Goal: Information Seeking & Learning: Compare options

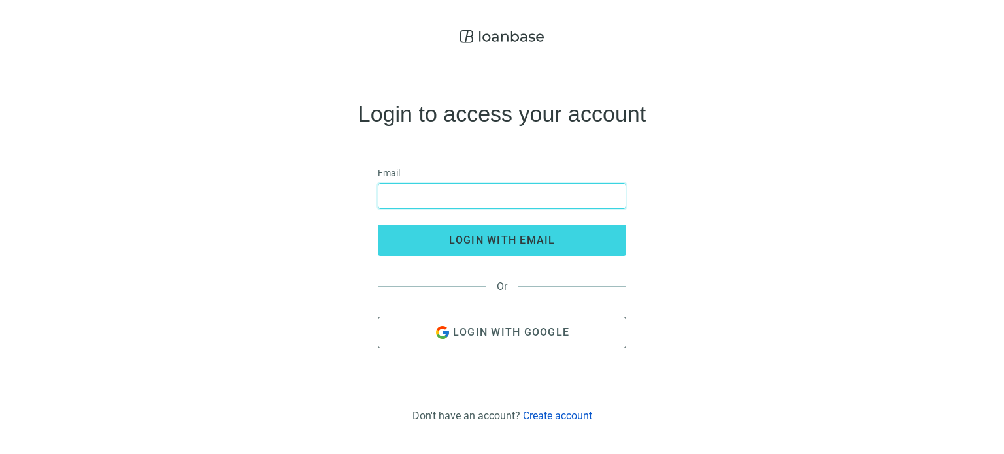
click at [410, 192] on input "email" at bounding box center [501, 196] width 231 height 25
type input "**********"
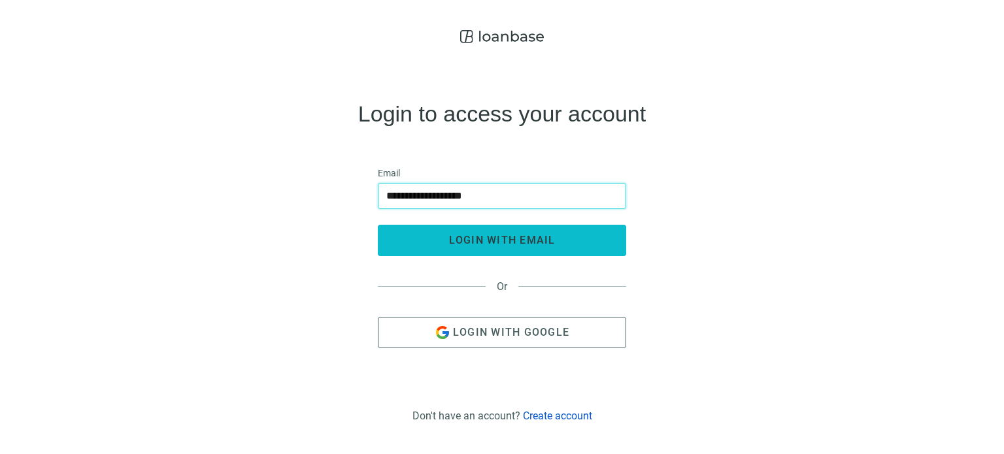
click at [489, 241] on span "login with email" at bounding box center [502, 240] width 107 height 12
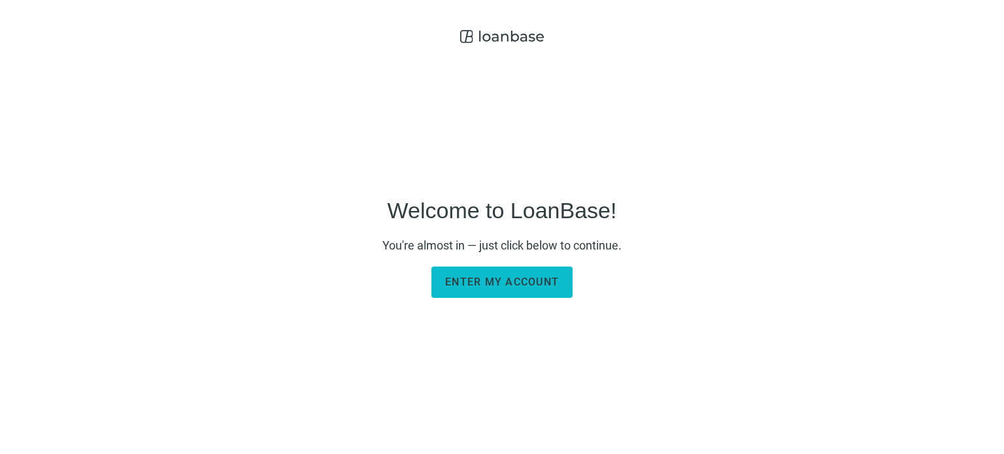
click at [522, 284] on span "Enter my account" at bounding box center [502, 282] width 114 height 12
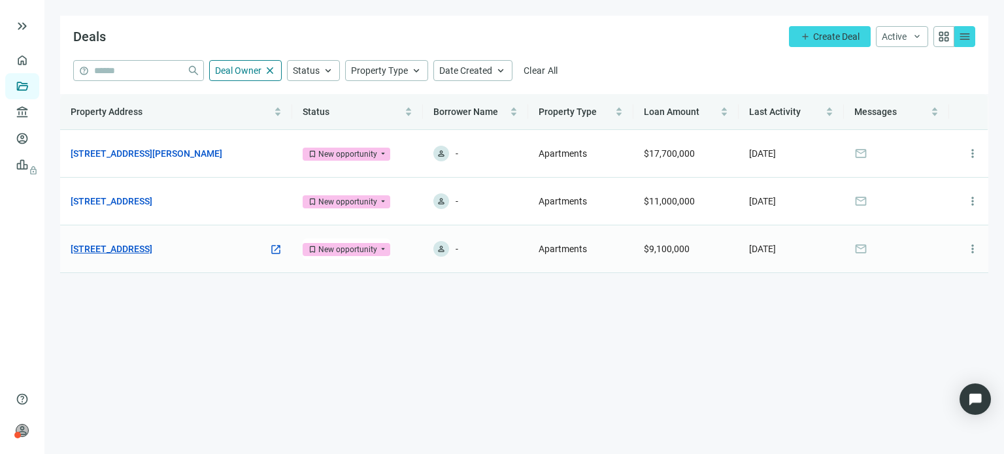
click at [152, 249] on link "1241 Westpointe Dr, Greenville, NC 27834" at bounding box center [112, 249] width 82 height 14
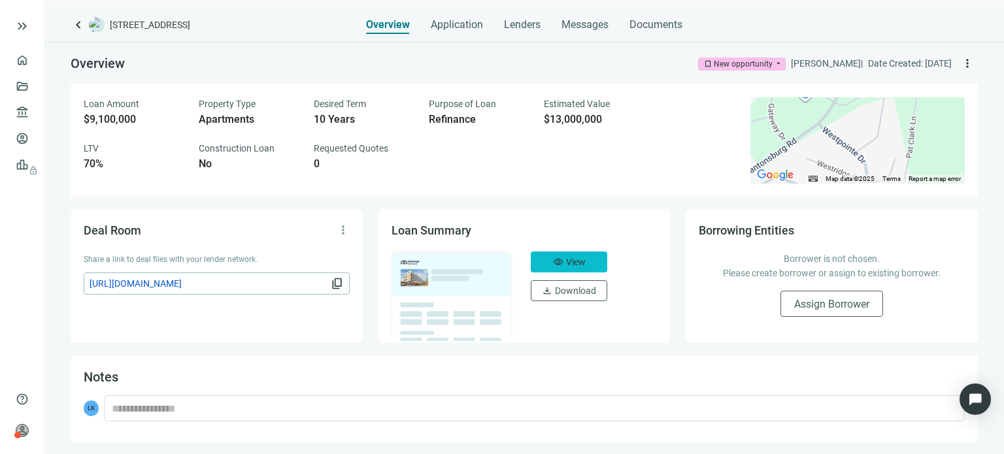
click at [578, 262] on span "View" at bounding box center [576, 262] width 20 height 10
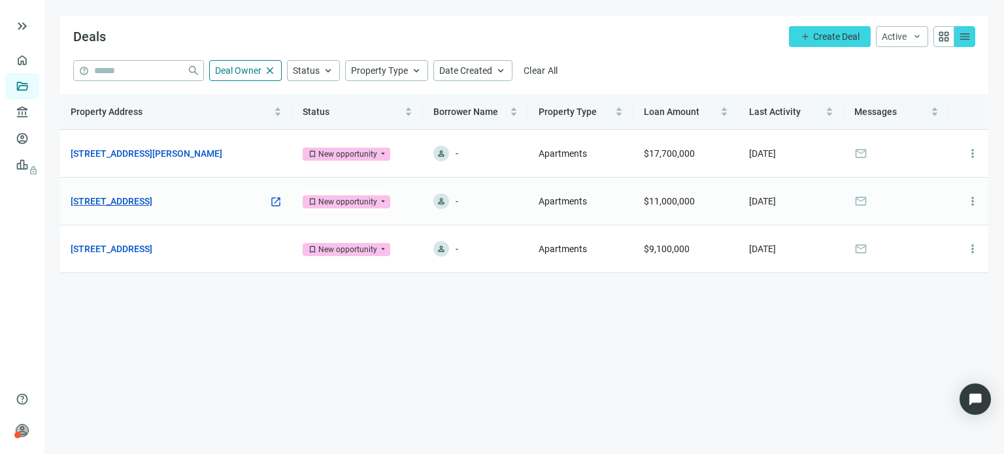
click at [152, 203] on link "600 Dusan Blvd, Murfreesboro, TN 37129" at bounding box center [112, 201] width 82 height 14
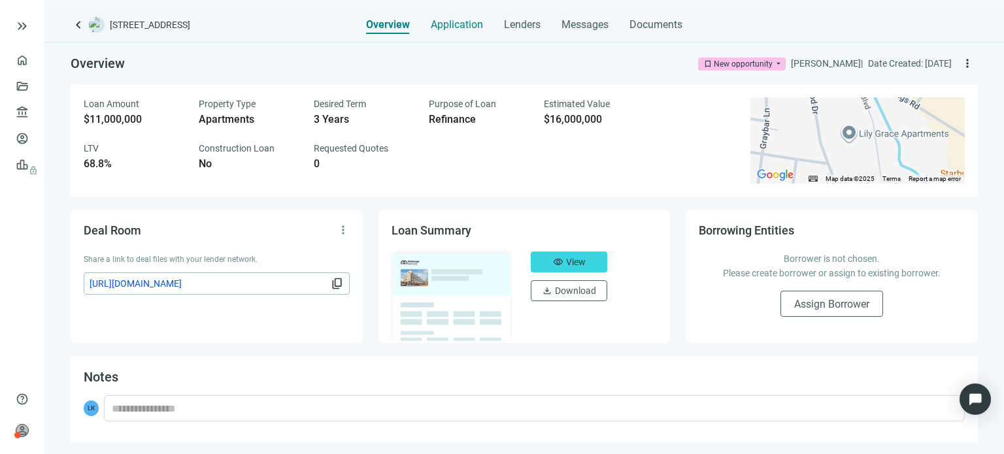
click at [468, 23] on span "Application" at bounding box center [457, 24] width 52 height 13
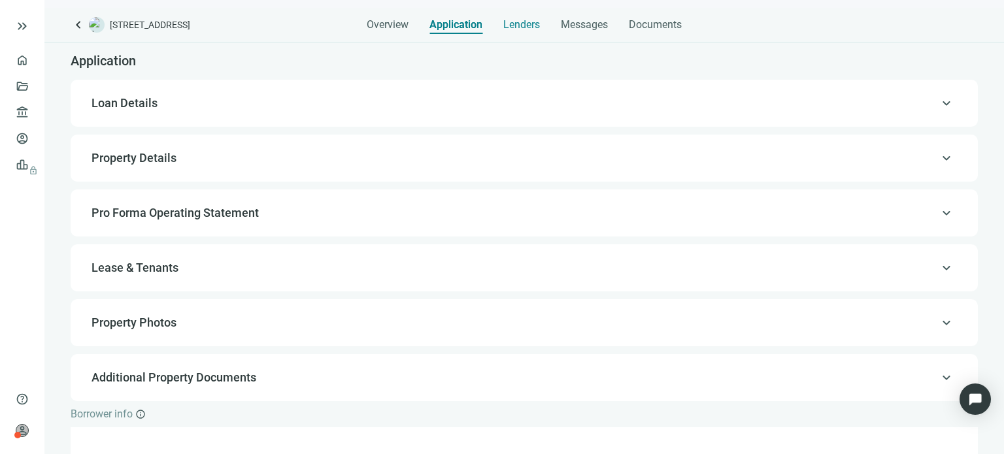
click at [514, 26] on span "Lenders" at bounding box center [522, 24] width 37 height 13
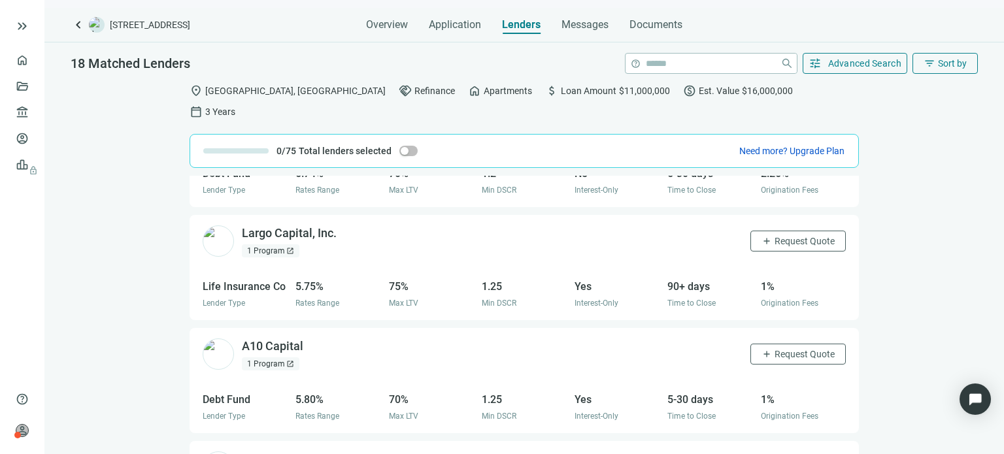
scroll to position [888, 0]
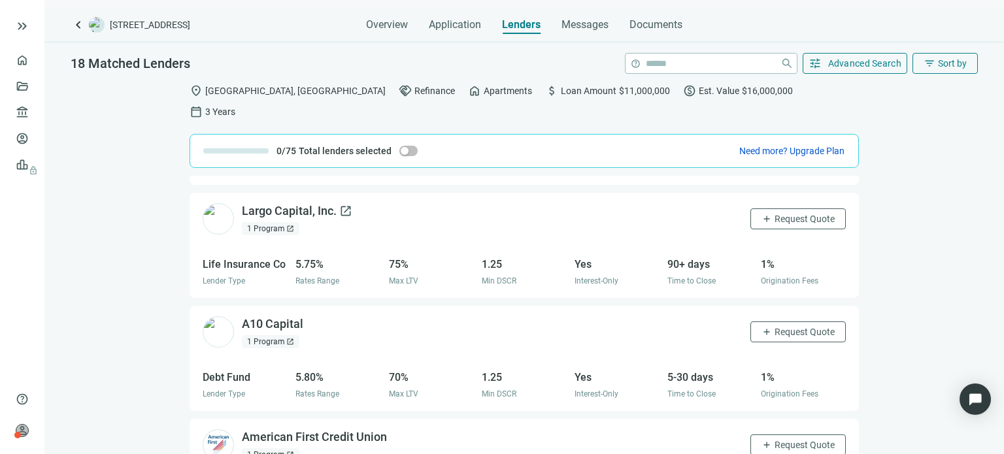
click at [300, 203] on div "Largo Capital, Inc. open_in_new" at bounding box center [297, 211] width 111 height 16
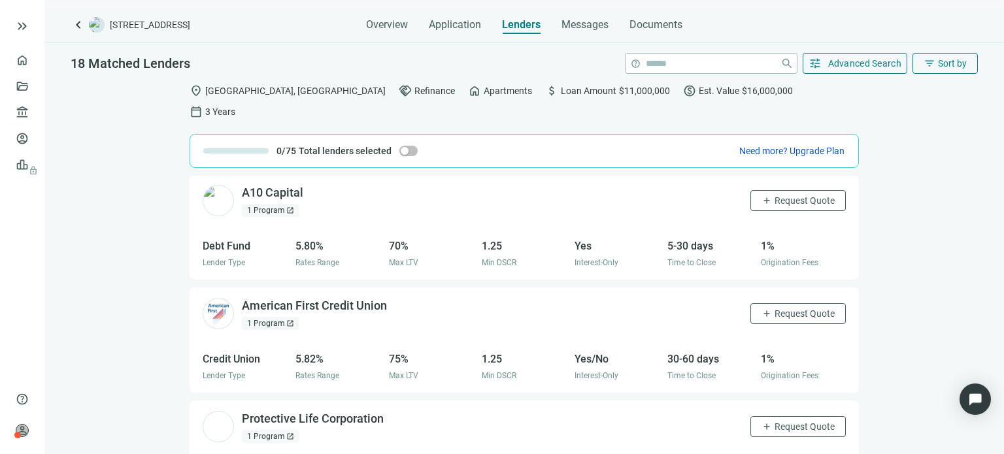
scroll to position [1072, 0]
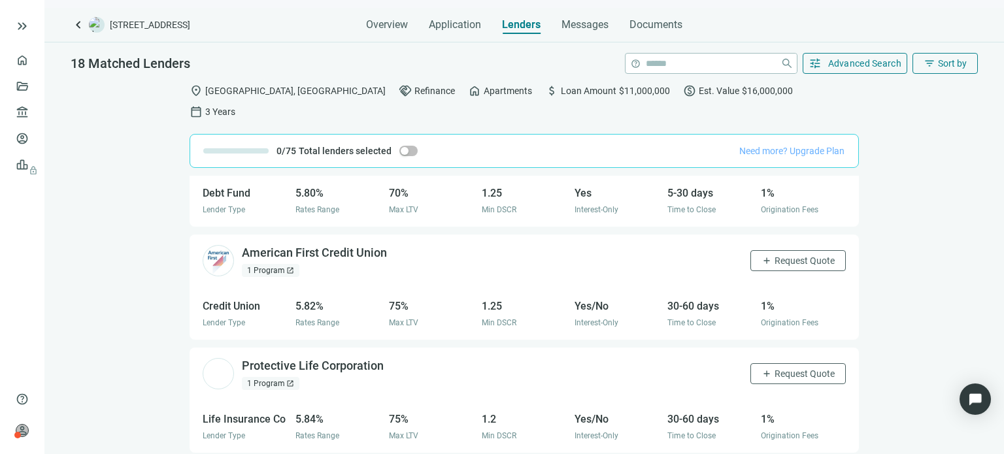
click at [744, 146] on span "Need more? Upgrade Plan" at bounding box center [792, 151] width 105 height 10
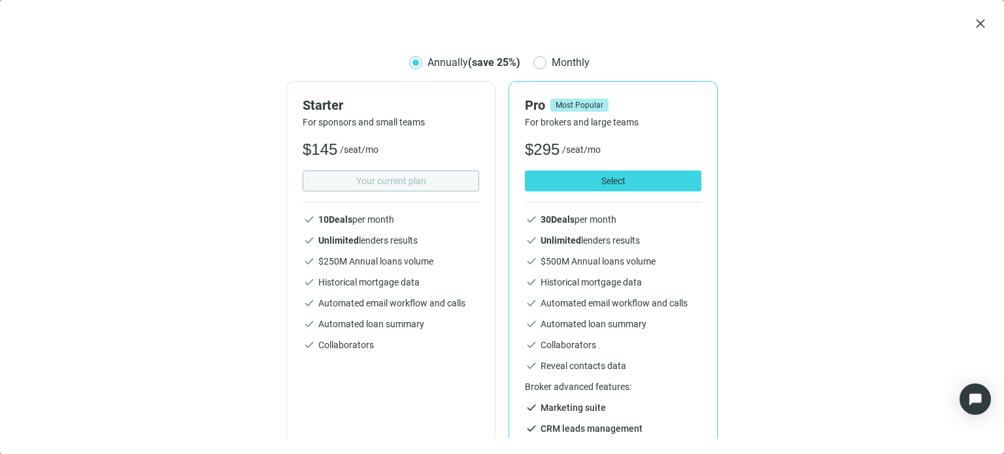
scroll to position [39, 0]
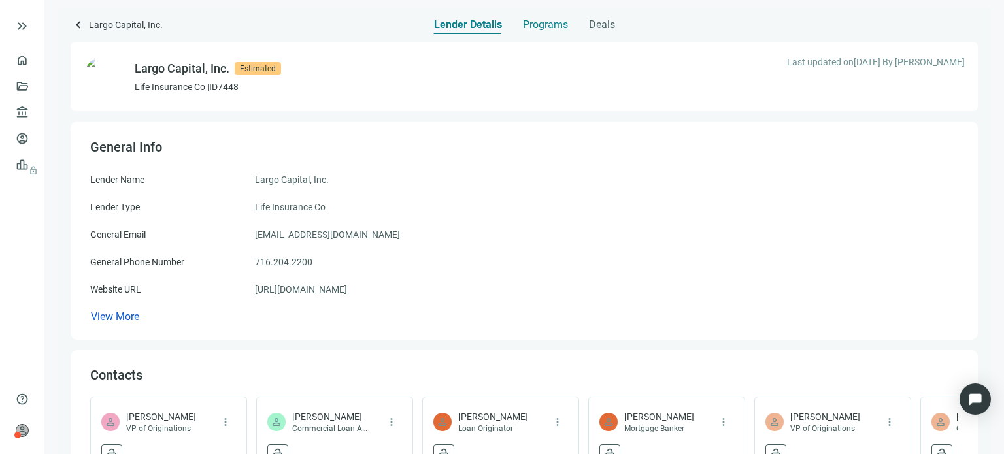
click at [544, 25] on span "Programs" at bounding box center [545, 24] width 45 height 13
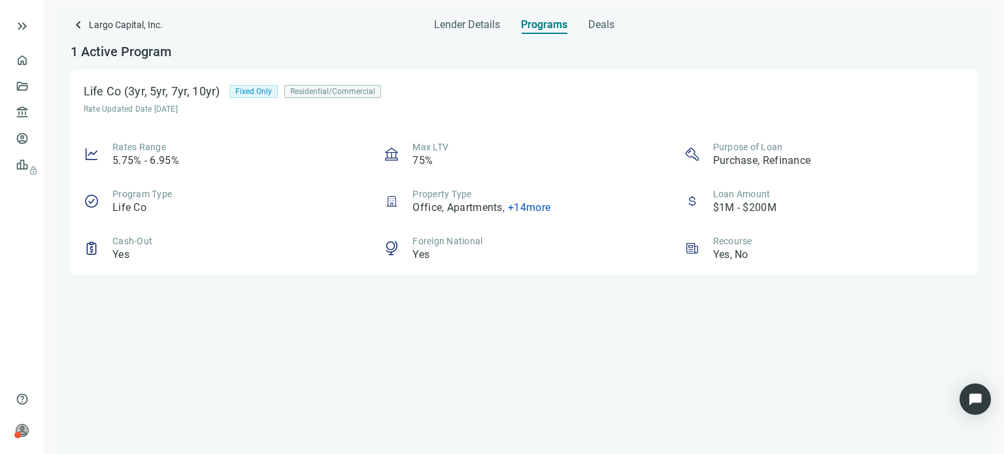
click at [547, 205] on span "+ 14 more" at bounding box center [529, 207] width 43 height 12
click at [410, 324] on div "1 Active Program Life Co (3yr, 5yr, 7yr, 10yr) Fixed Only Residential/Commercia…" at bounding box center [525, 244] width 908 height 420
click at [261, 94] on span "Fixed Only" at bounding box center [253, 92] width 37 height 12
click at [299, 88] on div "Residential/Commercial" at bounding box center [332, 91] width 97 height 13
click at [596, 25] on span "Deals" at bounding box center [602, 24] width 26 height 13
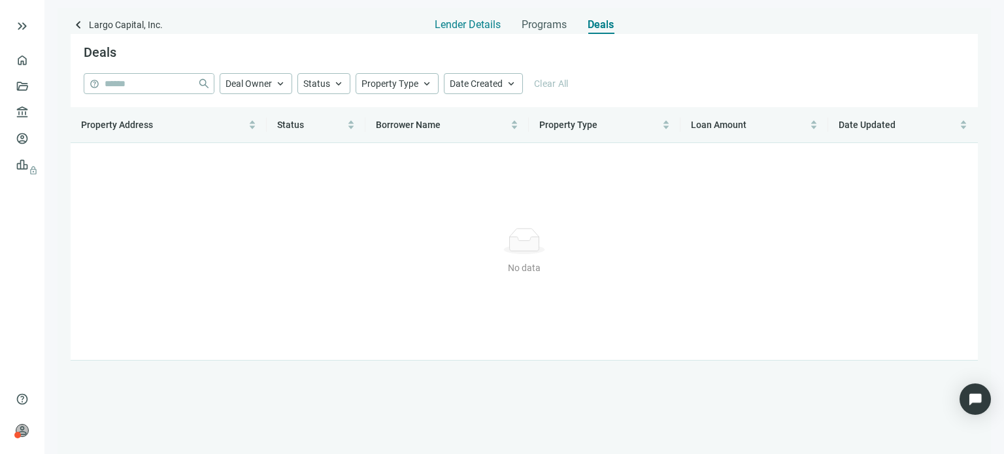
click at [455, 26] on span "Lender Details" at bounding box center [468, 24] width 66 height 13
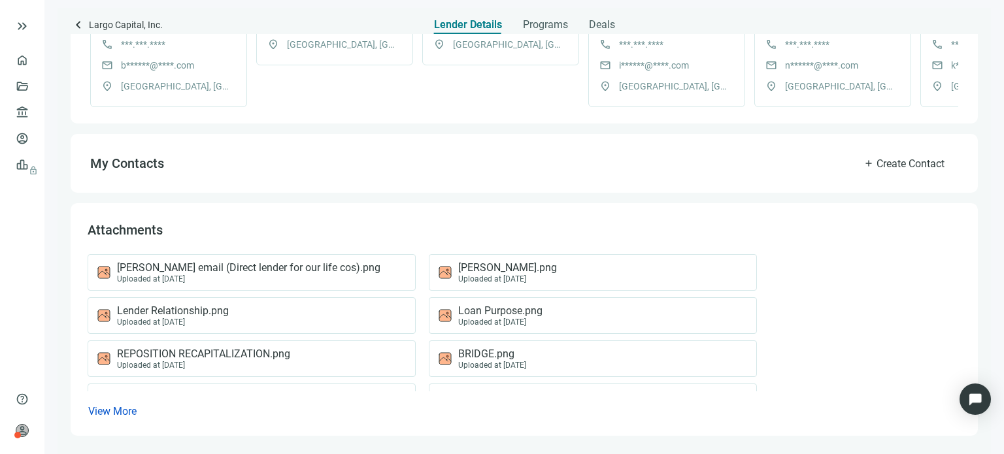
scroll to position [514, 0]
click at [248, 270] on span "Benjamin email (Direct lender for our life cos).png" at bounding box center [249, 268] width 264 height 13
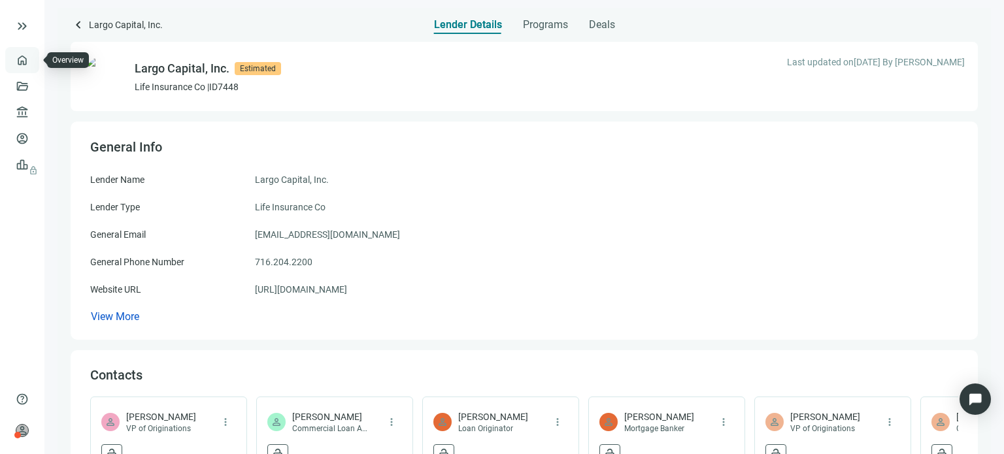
click at [33, 60] on link "Overview" at bounding box center [52, 60] width 39 height 10
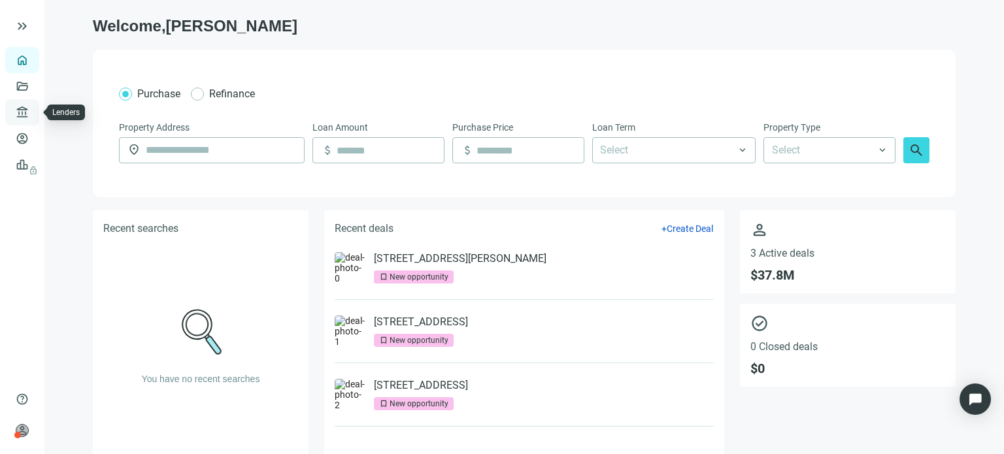
click at [33, 114] on link "Lenders" at bounding box center [50, 112] width 34 height 10
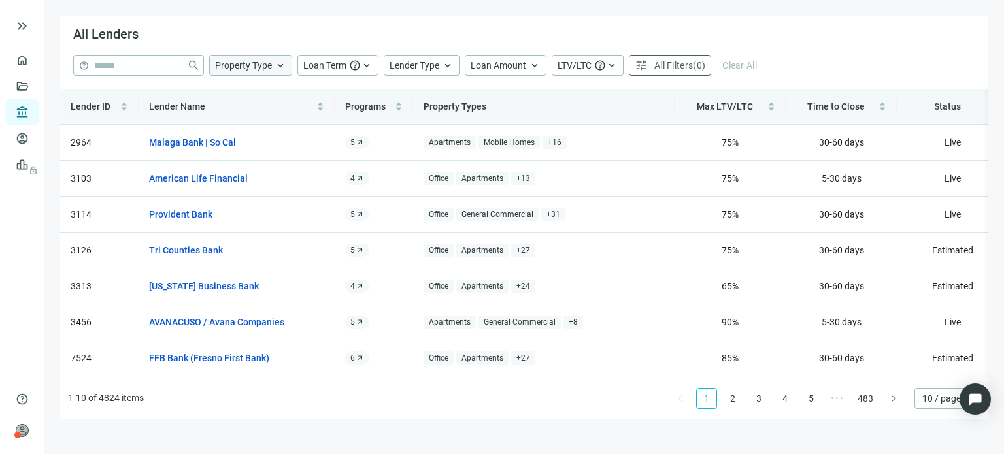
click at [276, 65] on span "keyboard_arrow_up" at bounding box center [281, 66] width 12 height 12
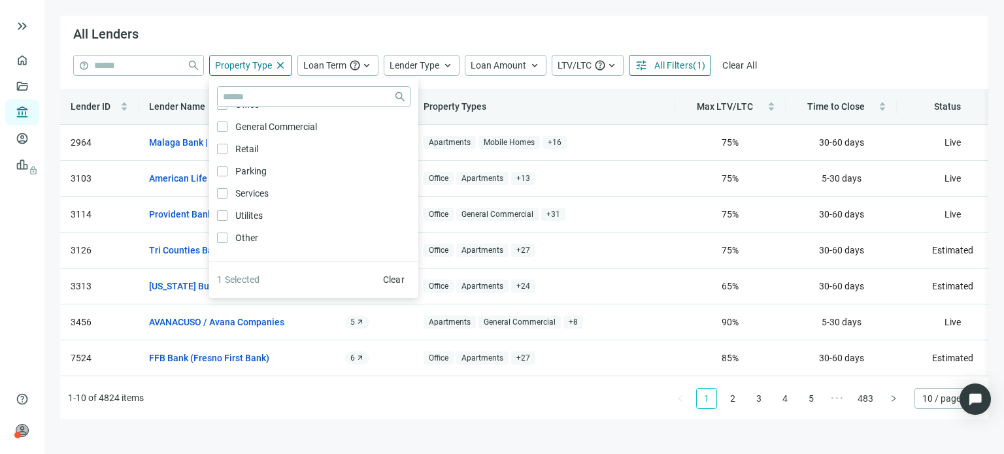
scroll to position [701, 0]
click at [369, 63] on span "keyboard_arrow_up" at bounding box center [367, 66] width 12 height 12
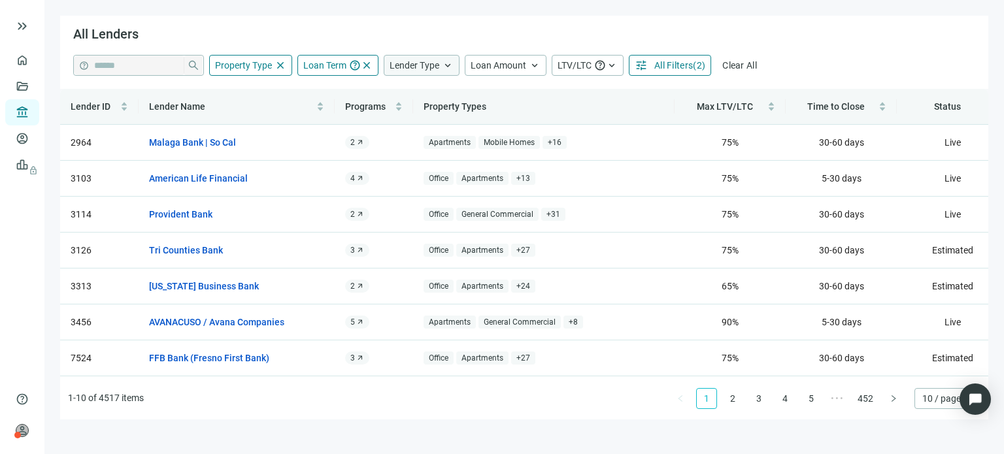
click at [444, 65] on span "keyboard_arrow_up" at bounding box center [448, 66] width 12 height 12
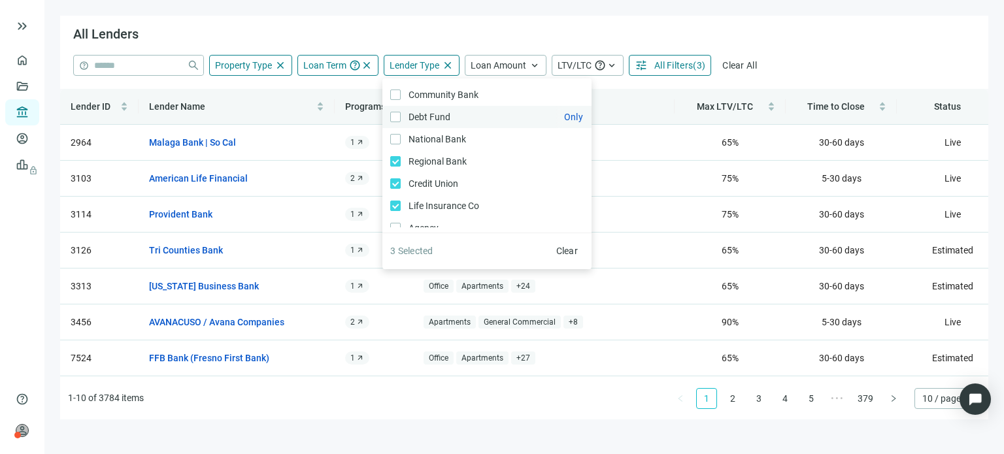
click at [392, 122] on label "Debt Fund Only" at bounding box center [487, 117] width 209 height 22
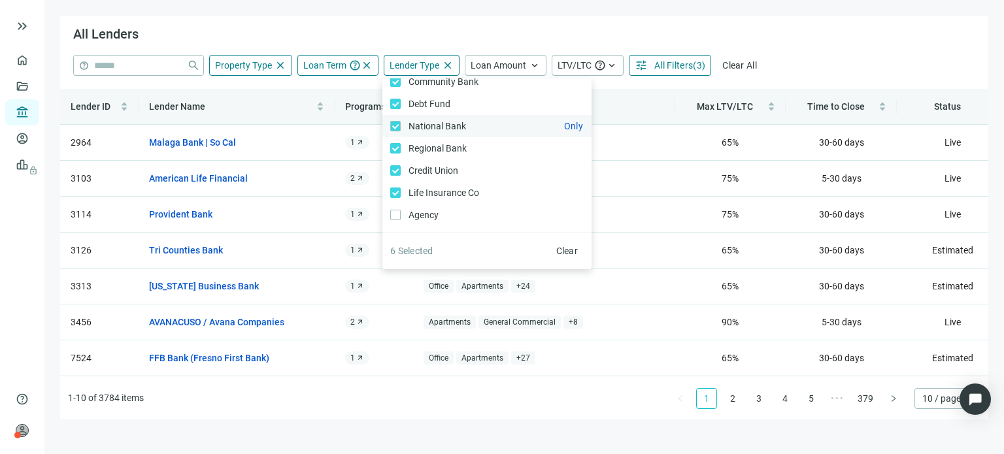
scroll to position [20, 0]
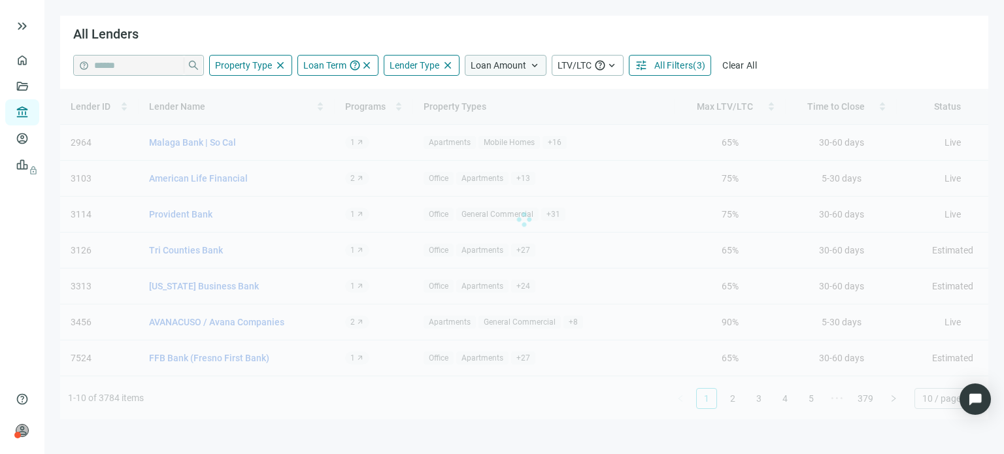
click at [532, 66] on span "keyboard_arrow_up" at bounding box center [535, 66] width 12 height 12
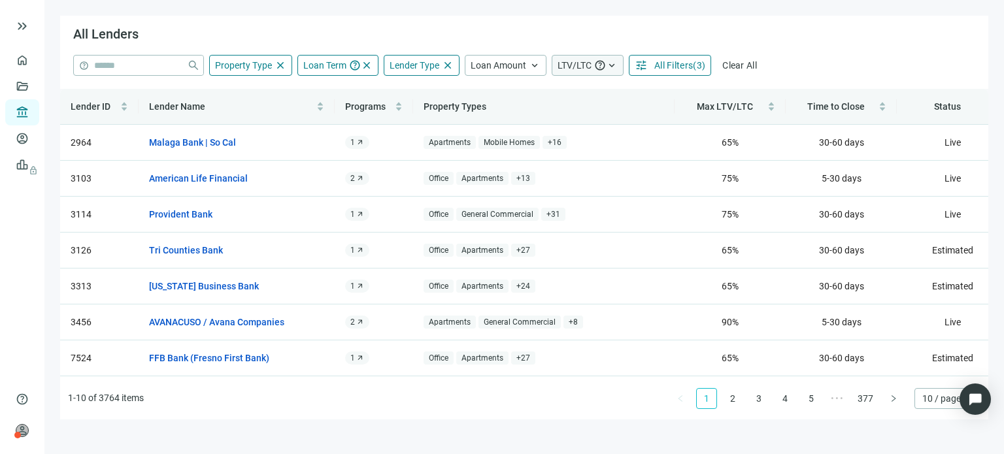
click at [611, 68] on span "keyboard_arrow_up" at bounding box center [612, 66] width 12 height 12
click at [640, 65] on span "tune" at bounding box center [641, 65] width 13 height 13
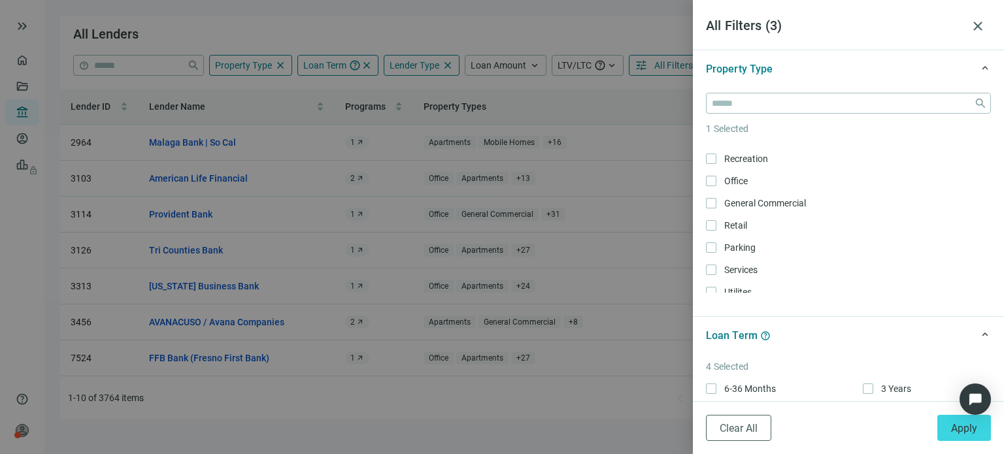
scroll to position [654, 0]
click at [484, 103] on div at bounding box center [502, 227] width 1004 height 454
click at [250, 52] on div at bounding box center [502, 227] width 1004 height 454
click at [16, 26] on div at bounding box center [502, 227] width 1004 height 454
click at [20, 63] on div at bounding box center [502, 227] width 1004 height 454
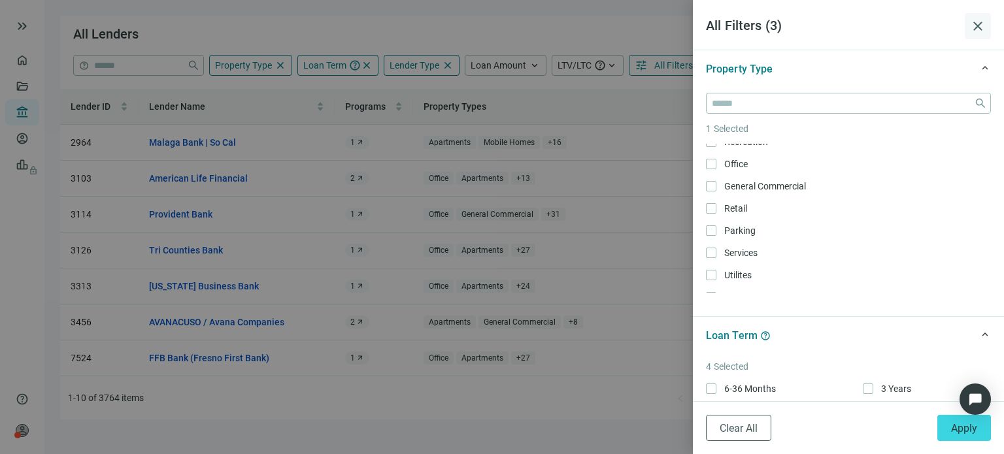
click at [983, 26] on span "close" at bounding box center [978, 26] width 16 height 16
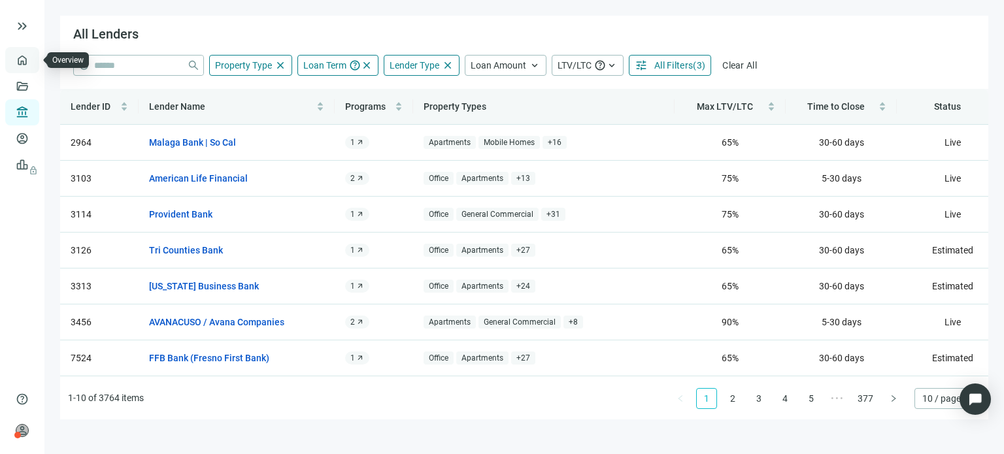
click at [33, 65] on link "Overview" at bounding box center [52, 60] width 39 height 10
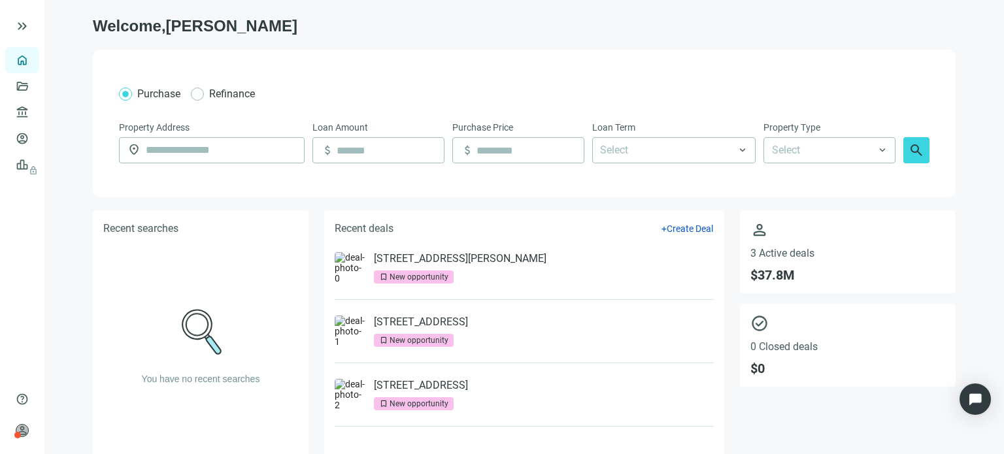
scroll to position [44, 0]
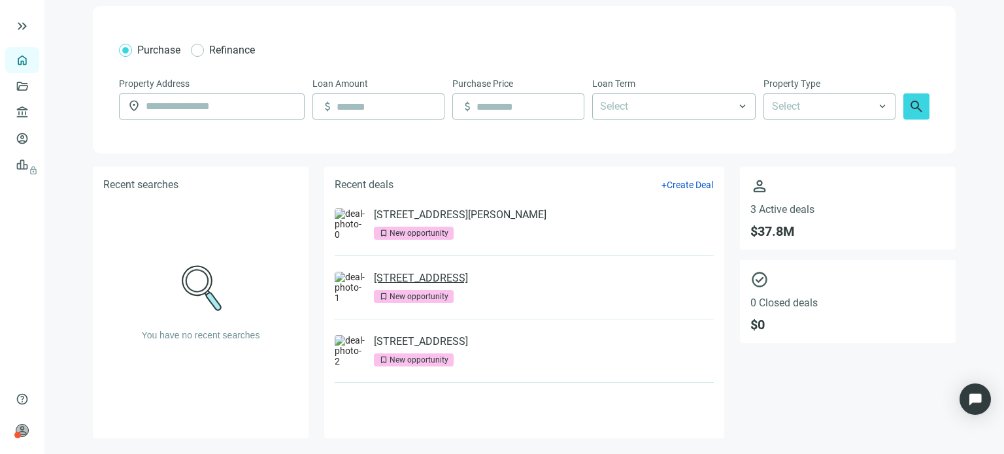
click at [396, 279] on link "[STREET_ADDRESS]" at bounding box center [421, 278] width 94 height 13
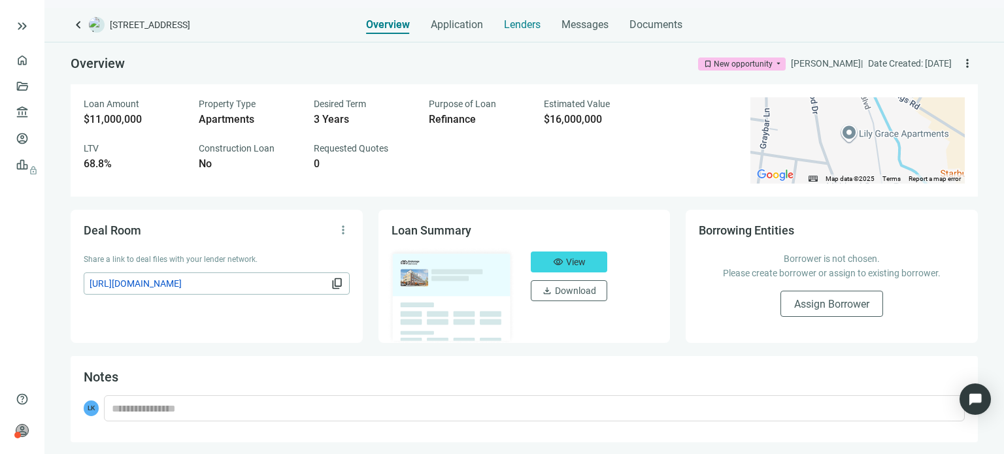
click at [513, 27] on span "Lenders" at bounding box center [522, 24] width 37 height 13
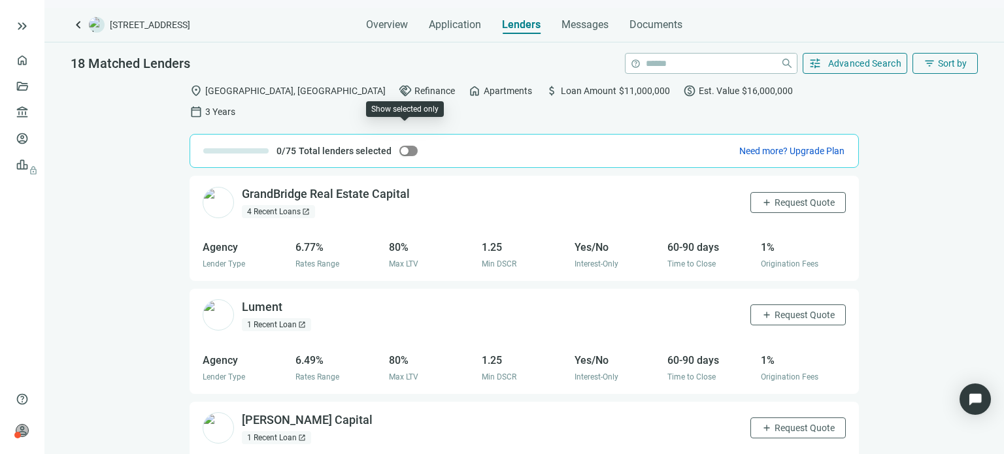
click at [407, 146] on button "button" at bounding box center [409, 151] width 18 height 10
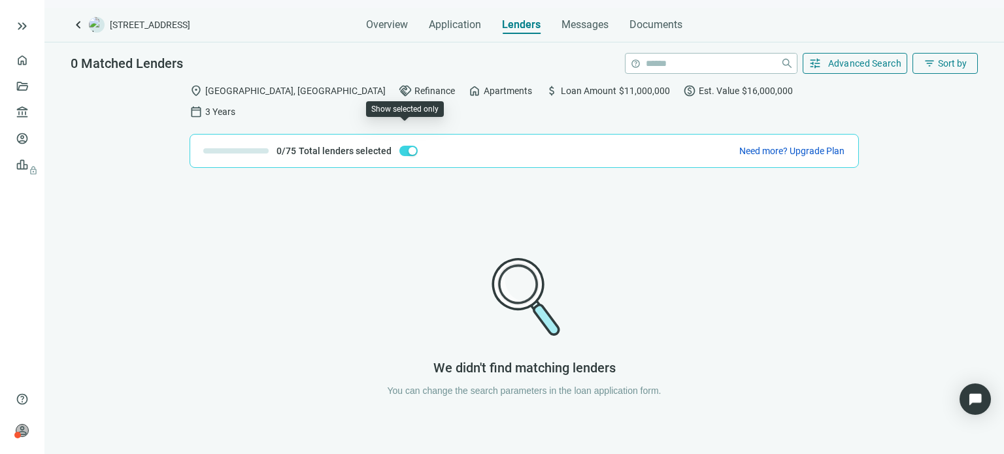
click at [409, 147] on div "button" at bounding box center [413, 151] width 8 height 8
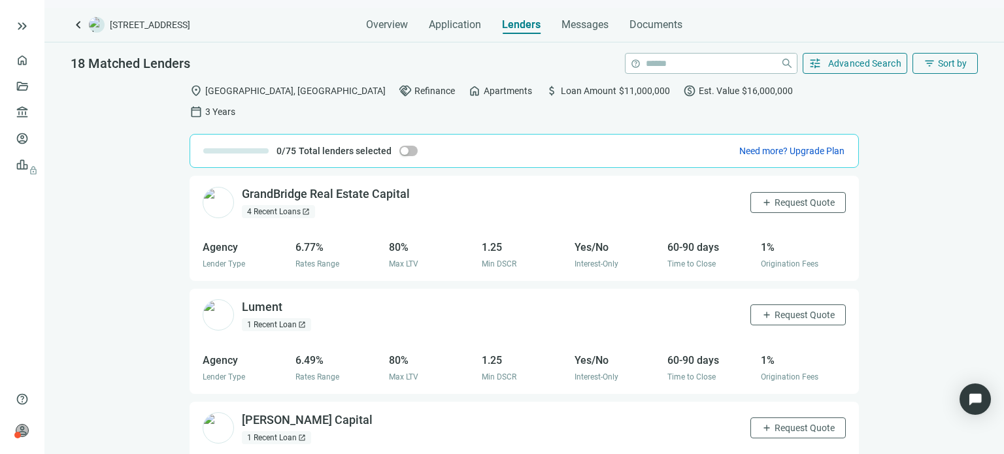
click at [484, 95] on span "Apartments" at bounding box center [508, 91] width 48 height 14
click at [838, 60] on span "Advanced Search" at bounding box center [865, 63] width 74 height 10
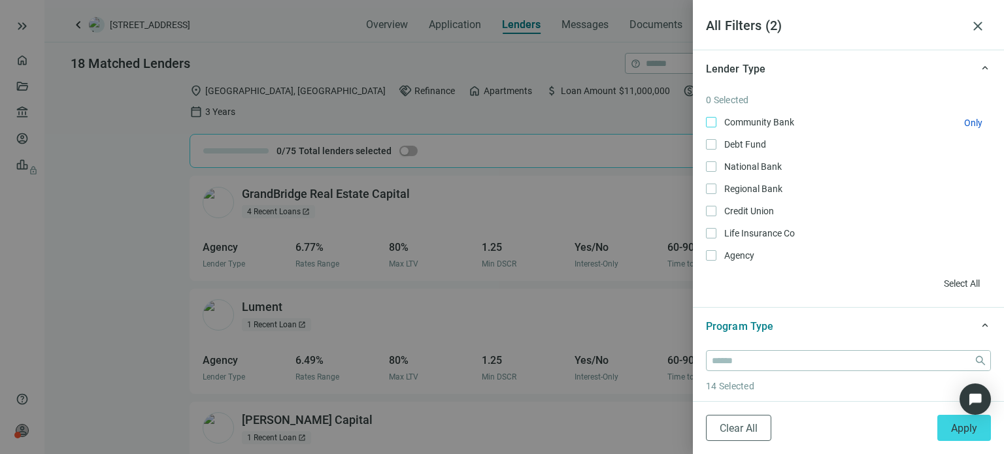
click at [720, 119] on span "Community Bank Only" at bounding box center [758, 122] width 83 height 14
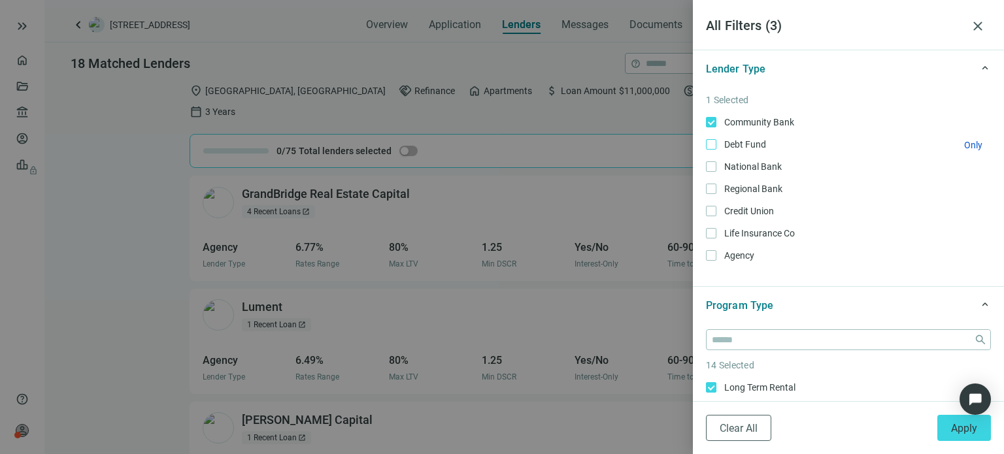
click at [714, 137] on label "Debt Fund Only" at bounding box center [848, 144] width 285 height 14
click at [712, 154] on div "Community Bank Only Debt Fund Only National Bank Only Regional Bank Only Credit…" at bounding box center [848, 189] width 285 height 148
click at [704, 165] on div "2 Selected Community Bank Only Debt Fund Only National Bank Only Regional Bank …" at bounding box center [848, 187] width 311 height 199
click at [711, 180] on div "Community Bank Only Debt Fund Only National Bank Only Regional Bank Only Credit…" at bounding box center [848, 189] width 285 height 148
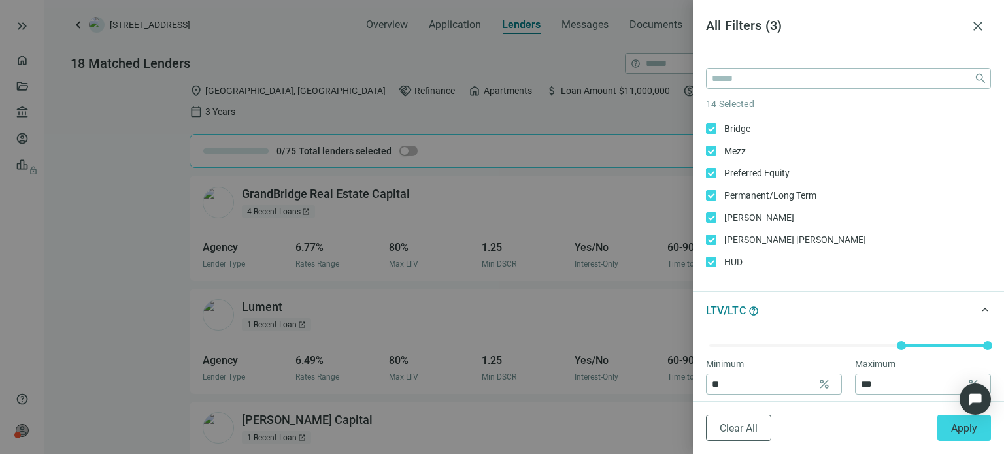
scroll to position [196, 0]
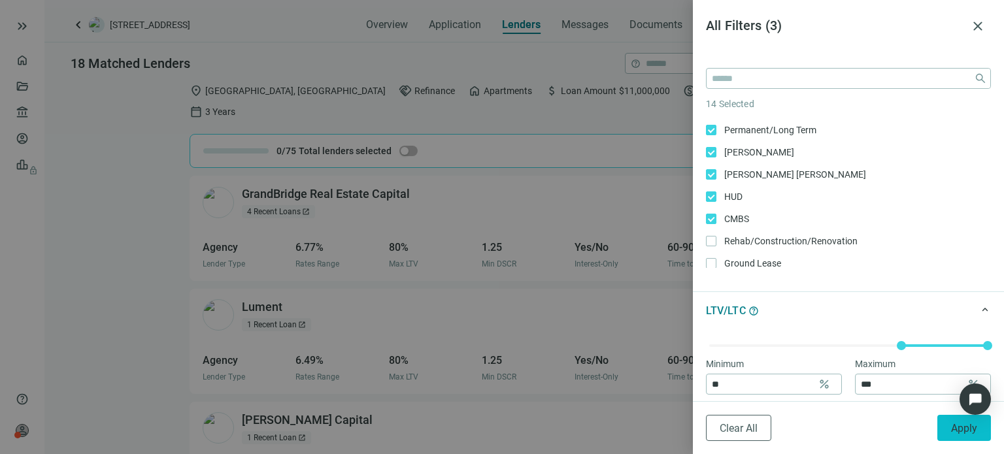
click at [961, 436] on button "Apply" at bounding box center [965, 428] width 54 height 26
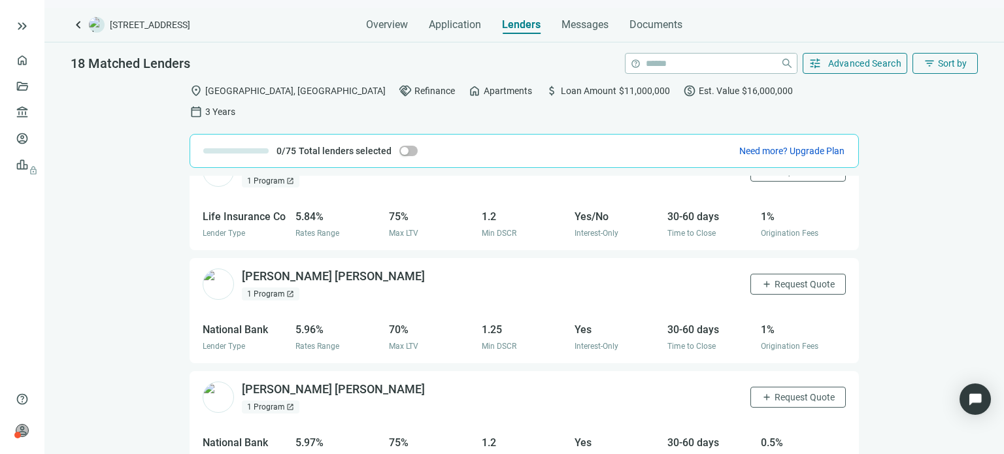
scroll to position [1269, 0]
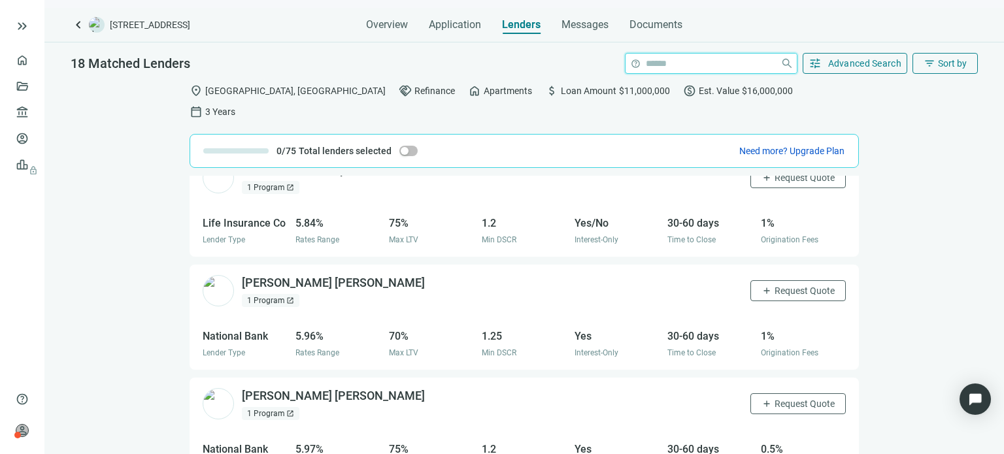
click at [652, 67] on input "search" at bounding box center [710, 64] width 129 height 20
click at [854, 98] on div "location_on Murfreesboro, TN handshake Refinance home Apartments attach_money L…" at bounding box center [525, 102] width 670 height 50
click at [929, 60] on span "filter_list" at bounding box center [930, 64] width 12 height 12
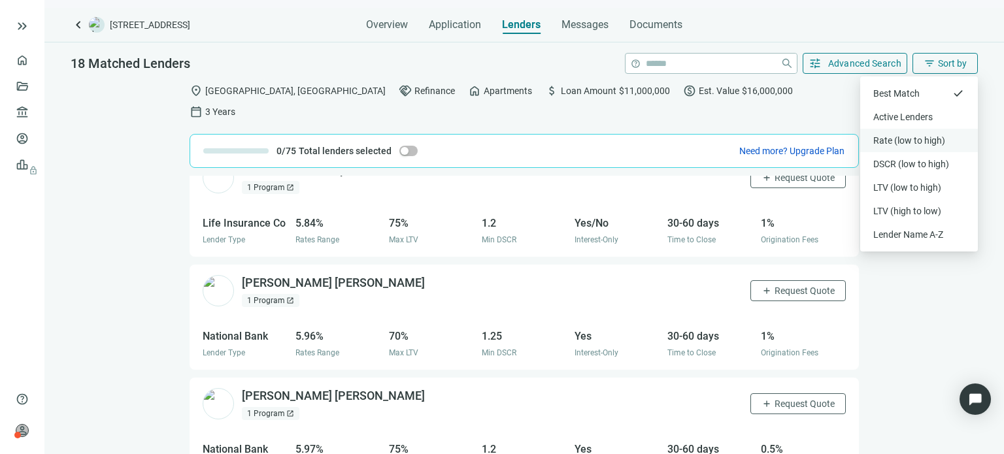
click at [917, 139] on div "Rate (low to high)" at bounding box center [920, 140] width 92 height 13
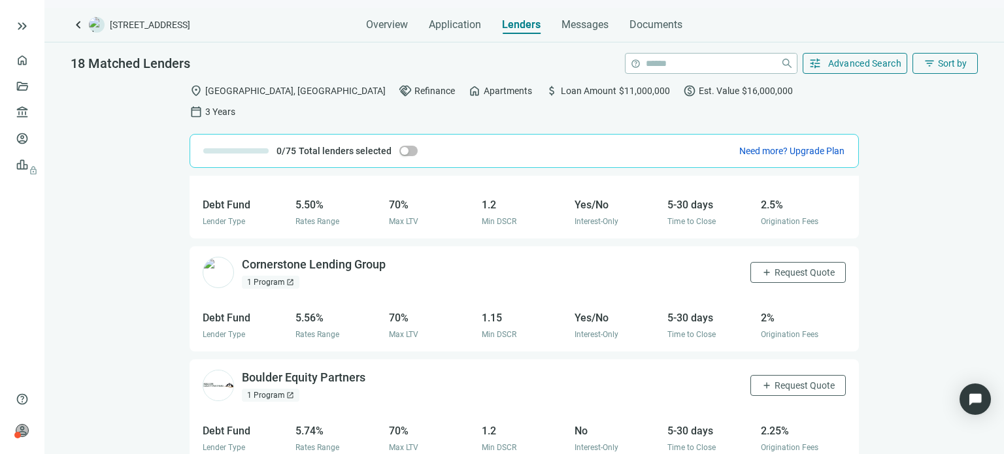
scroll to position [65, 0]
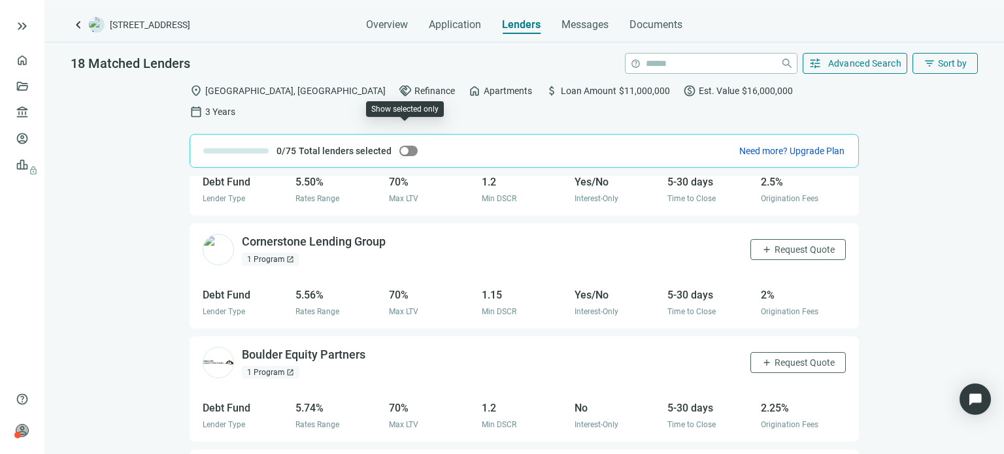
click at [409, 146] on span "button" at bounding box center [409, 151] width 18 height 10
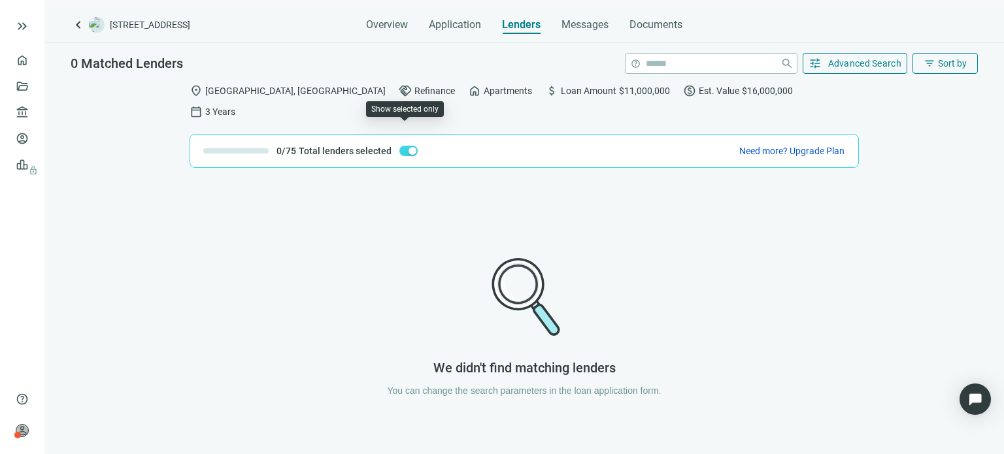
click at [409, 147] on div "button" at bounding box center [413, 151] width 8 height 8
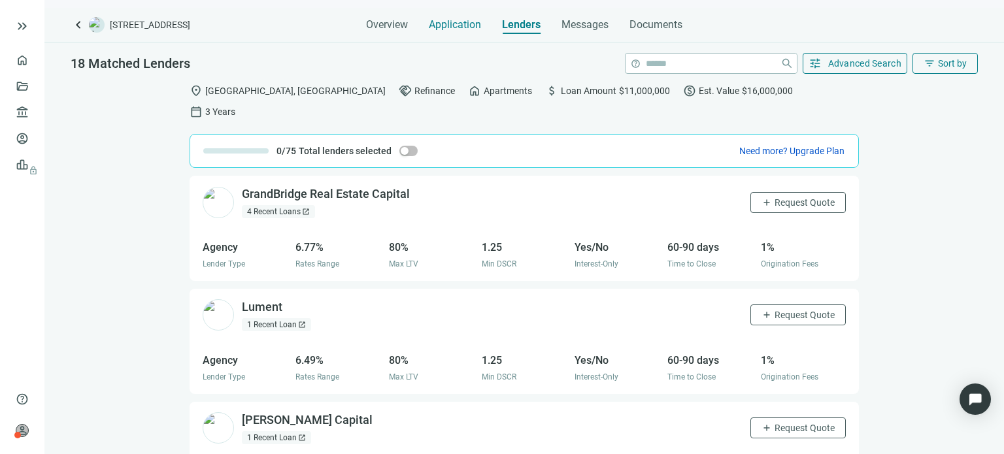
click at [441, 24] on span "Application" at bounding box center [455, 24] width 52 height 13
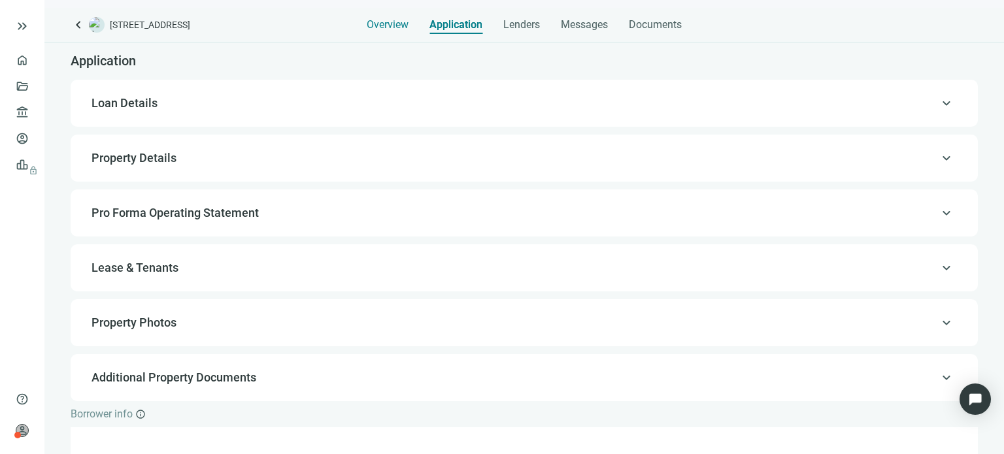
click at [394, 26] on span "Overview" at bounding box center [388, 24] width 42 height 13
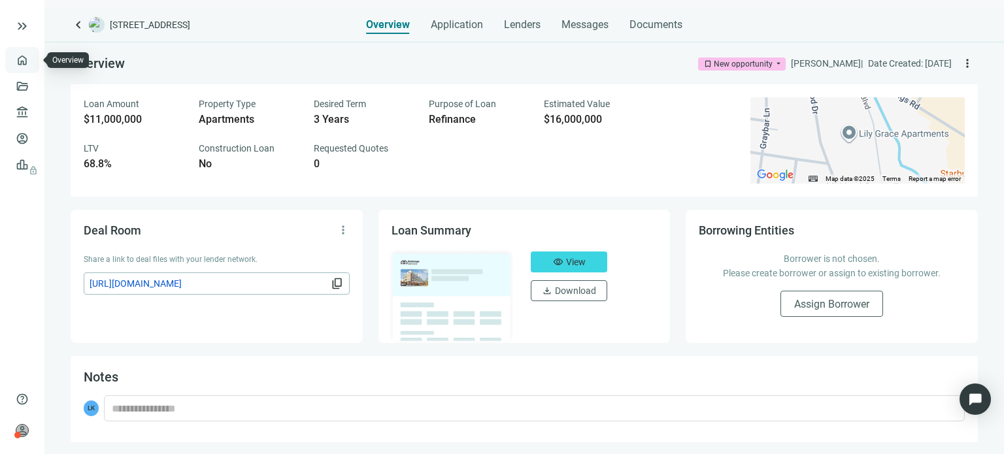
click at [33, 58] on link "Overview" at bounding box center [52, 60] width 39 height 10
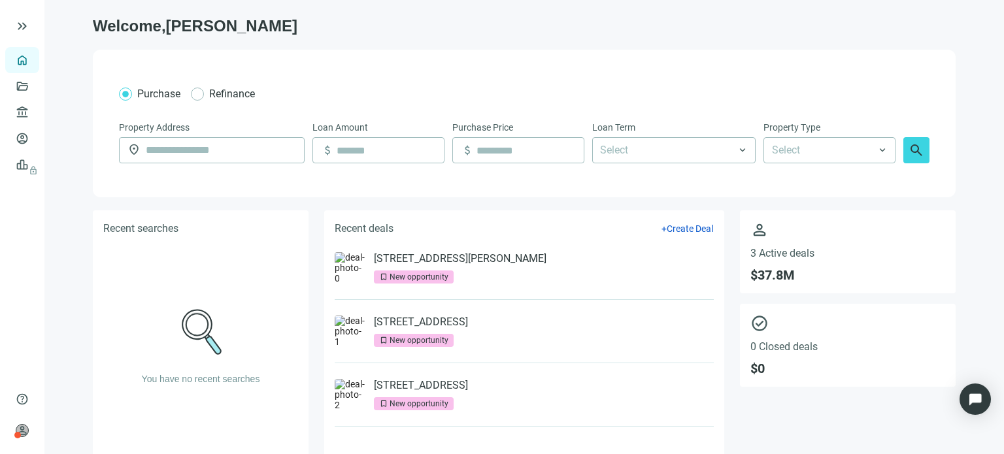
scroll to position [44, 0]
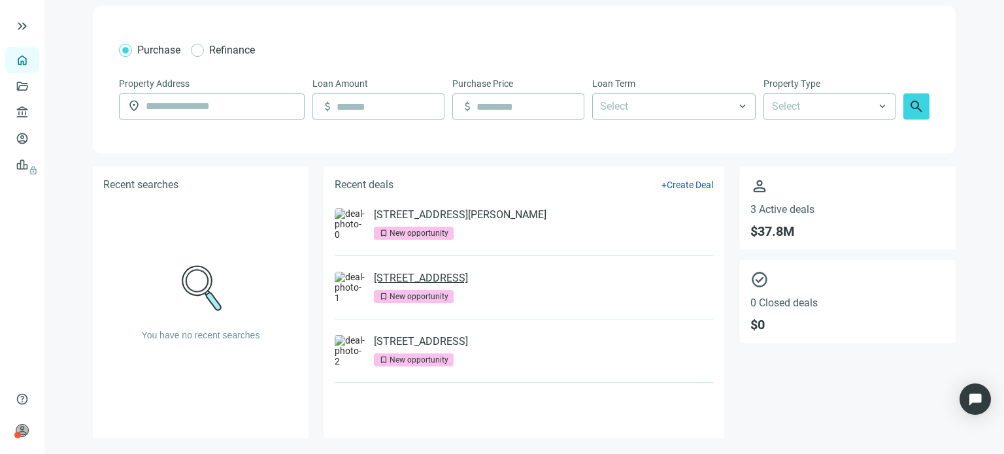
click at [410, 274] on link "[STREET_ADDRESS]" at bounding box center [421, 278] width 94 height 13
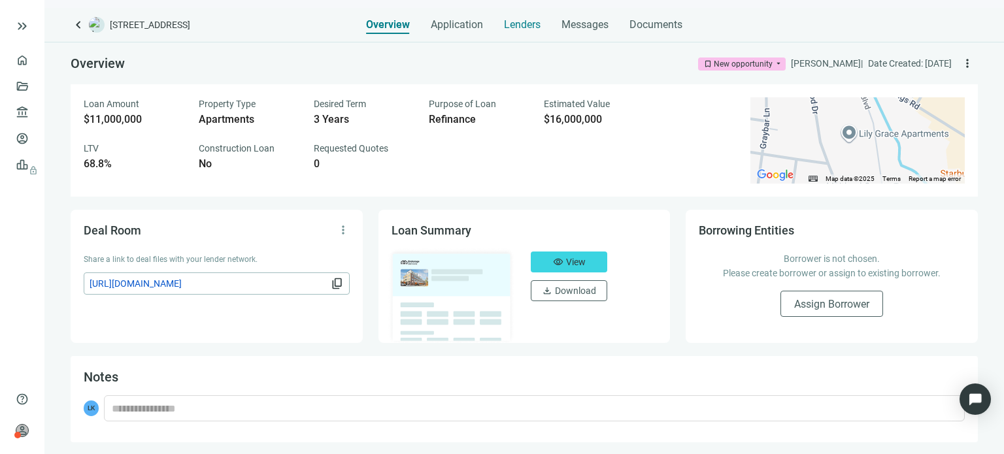
click at [515, 22] on span "Lenders" at bounding box center [522, 24] width 37 height 13
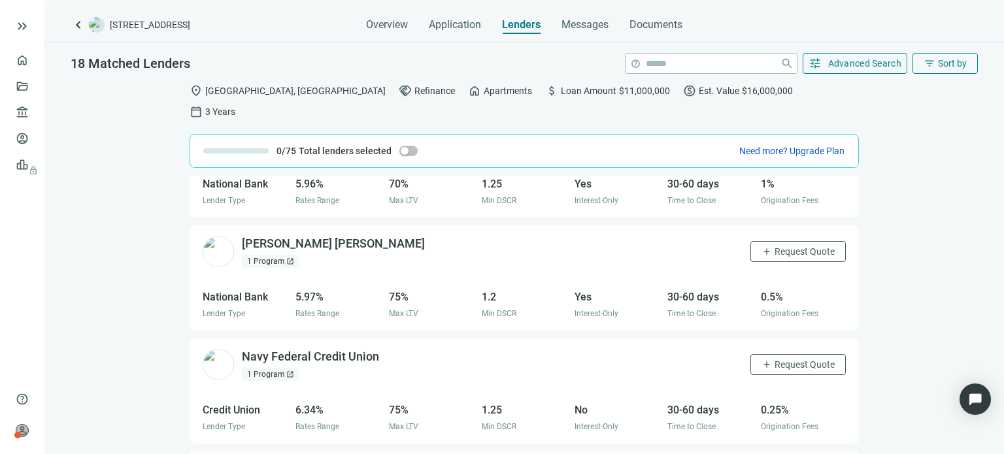
scroll to position [1399, 0]
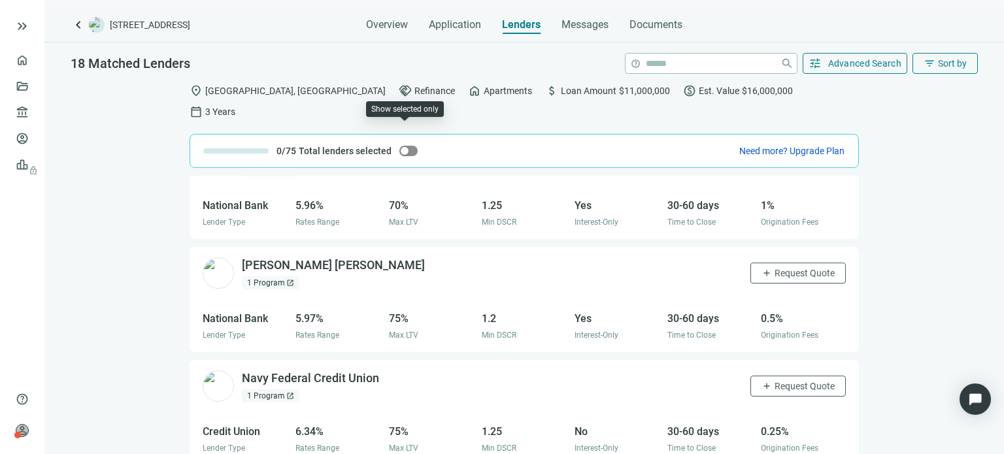
click at [408, 146] on span "button" at bounding box center [409, 151] width 18 height 10
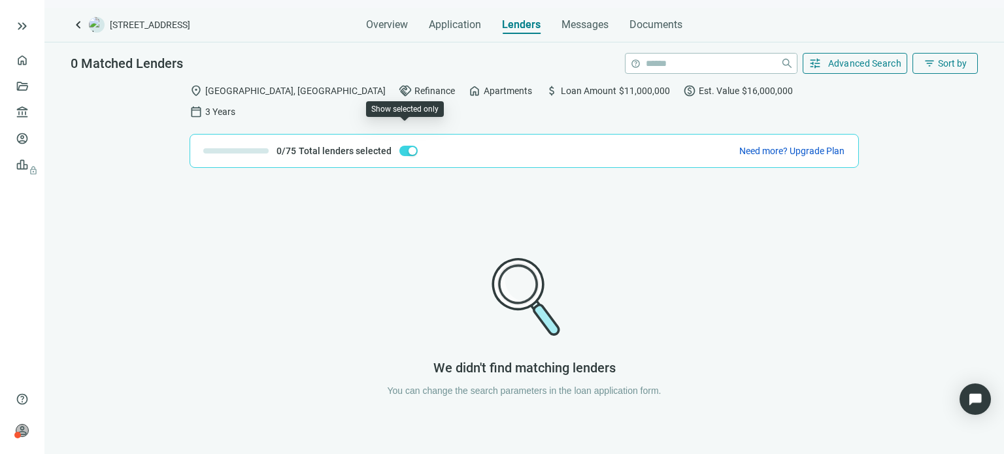
click at [409, 147] on div "button" at bounding box center [413, 151] width 8 height 8
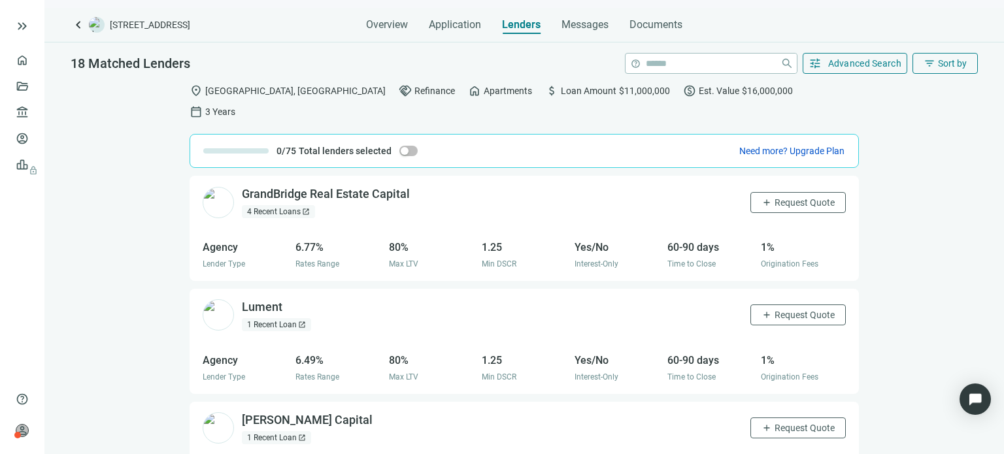
click at [235, 105] on div "calendar_today 3 Years" at bounding box center [213, 111] width 46 height 13
click at [823, 64] on button "tune Advanced Search" at bounding box center [855, 63] width 105 height 21
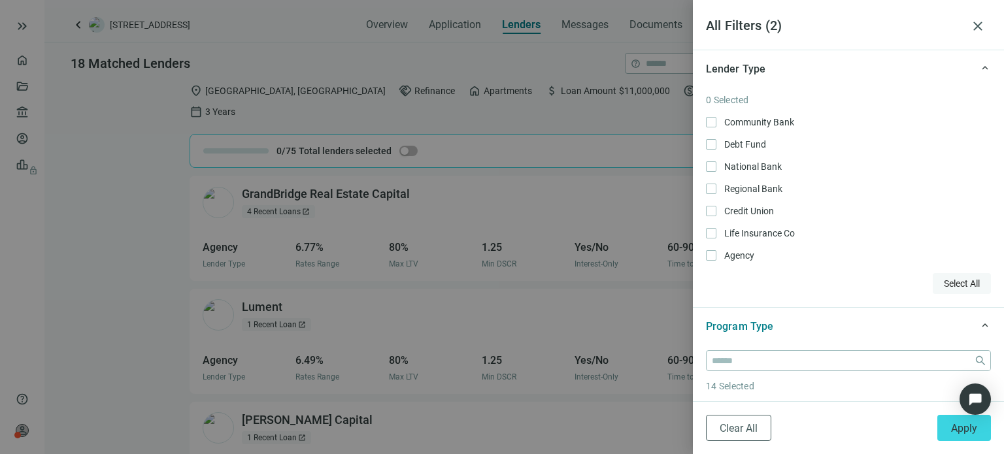
click at [944, 280] on span "Select All" at bounding box center [962, 284] width 36 height 10
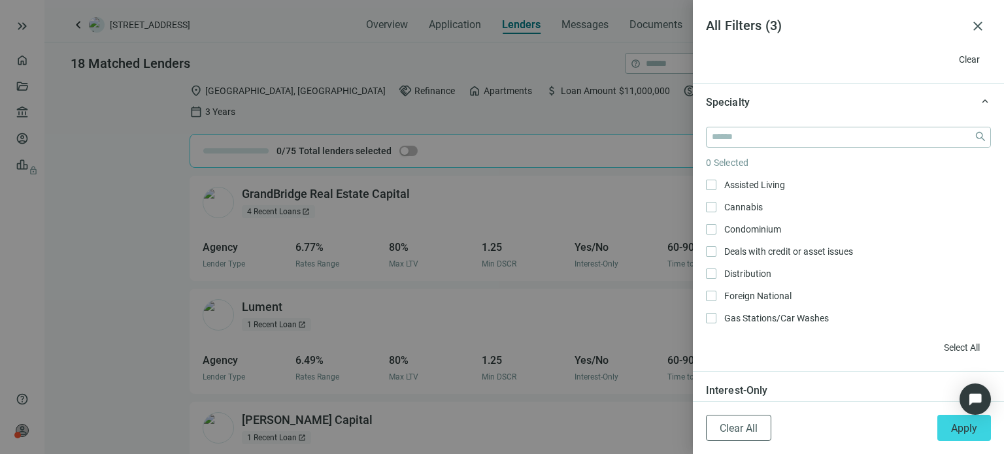
scroll to position [654, 0]
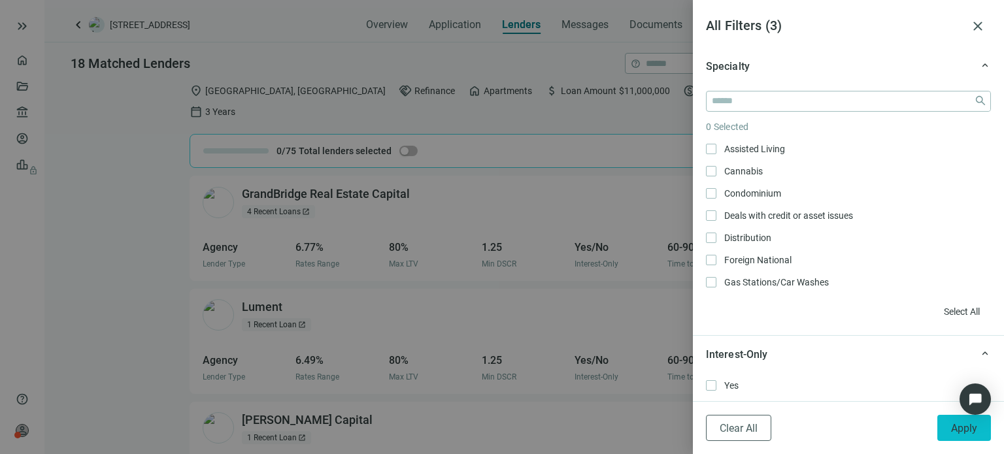
click at [960, 428] on span "Apply" at bounding box center [964, 428] width 26 height 12
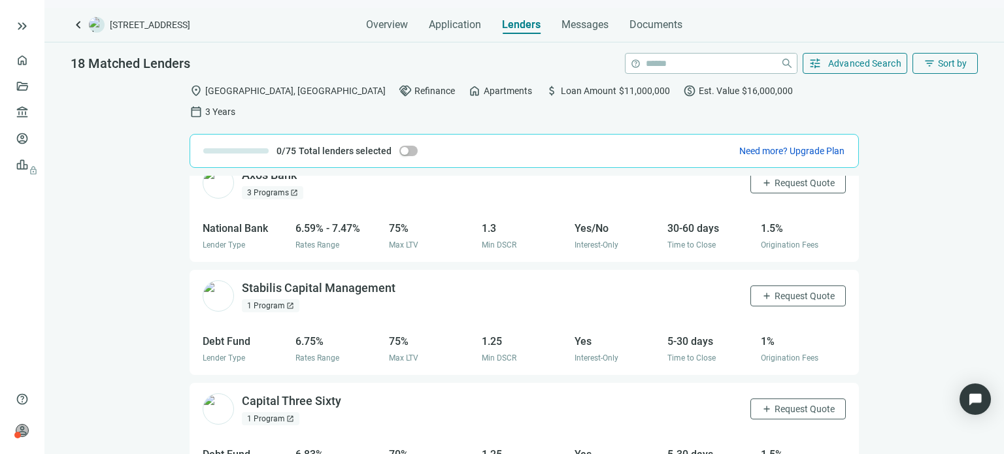
scroll to position [1726, 0]
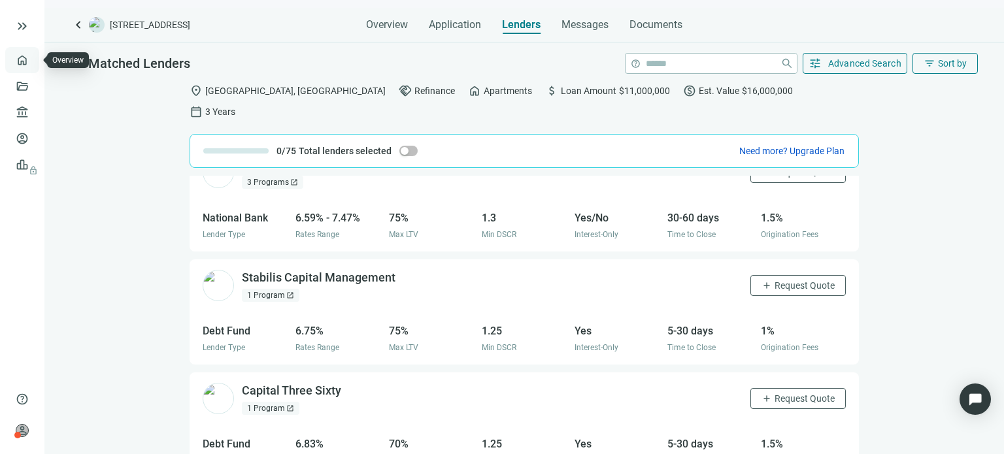
click at [33, 56] on link "Overview" at bounding box center [52, 60] width 39 height 10
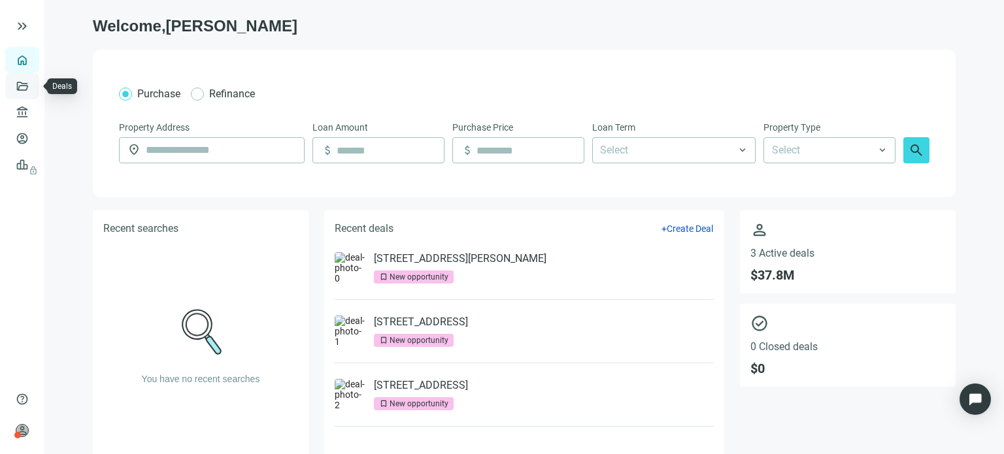
click at [33, 90] on link "Deals" at bounding box center [45, 86] width 24 height 10
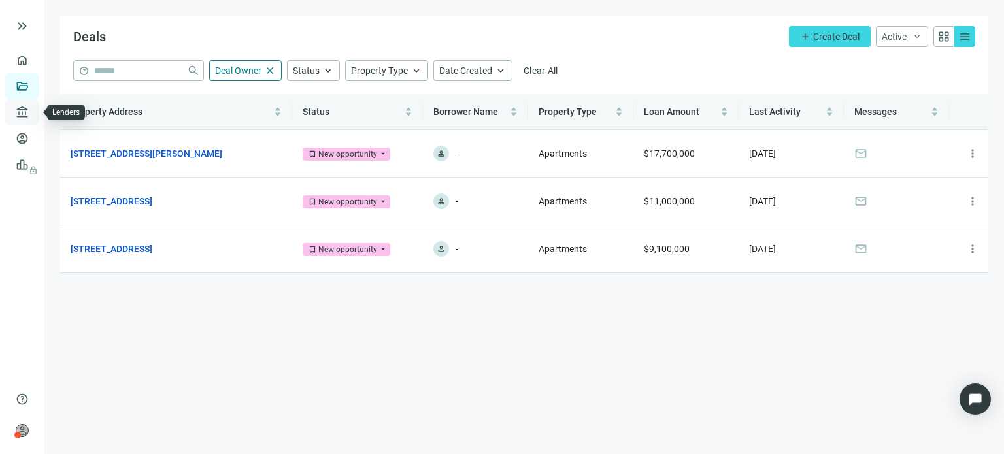
click at [33, 118] on link "Lenders" at bounding box center [50, 112] width 34 height 10
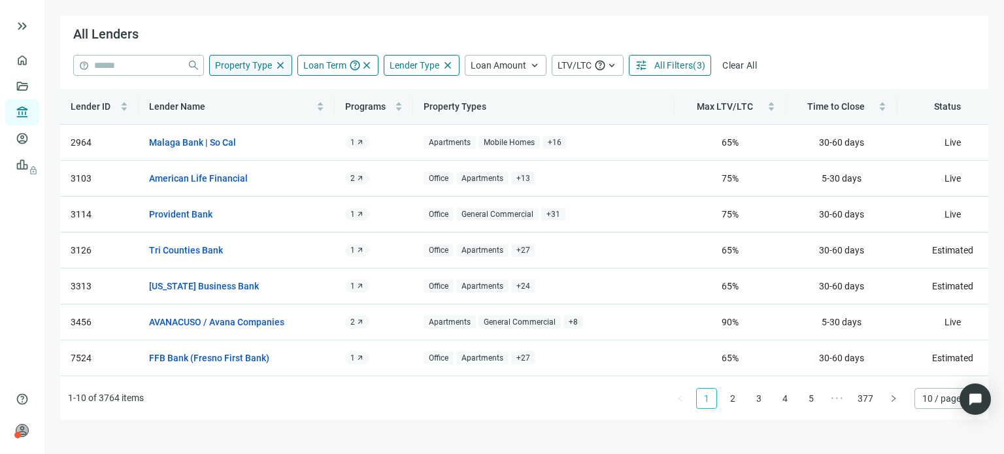
click at [254, 63] on span "Property Type" at bounding box center [243, 65] width 57 height 10
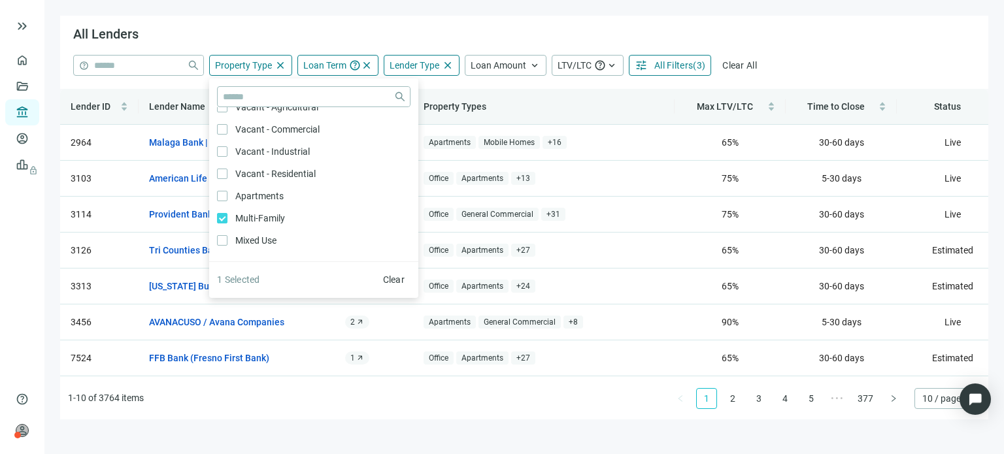
scroll to position [262, 0]
click at [436, 67] on span "Lender Type" at bounding box center [415, 65] width 50 height 10
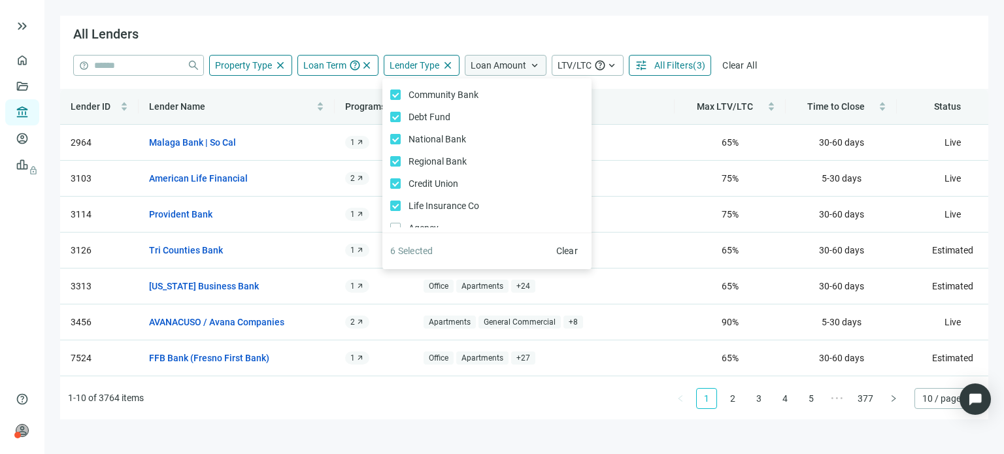
click at [494, 63] on span "Loan Amount" at bounding box center [499, 65] width 56 height 10
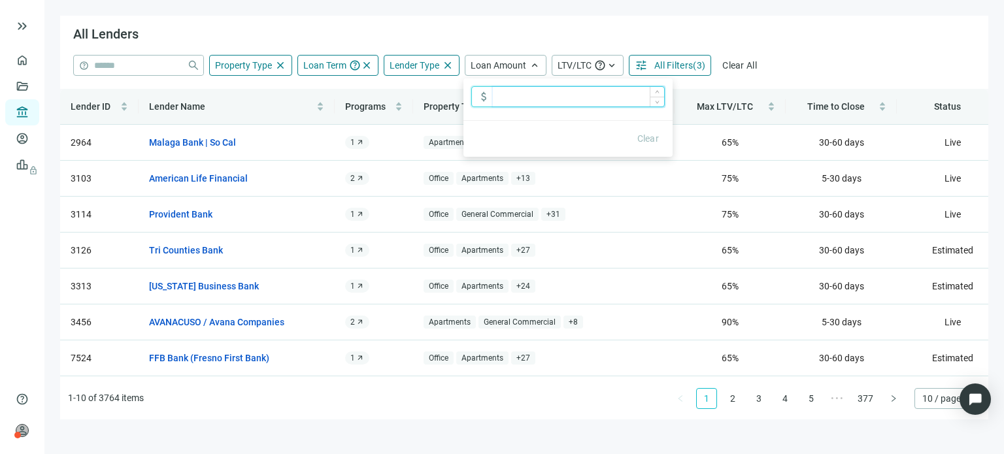
click at [497, 98] on input at bounding box center [578, 97] width 171 height 20
type input "**********"
click at [609, 62] on span "keyboard_arrow_up" at bounding box center [612, 66] width 12 height 12
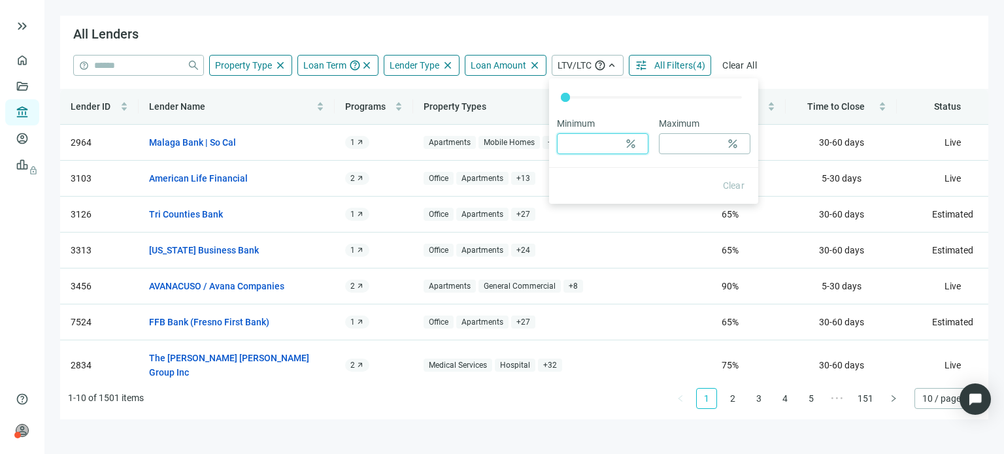
click at [609, 138] on input at bounding box center [591, 144] width 56 height 20
type input "**"
click at [661, 62] on span "All Filters" at bounding box center [674, 65] width 39 height 10
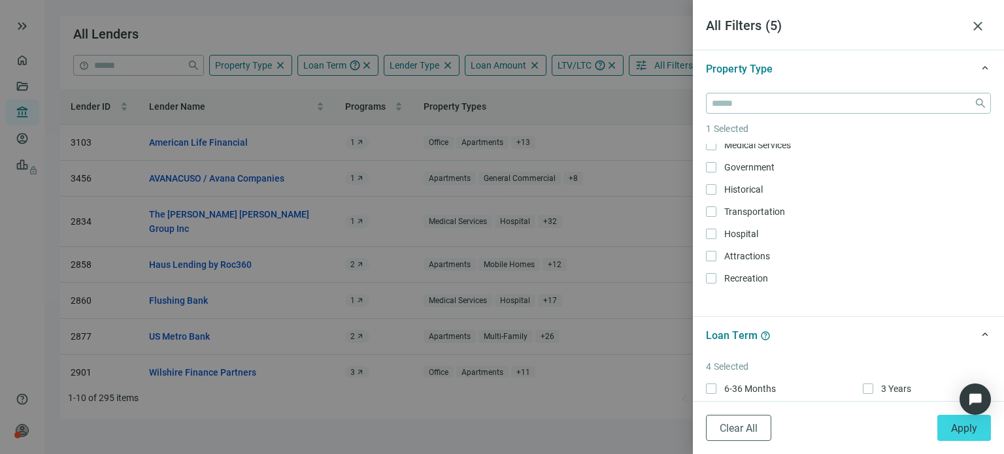
scroll to position [523, 0]
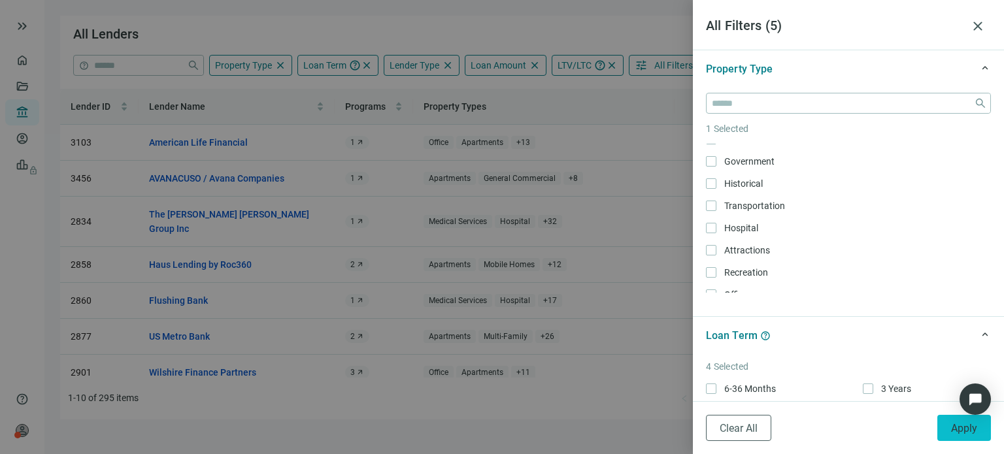
click at [965, 429] on span "Apply" at bounding box center [964, 428] width 26 height 12
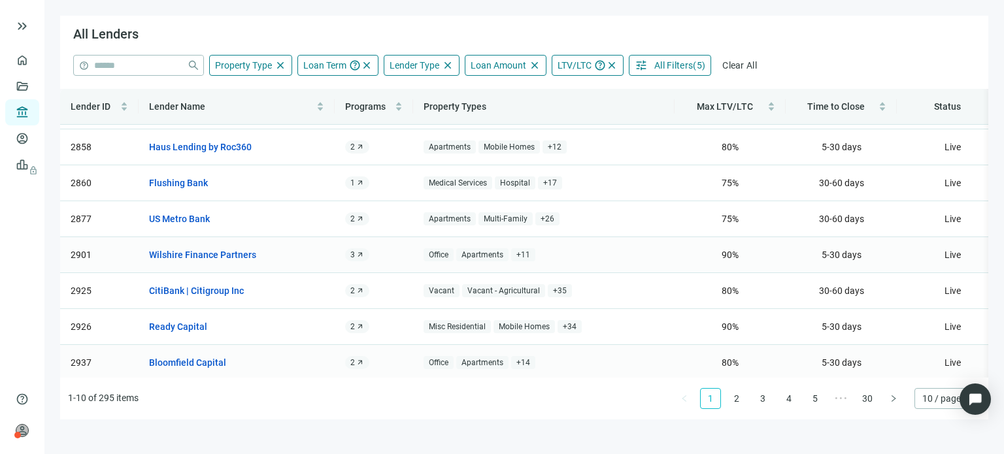
scroll to position [52, 0]
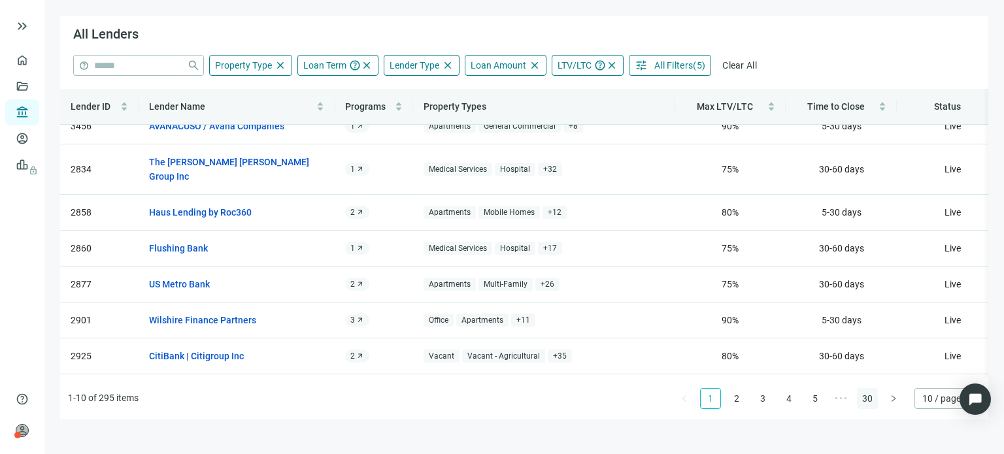
click at [864, 401] on link "30" at bounding box center [868, 399] width 20 height 20
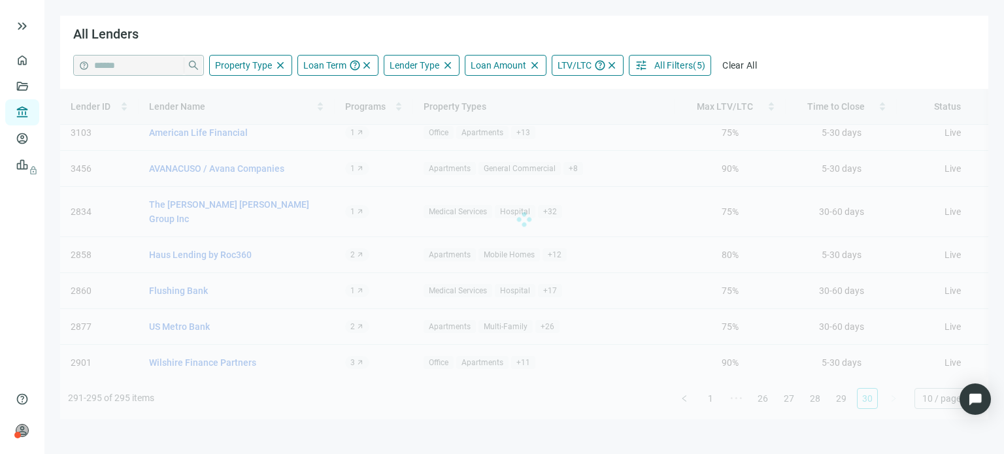
scroll to position [0, 0]
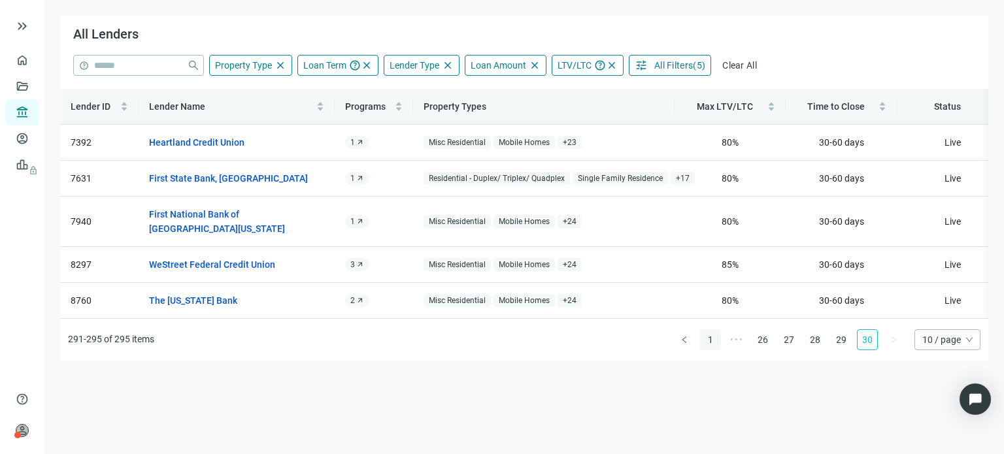
click at [711, 337] on link "1" at bounding box center [711, 340] width 20 height 20
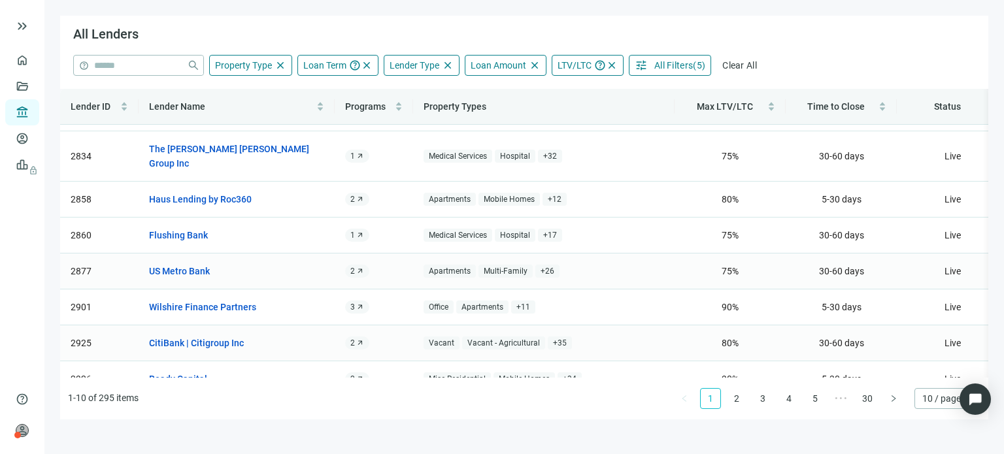
scroll to position [118, 0]
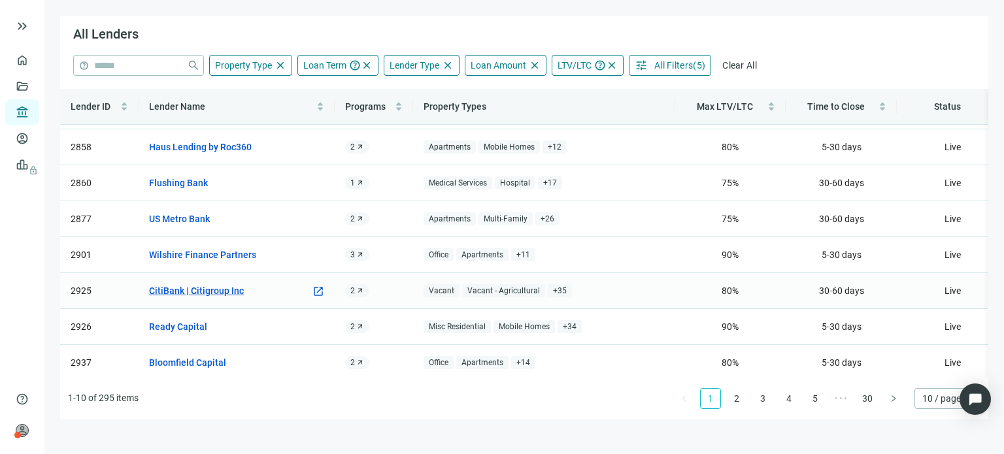
click at [201, 284] on link "CitiBank | Citigroup Inc" at bounding box center [196, 291] width 95 height 14
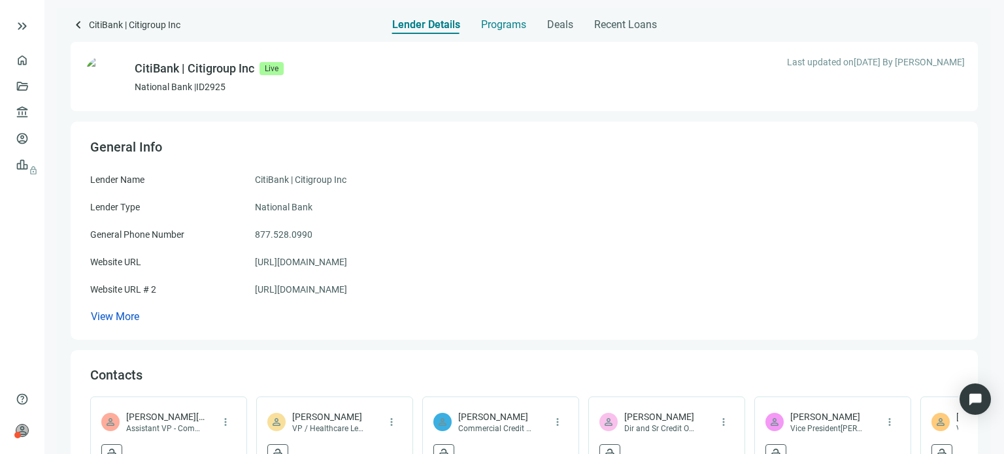
click at [493, 29] on span "Programs" at bounding box center [503, 24] width 45 height 13
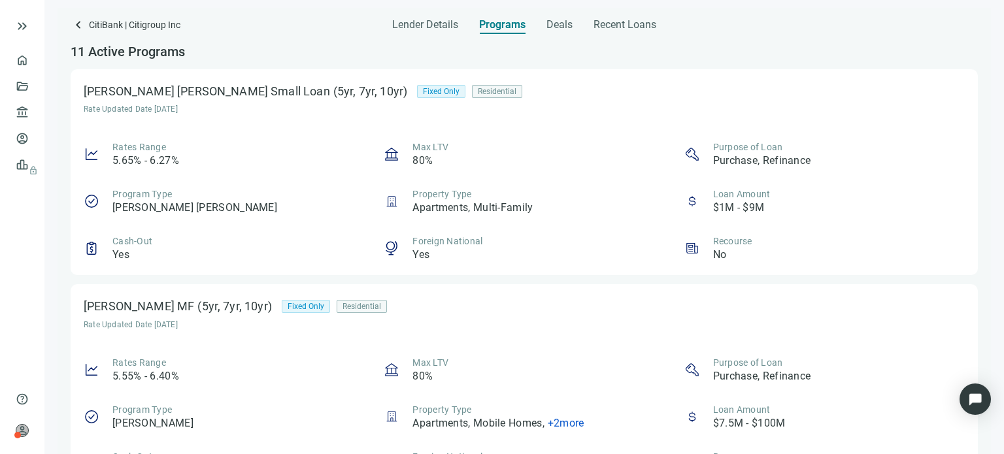
scroll to position [65, 0]
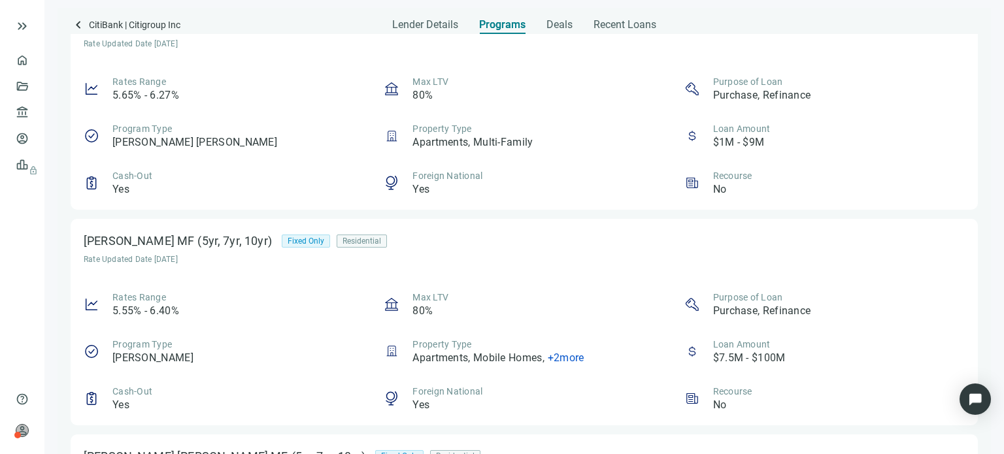
click at [562, 358] on span "+ 2 more" at bounding box center [566, 358] width 37 height 12
click at [541, 289] on div "Freddie Mac MF (5yr, 7yr, 10yr) Fixed Only Residential Rate Updated Date 08.30.…" at bounding box center [525, 322] width 908 height 206
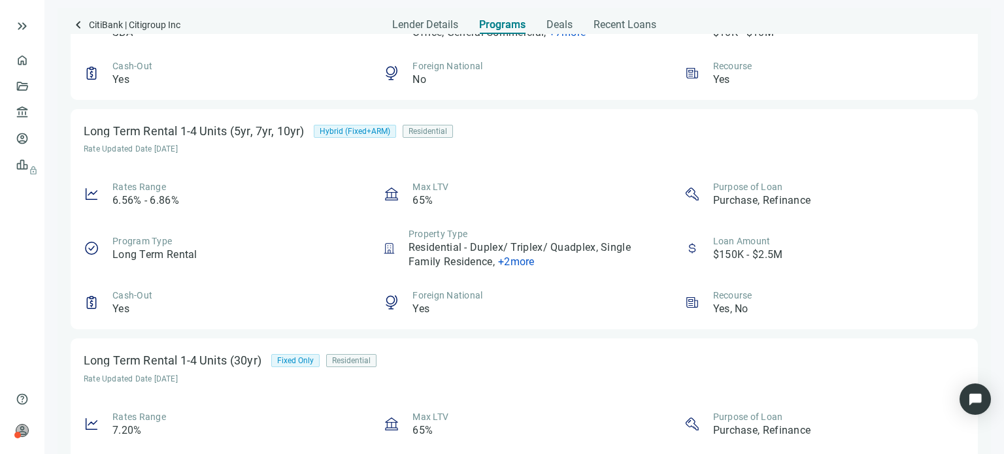
scroll to position [1504, 0]
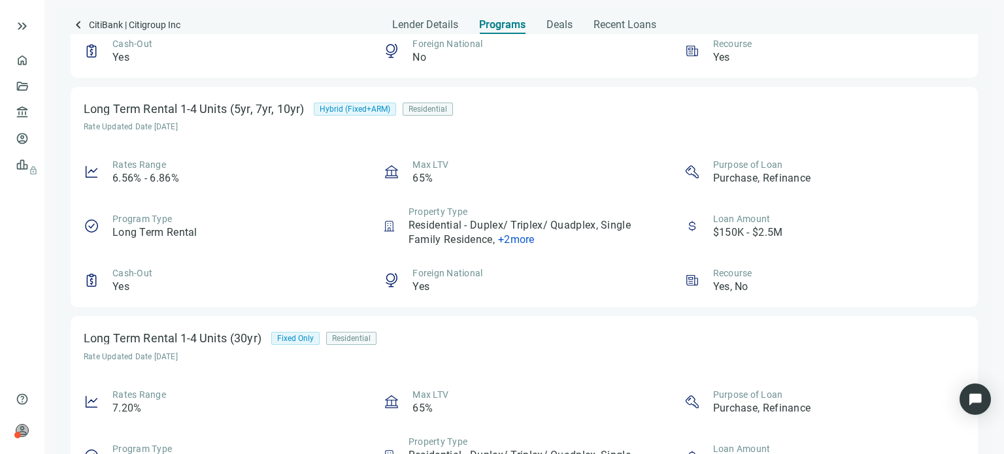
click at [512, 237] on span "+ 2 more" at bounding box center [516, 239] width 37 height 12
click at [526, 274] on div "Foreign National Yes" at bounding box center [524, 280] width 281 height 27
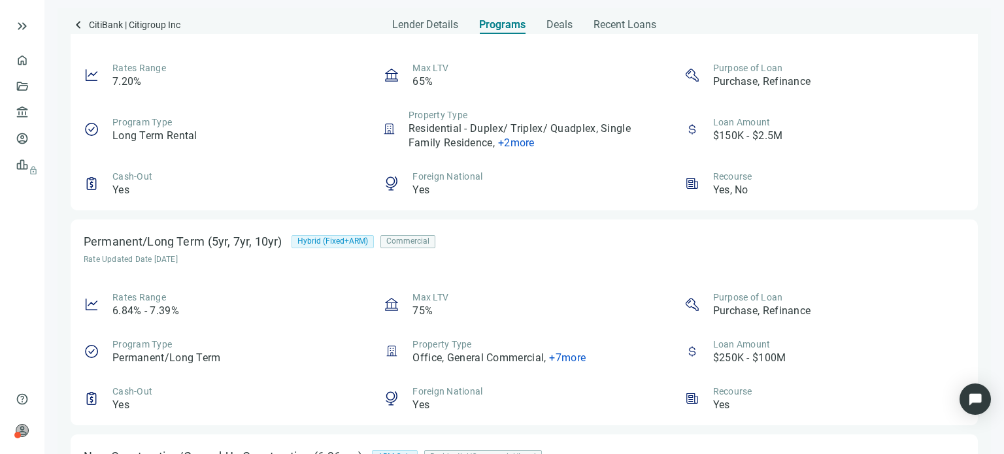
scroll to position [1896, 0]
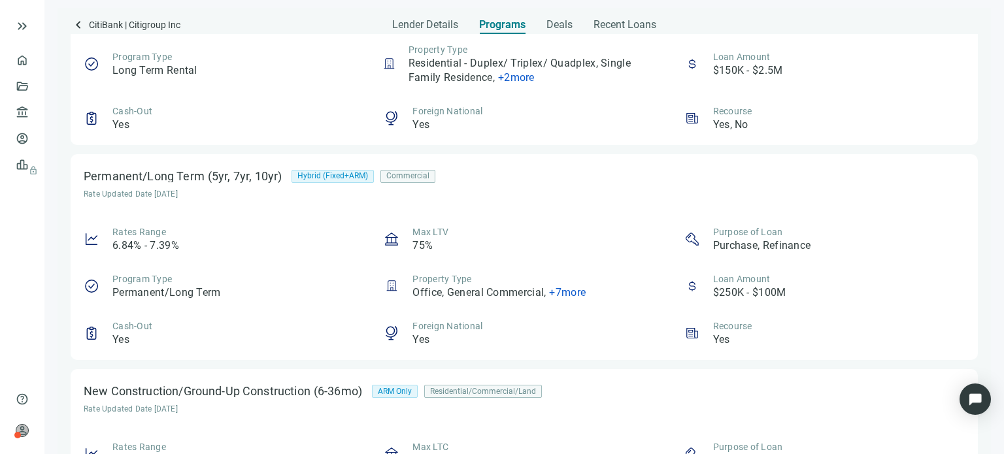
click at [564, 292] on span "+ 7 more" at bounding box center [567, 292] width 37 height 12
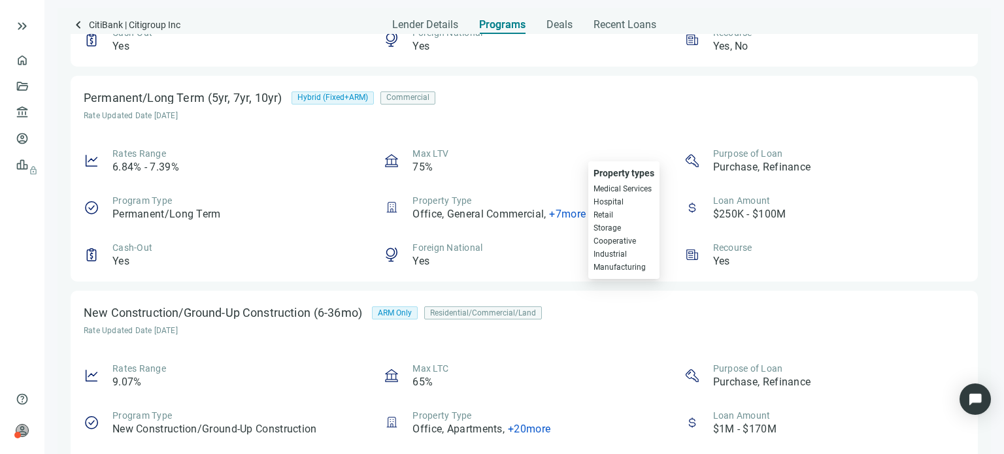
scroll to position [2024, 0]
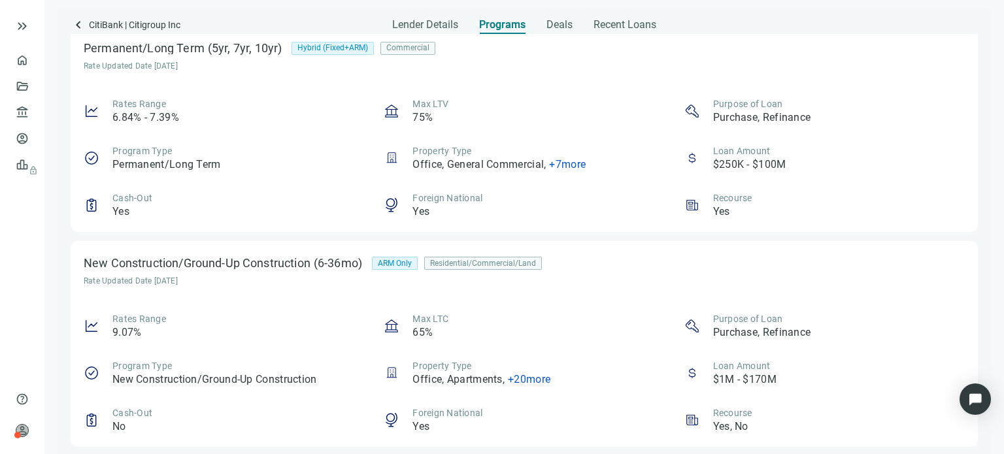
click at [564, 292] on div "New Construction/Ground-Up Construction (6-36mo) ARM Only Residential/Commercia…" at bounding box center [525, 344] width 908 height 206
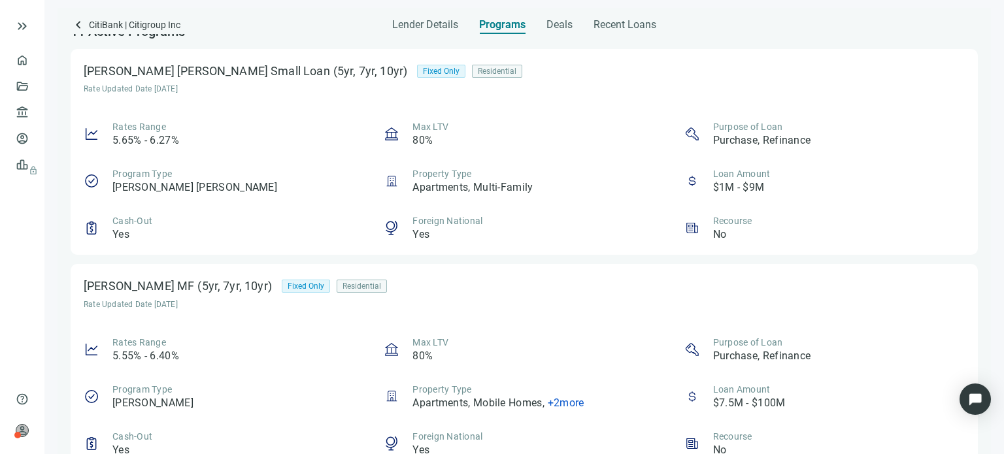
scroll to position [0, 0]
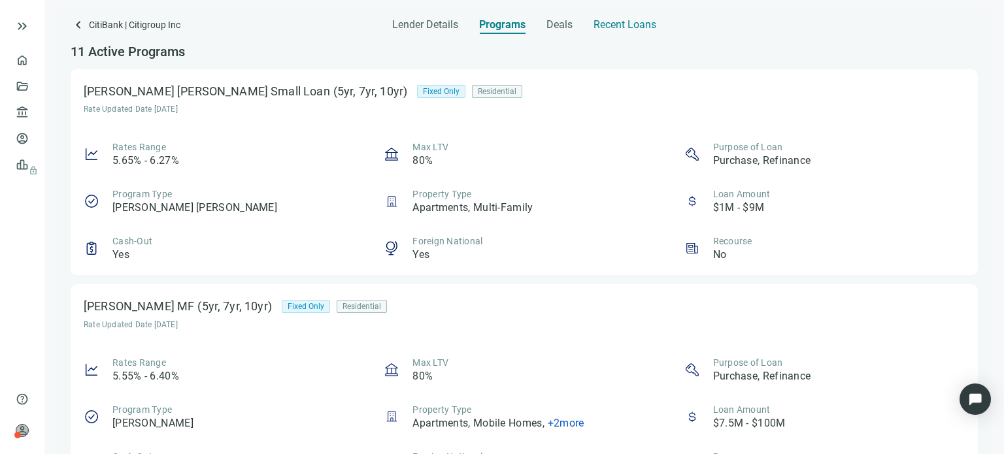
click at [604, 26] on span "Recent Loans" at bounding box center [625, 24] width 63 height 13
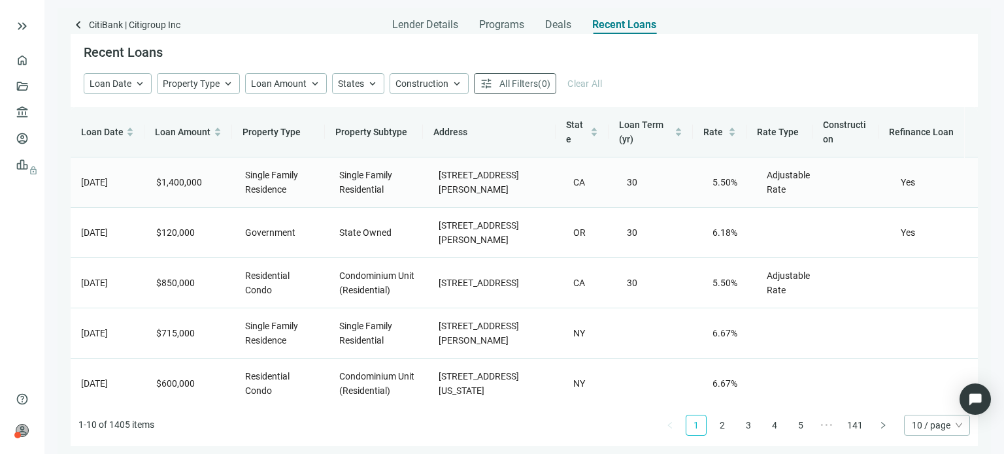
click at [249, 183] on span "Single Family Residence" at bounding box center [271, 182] width 53 height 25
click at [24, 28] on span "keyboard_double_arrow_right" at bounding box center [22, 26] width 16 height 16
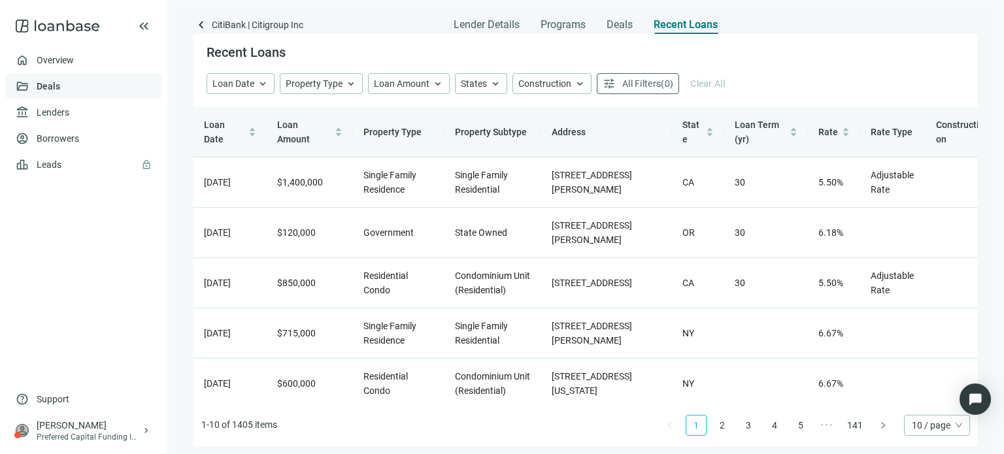
click at [43, 84] on link "Deals" at bounding box center [49, 86] width 24 height 10
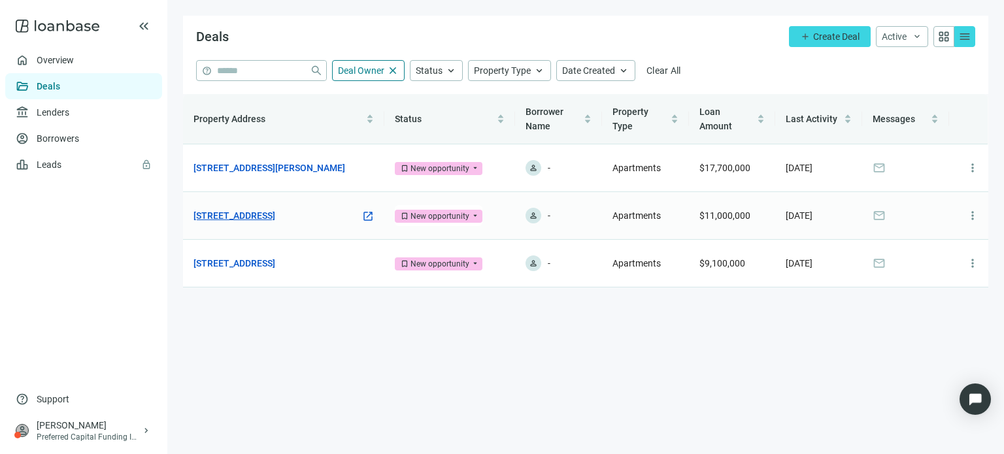
click at [275, 209] on link "[STREET_ADDRESS]" at bounding box center [235, 216] width 82 height 14
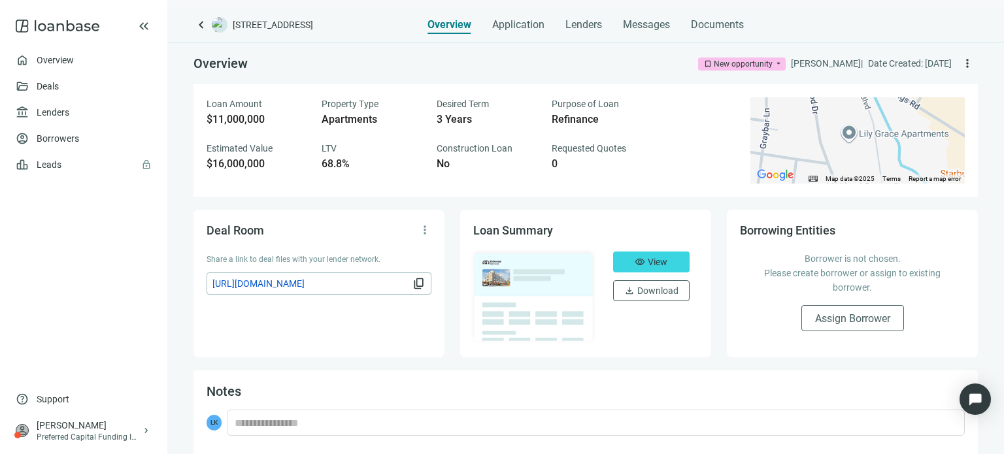
click at [830, 140] on div "To activate drag with keyboard, press Alt + Enter. Once in keyboard drag state,…" at bounding box center [858, 140] width 214 height 86
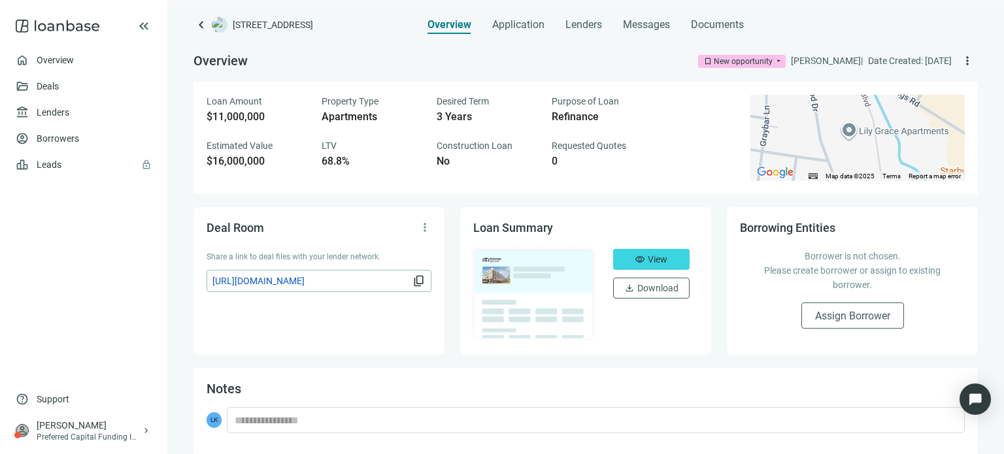
click at [493, 279] on img at bounding box center [534, 293] width 128 height 97
click at [639, 262] on span "visibility" at bounding box center [640, 259] width 10 height 10
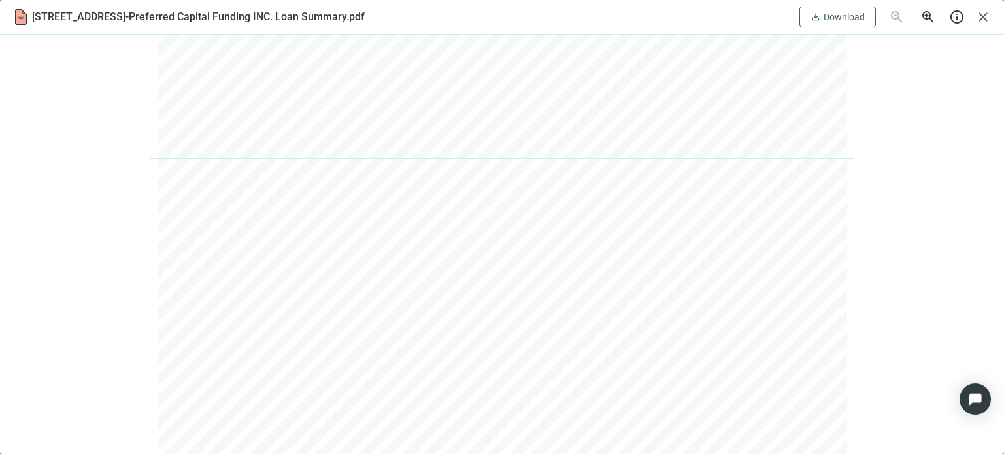
scroll to position [3793, 0]
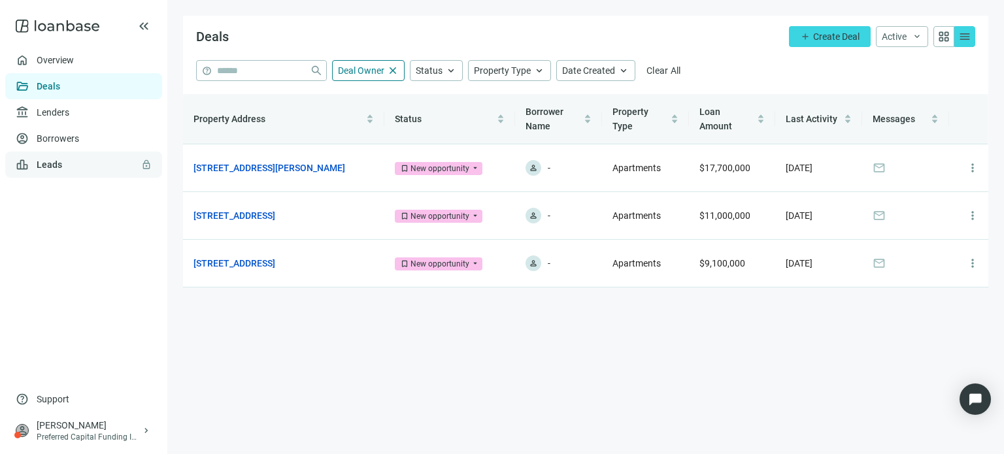
click at [60, 165] on link "Leads lock" at bounding box center [50, 165] width 26 height 10
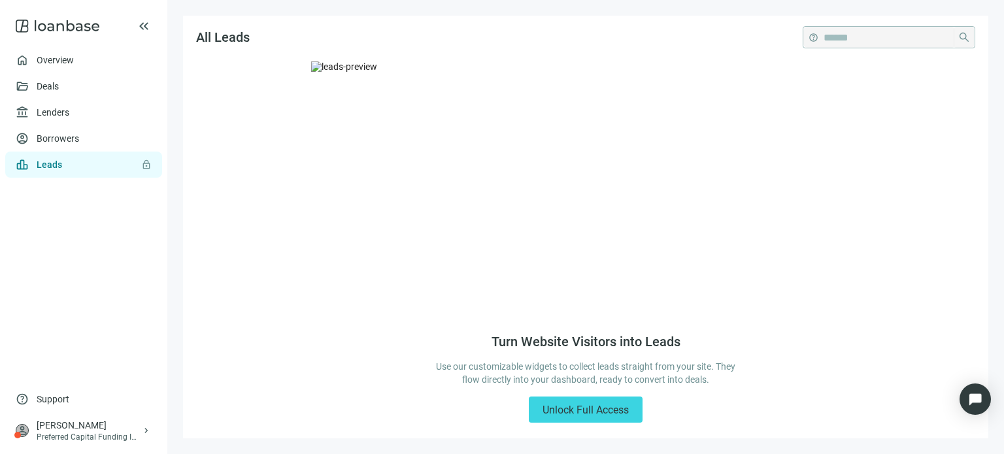
click at [413, 146] on img at bounding box center [585, 189] width 549 height 257
click at [575, 272] on img at bounding box center [585, 189] width 549 height 257
click at [581, 415] on span "Unlock Full Access" at bounding box center [586, 410] width 86 height 12
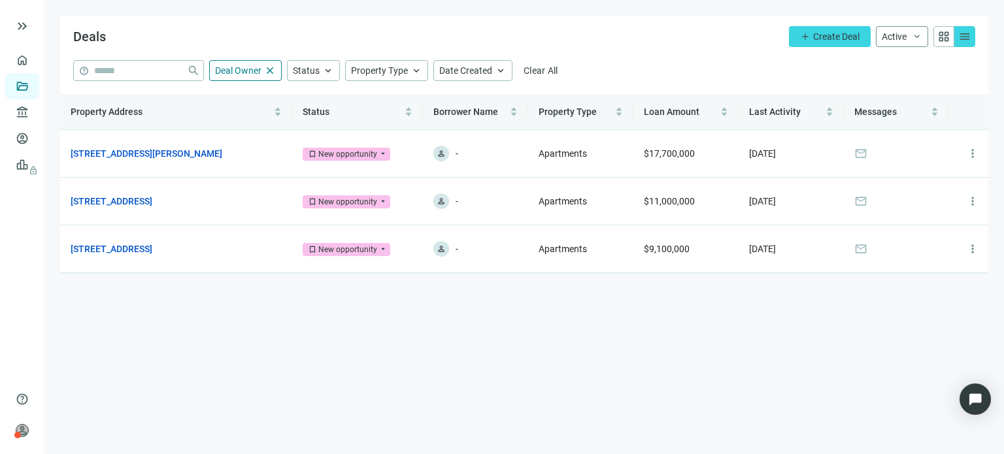
click at [913, 36] on span "keyboard_arrow_down" at bounding box center [917, 36] width 10 height 10
click at [844, 69] on div "help close Deal Owner close Status keyboard_arrow_up Property Type keyboard_arr…" at bounding box center [524, 70] width 902 height 21
click at [836, 37] on span "Create Deal" at bounding box center [836, 36] width 46 height 10
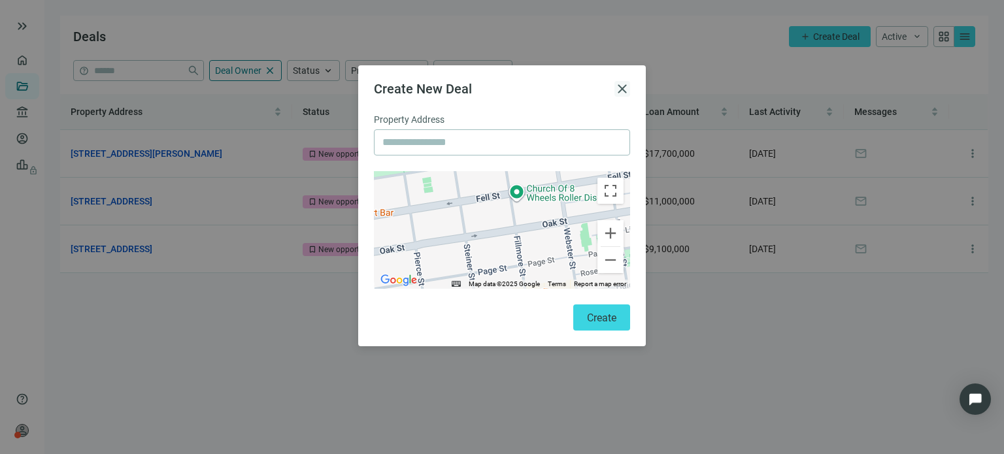
click at [625, 91] on span "close" at bounding box center [623, 89] width 16 height 16
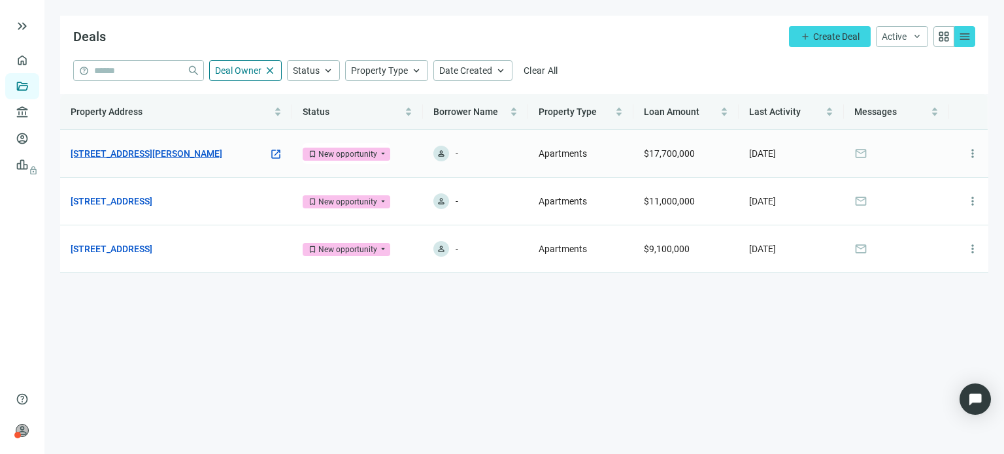
click at [171, 159] on link "[STREET_ADDRESS][PERSON_NAME]" at bounding box center [147, 153] width 152 height 14
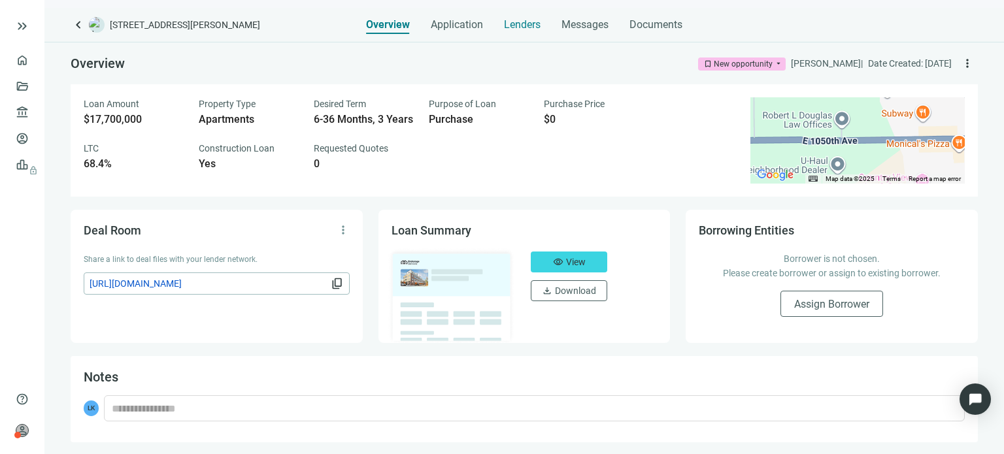
click at [515, 26] on span "Lenders" at bounding box center [522, 24] width 37 height 13
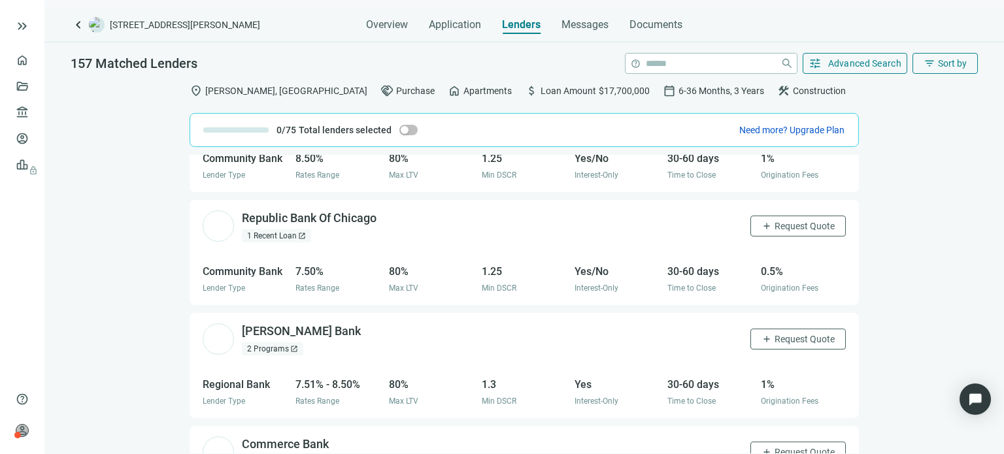
scroll to position [1084, 0]
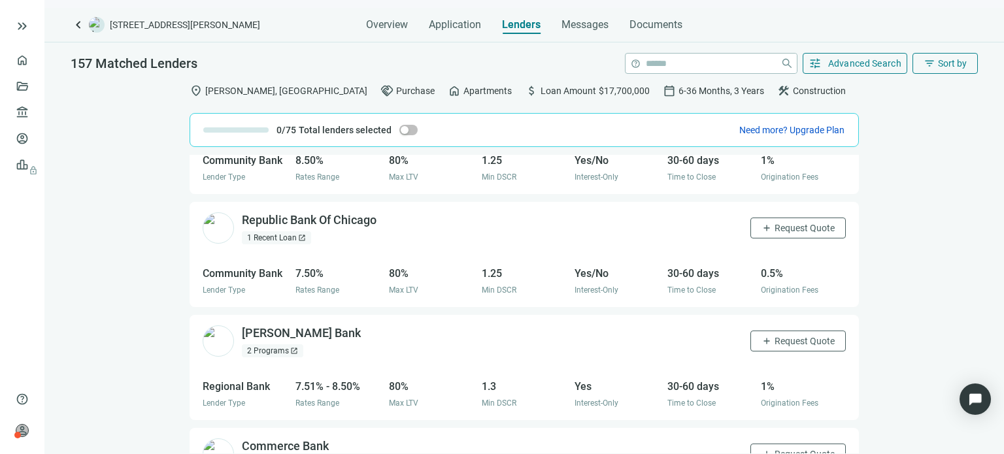
click at [274, 342] on div "Stearn's Bank open_in_new 2 Programs open_in_new" at bounding box center [301, 342] width 119 height 32
click at [277, 326] on div "Stearn's Bank open_in_new" at bounding box center [309, 334] width 135 height 16
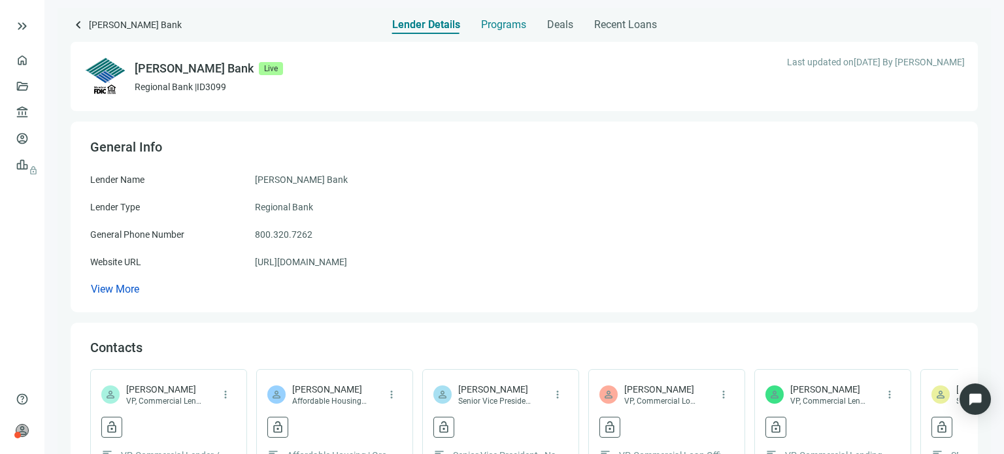
click at [502, 26] on span "Programs" at bounding box center [503, 24] width 45 height 13
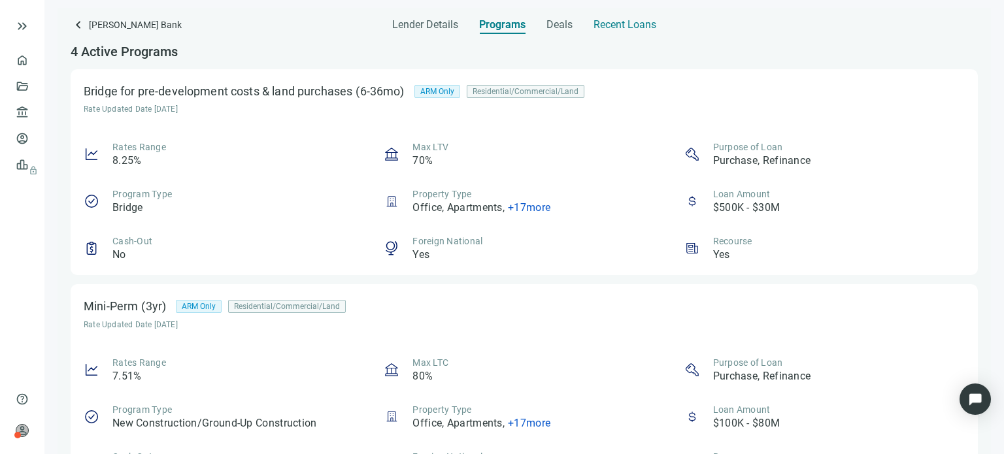
click at [594, 22] on span "Recent Loans" at bounding box center [625, 24] width 63 height 13
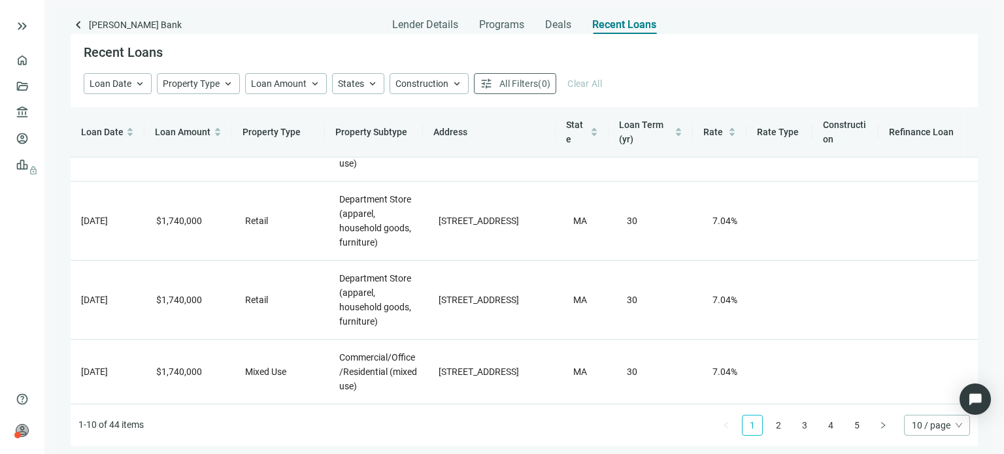
scroll to position [327, 0]
click at [858, 423] on link "5" at bounding box center [857, 426] width 20 height 20
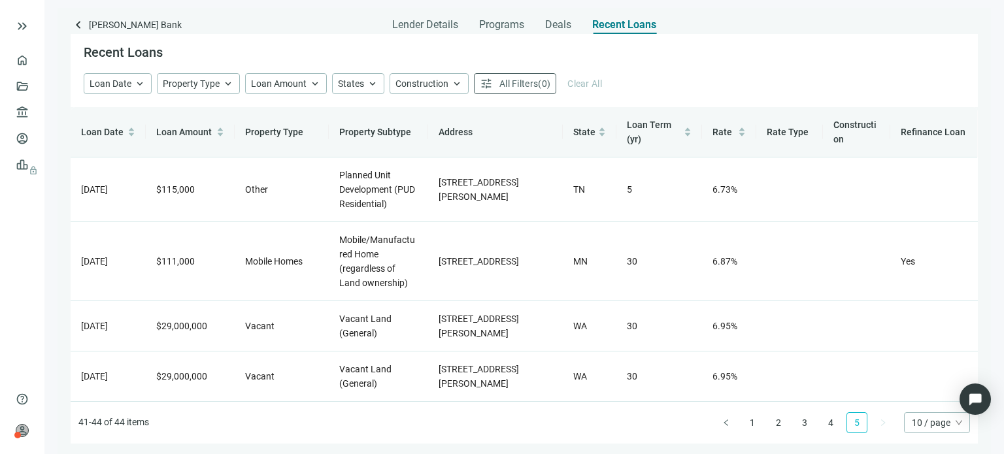
scroll to position [0, 0]
click at [275, 372] on td "Vacant" at bounding box center [282, 377] width 94 height 50
click at [751, 424] on link "1" at bounding box center [753, 423] width 20 height 20
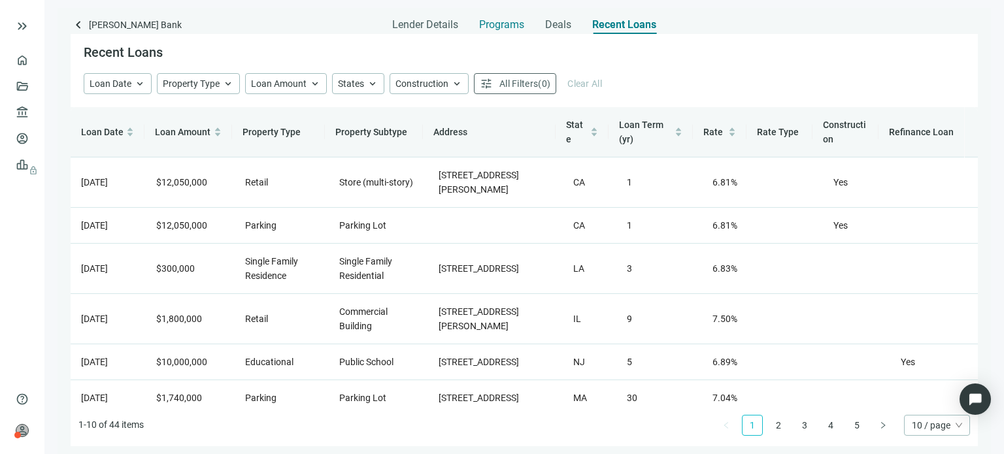
click at [493, 20] on span "Programs" at bounding box center [501, 24] width 45 height 13
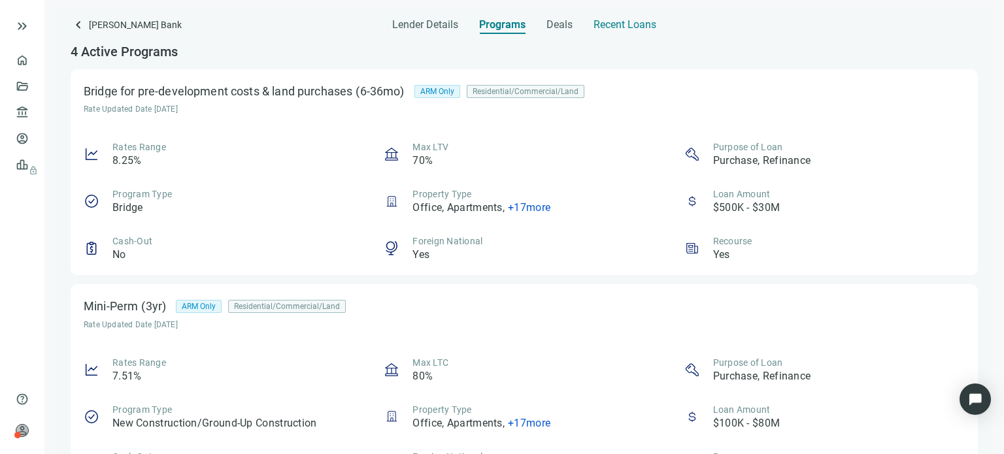
click at [605, 33] on div "Recent Loans" at bounding box center [625, 21] width 63 height 26
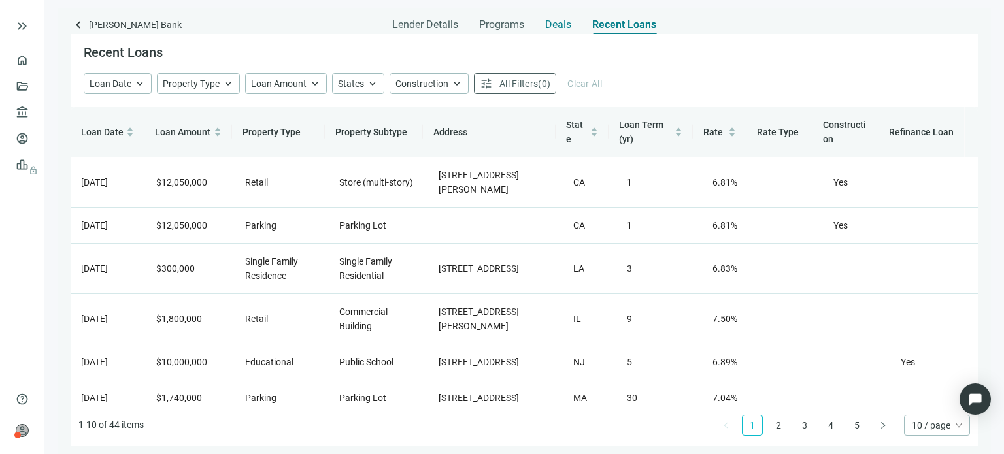
click at [556, 26] on span "Deals" at bounding box center [558, 24] width 26 height 13
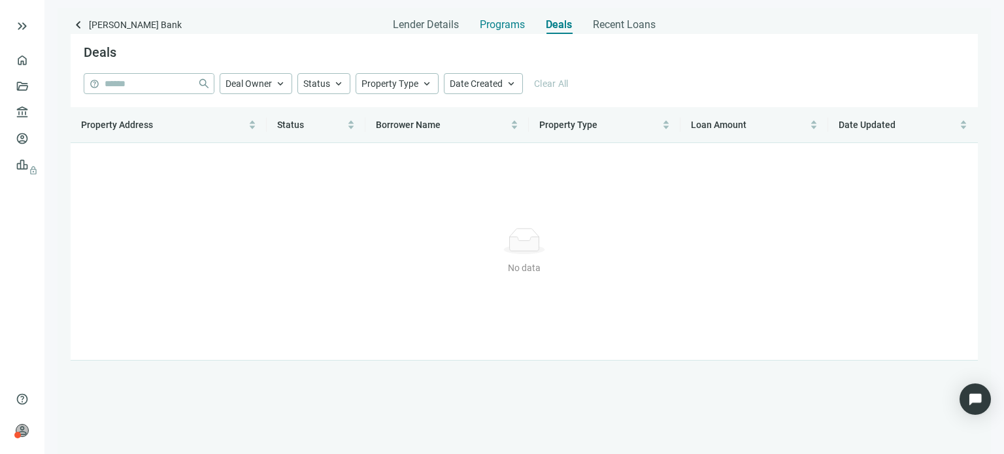
click at [507, 26] on span "Programs" at bounding box center [502, 24] width 45 height 13
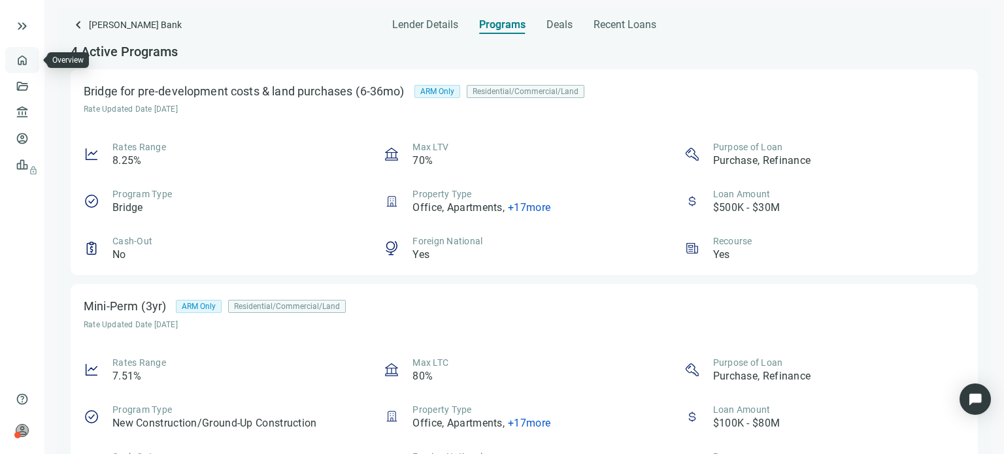
click at [33, 62] on link "Overview" at bounding box center [52, 60] width 39 height 10
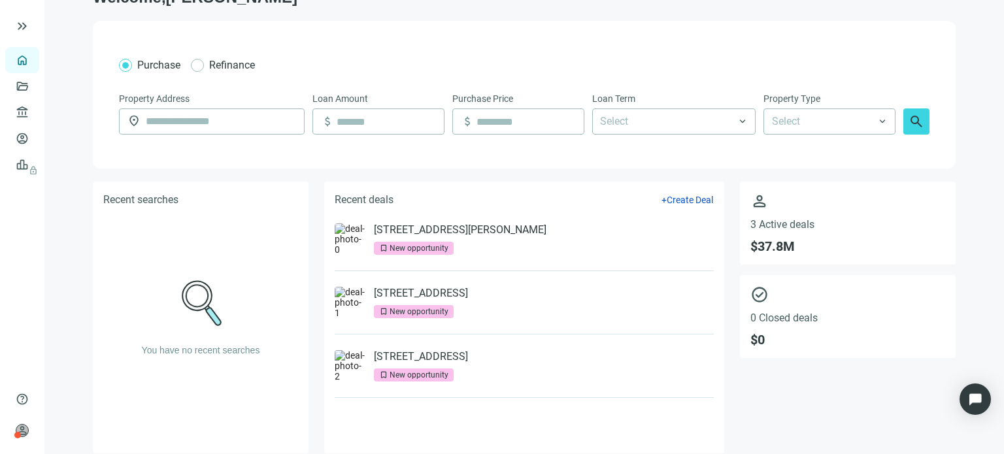
scroll to position [44, 0]
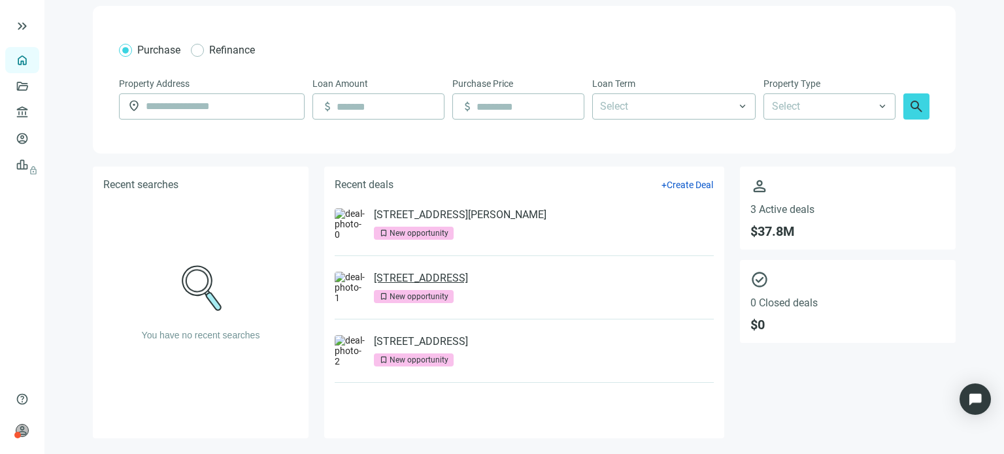
click at [443, 278] on link "[STREET_ADDRESS]" at bounding box center [421, 278] width 94 height 13
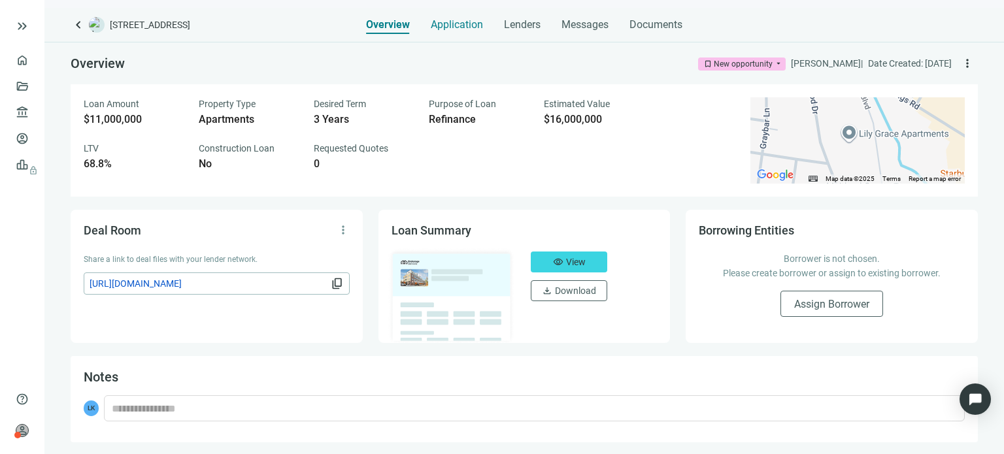
click at [458, 26] on span "Application" at bounding box center [457, 24] width 52 height 13
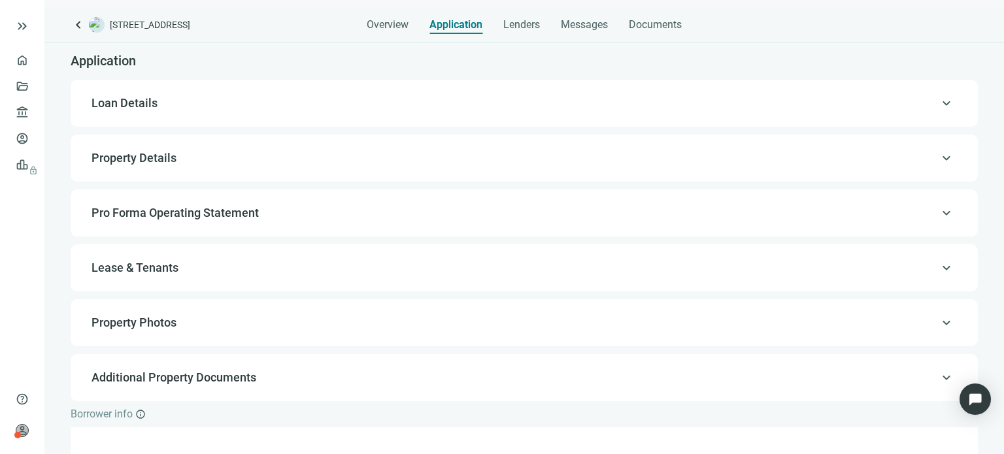
click at [923, 101] on span "Loan Details" at bounding box center [523, 103] width 863 height 16
type input "**********"
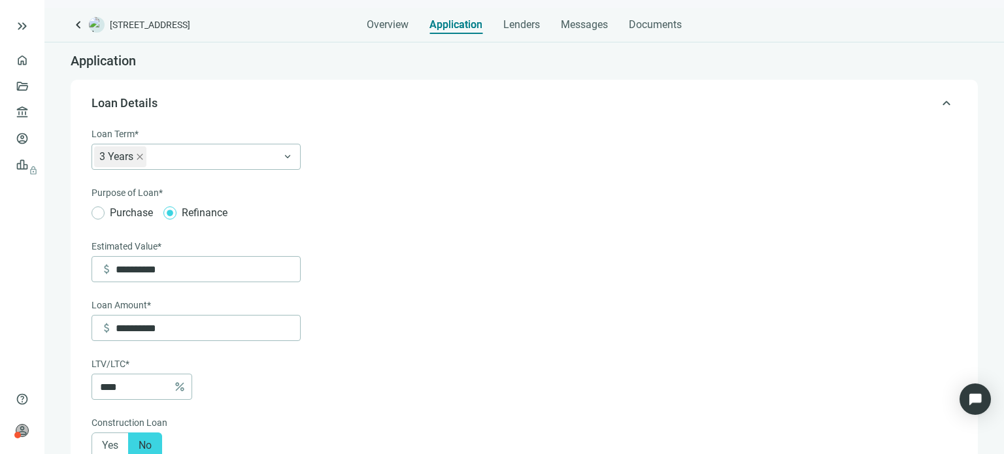
scroll to position [38, 0]
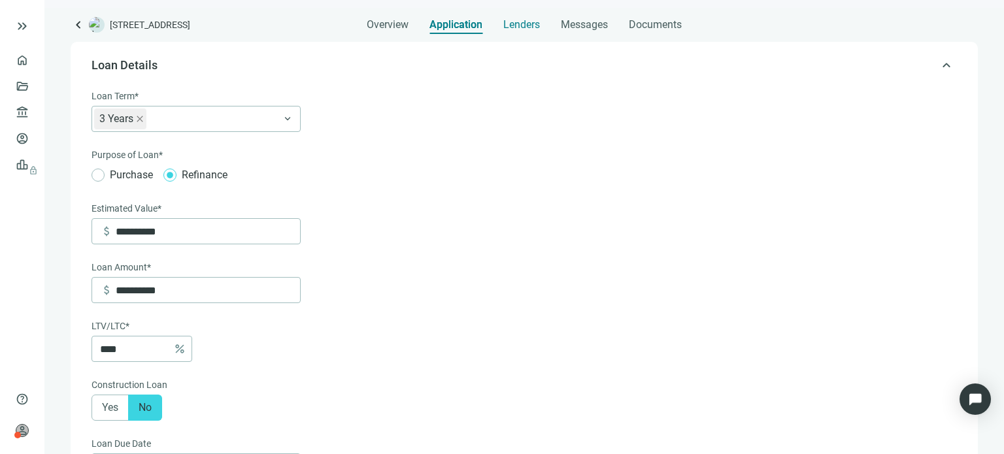
click at [530, 26] on span "Lenders" at bounding box center [522, 24] width 37 height 13
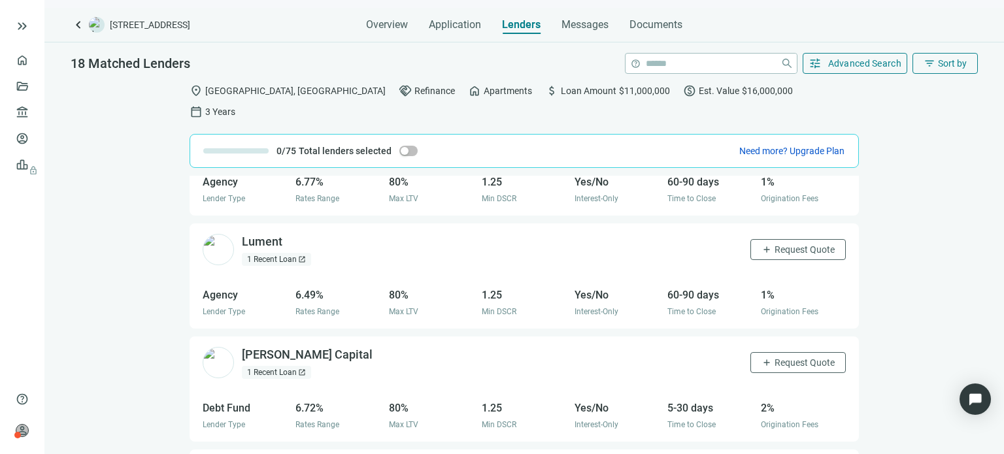
scroll to position [131, 0]
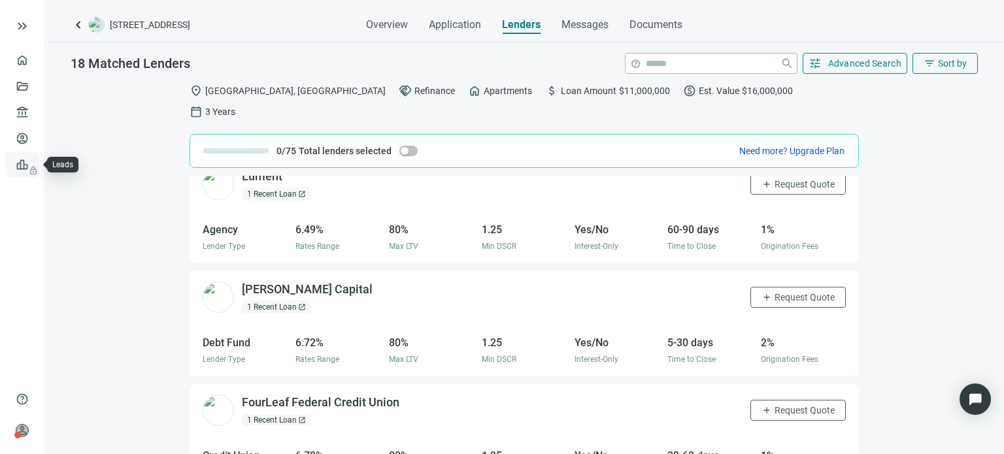
click at [24, 160] on span "lock" at bounding box center [23, 165] width 10 height 10
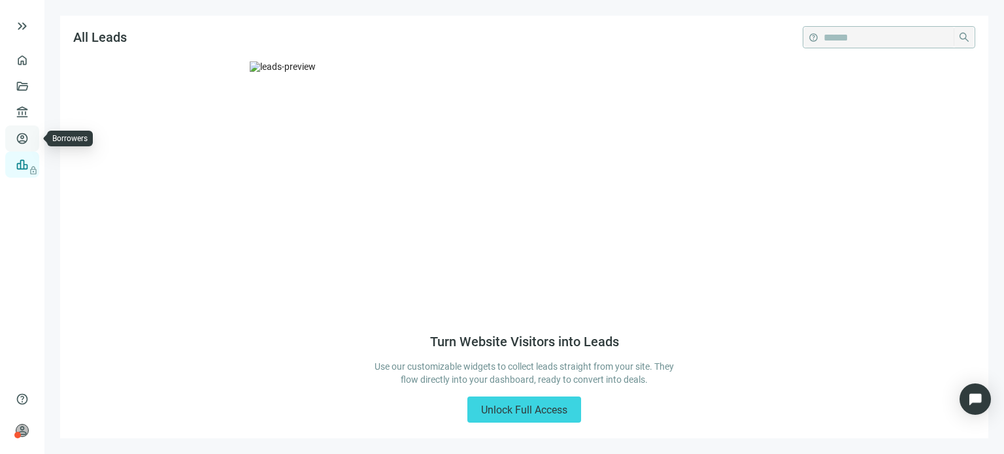
click at [33, 141] on link "Borrowers" at bounding box center [54, 138] width 43 height 10
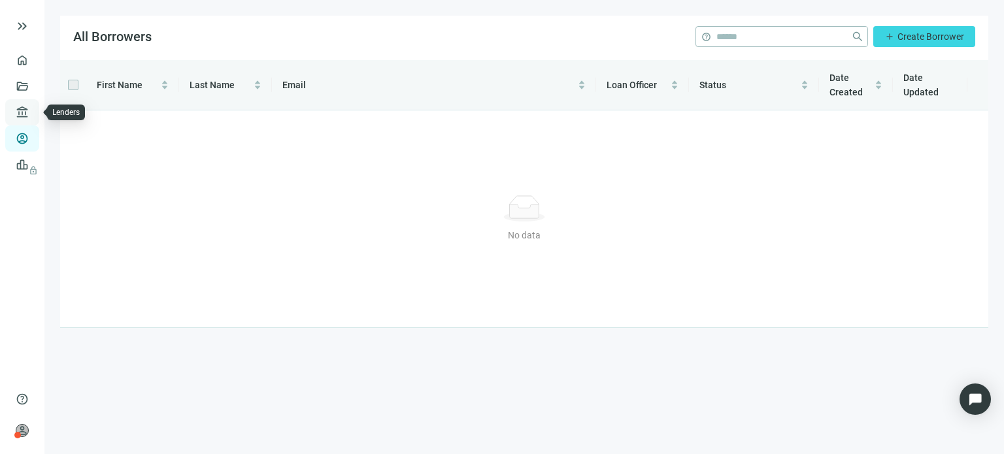
click at [33, 117] on link "Lenders" at bounding box center [50, 112] width 34 height 10
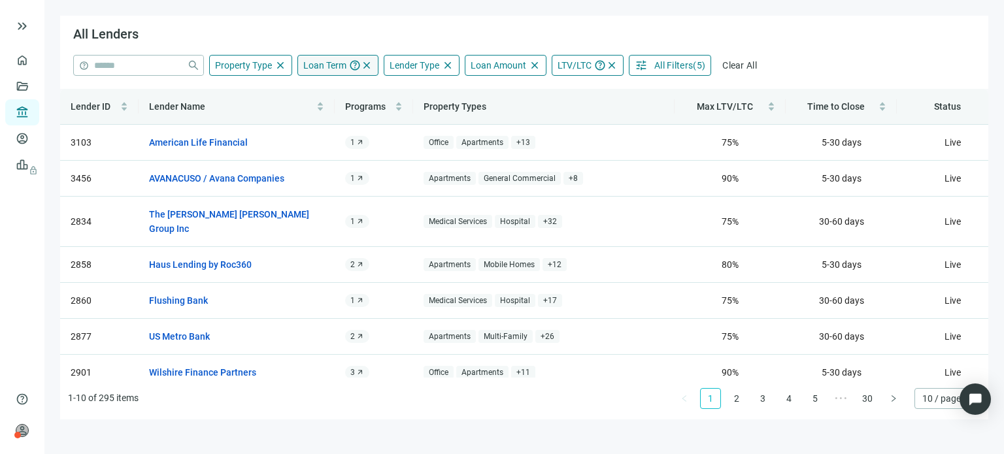
click at [315, 67] on span "Loan Term" at bounding box center [324, 65] width 43 height 10
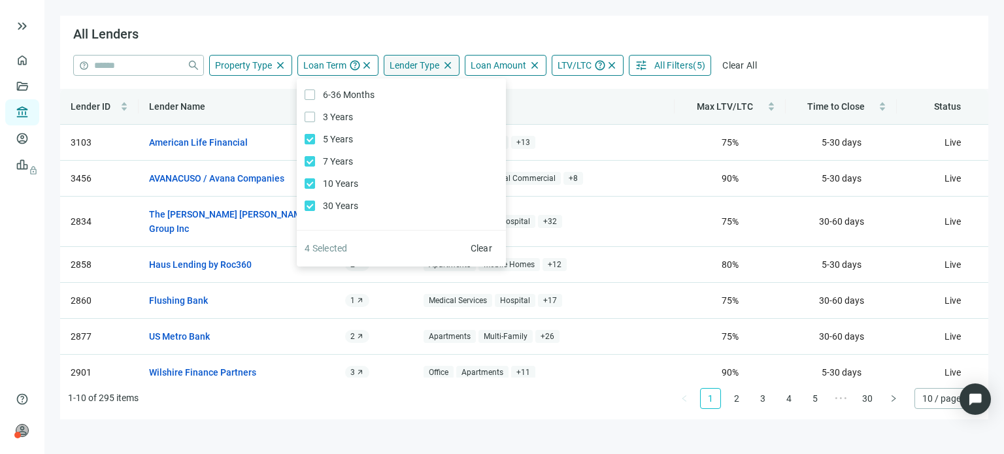
click at [410, 67] on span "Lender Type" at bounding box center [415, 65] width 50 height 10
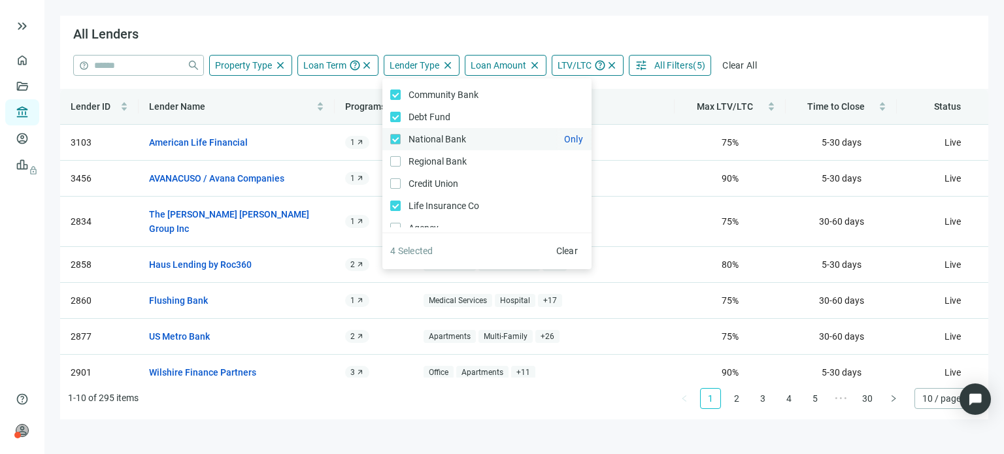
click at [395, 133] on label "National Bank Only" at bounding box center [487, 139] width 209 height 22
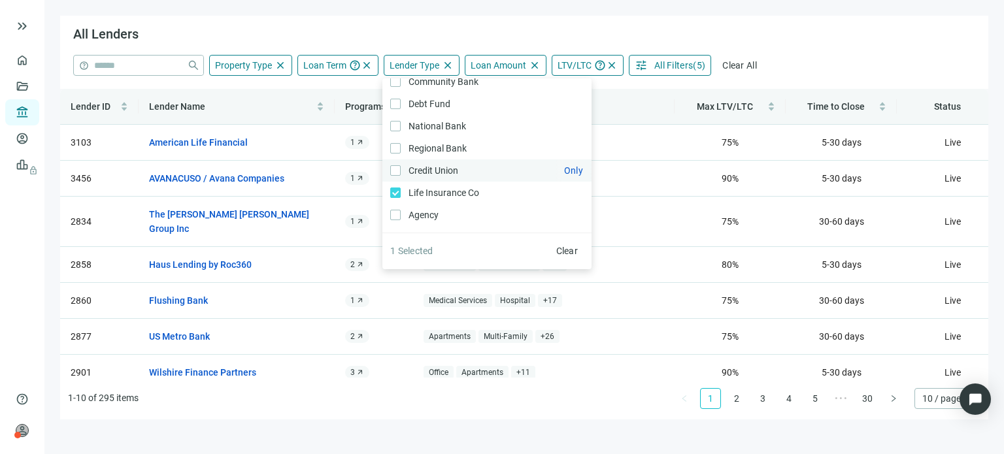
scroll to position [20, 0]
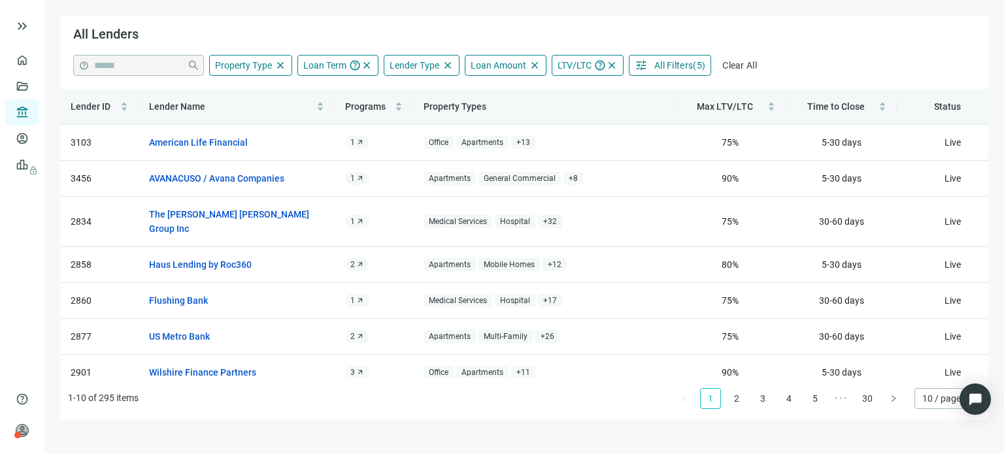
click at [721, 76] on div "help close Property Type close Loan Term help close 6-36 Months Only 3 Years On…" at bounding box center [524, 72] width 929 height 34
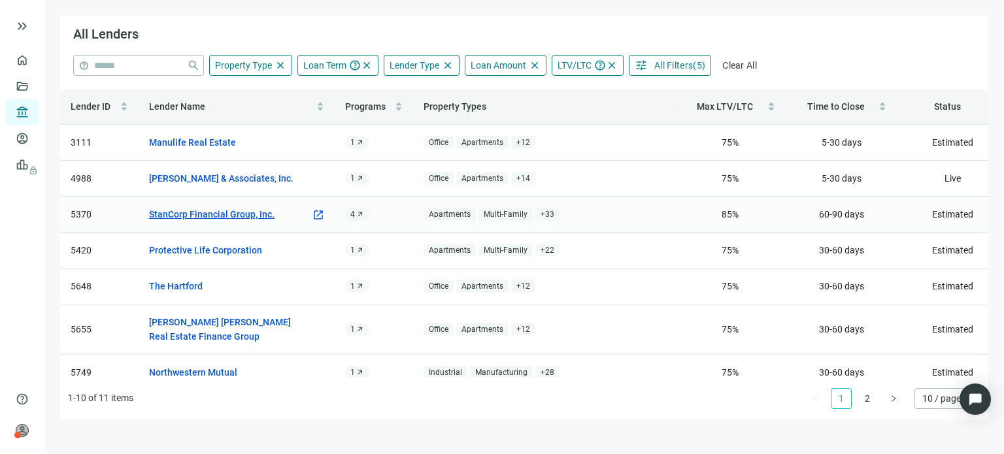
click at [209, 218] on link "StanCorp Financial Group, Inc." at bounding box center [212, 214] width 126 height 14
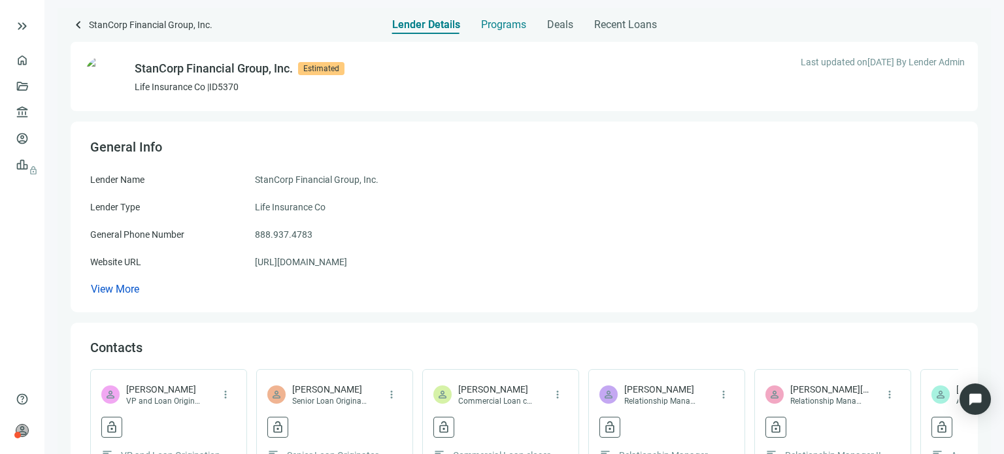
click at [493, 24] on span "Programs" at bounding box center [503, 24] width 45 height 13
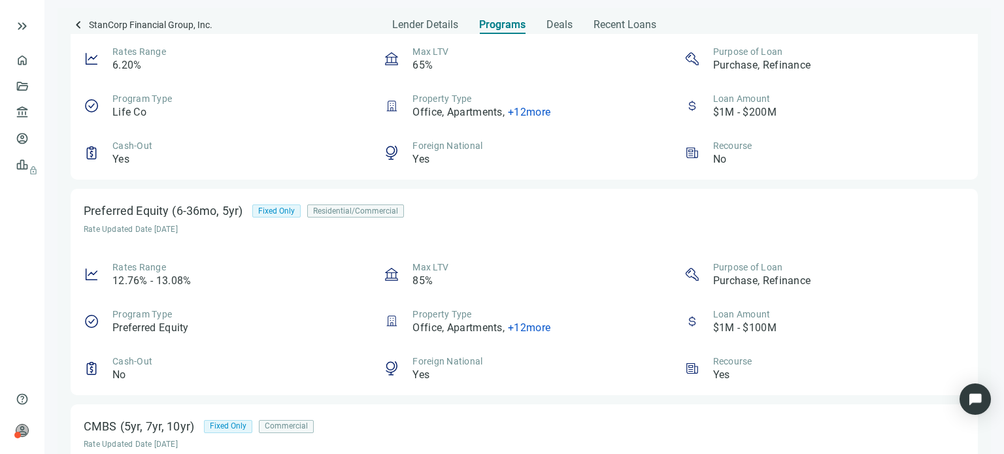
scroll to position [131, 0]
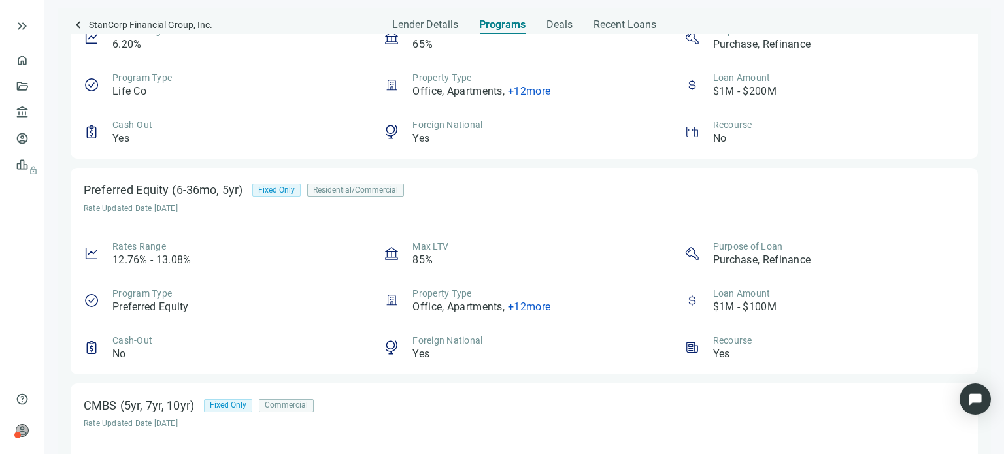
click at [518, 308] on span "+ 12 more" at bounding box center [529, 307] width 43 height 12
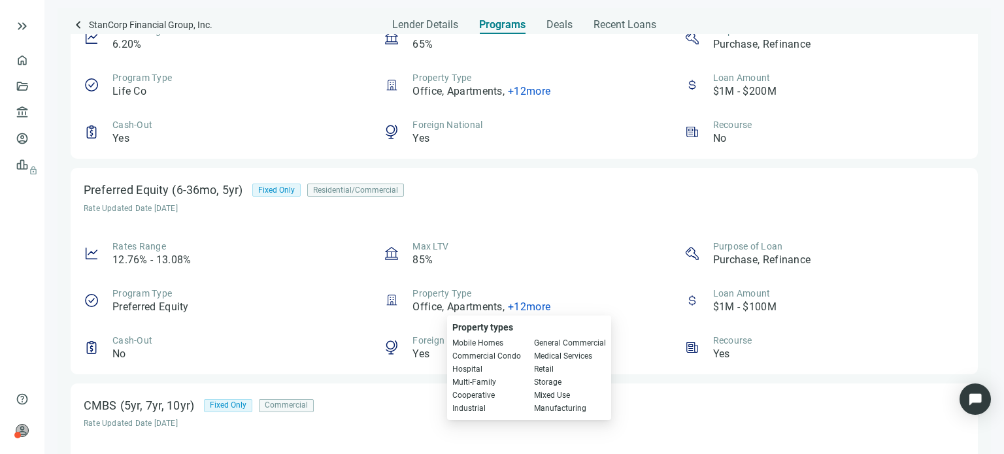
click at [515, 250] on div "Max LTV 85%" at bounding box center [524, 253] width 281 height 27
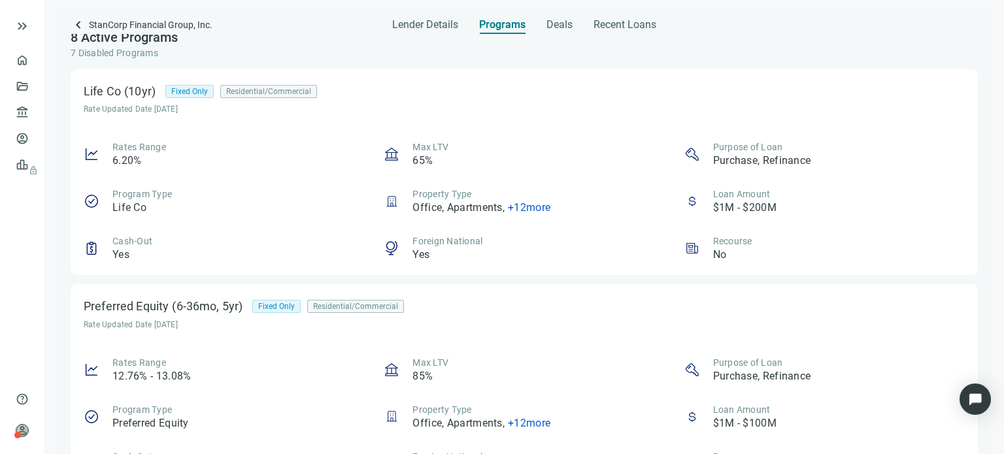
scroll to position [0, 0]
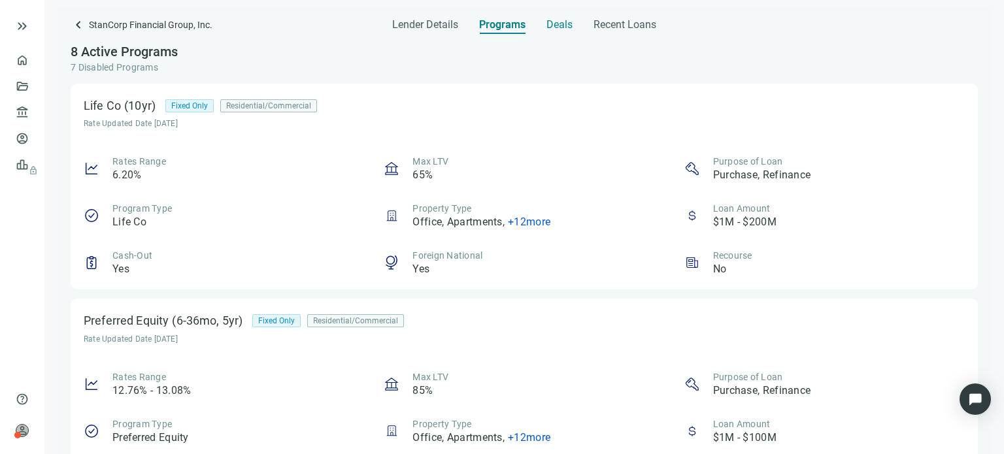
click at [556, 20] on span "Deals" at bounding box center [560, 24] width 26 height 13
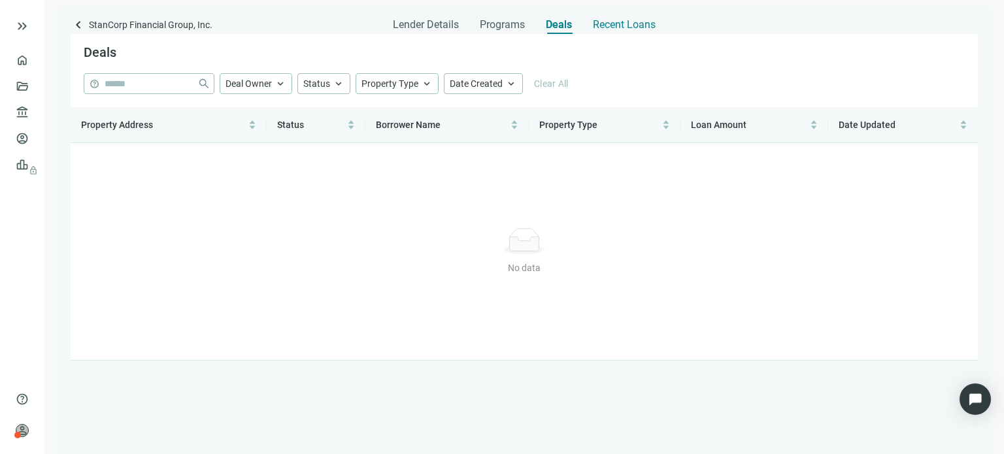
click at [604, 26] on span "Recent Loans" at bounding box center [624, 24] width 63 height 13
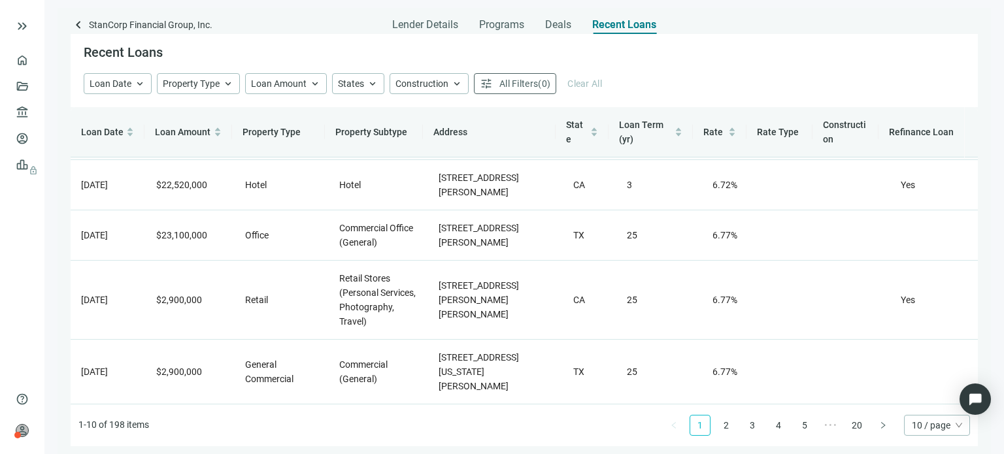
scroll to position [341, 0]
click at [311, 87] on span "keyboard_arrow_up" at bounding box center [315, 84] width 12 height 12
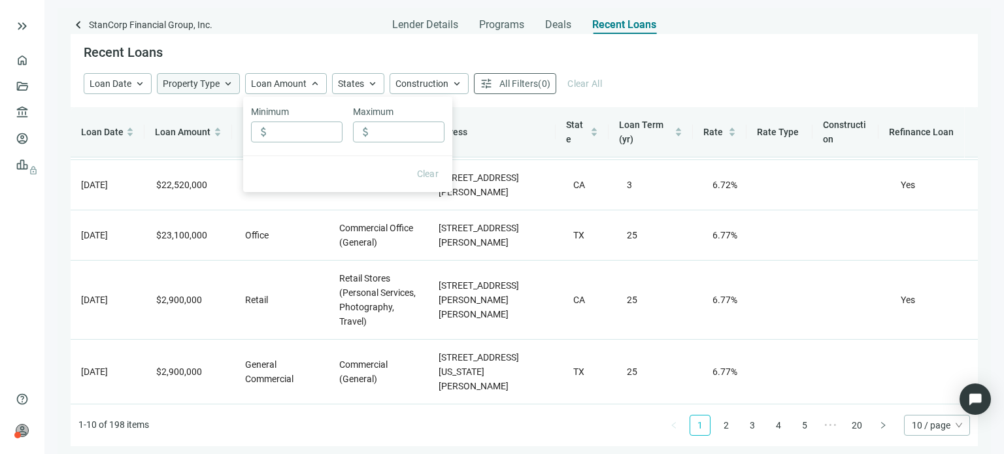
click at [225, 83] on span "keyboard_arrow_up" at bounding box center [228, 84] width 12 height 12
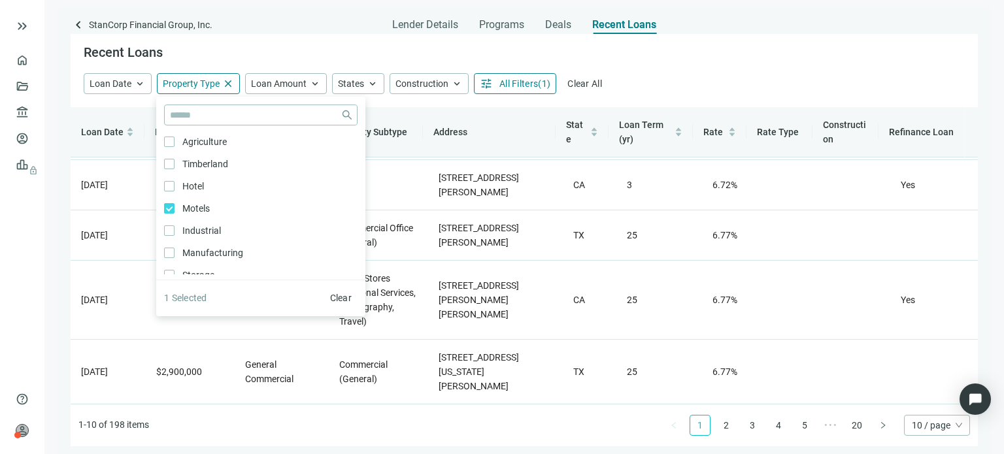
click at [535, 98] on div "Loan Date keyboard_arrow_up Property Type close close Agriculture Only Timberla…" at bounding box center [525, 90] width 908 height 34
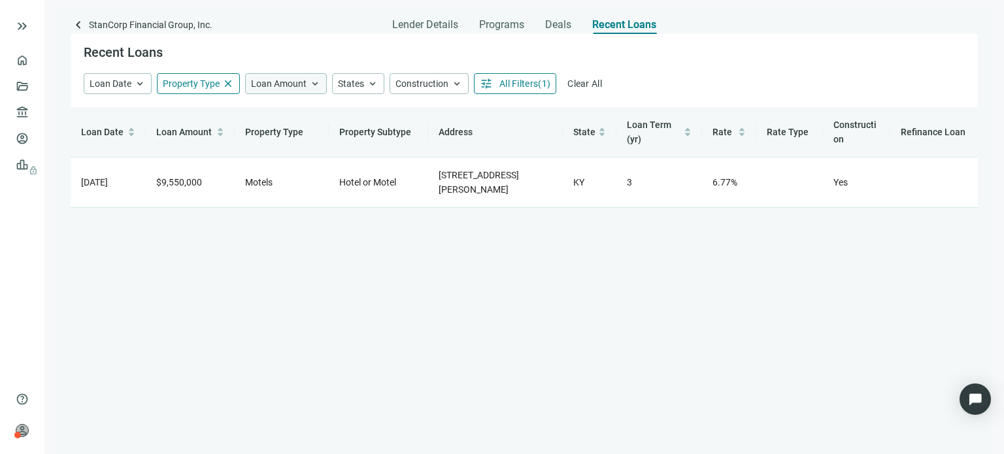
click at [298, 86] on span "Loan Amount" at bounding box center [279, 83] width 56 height 10
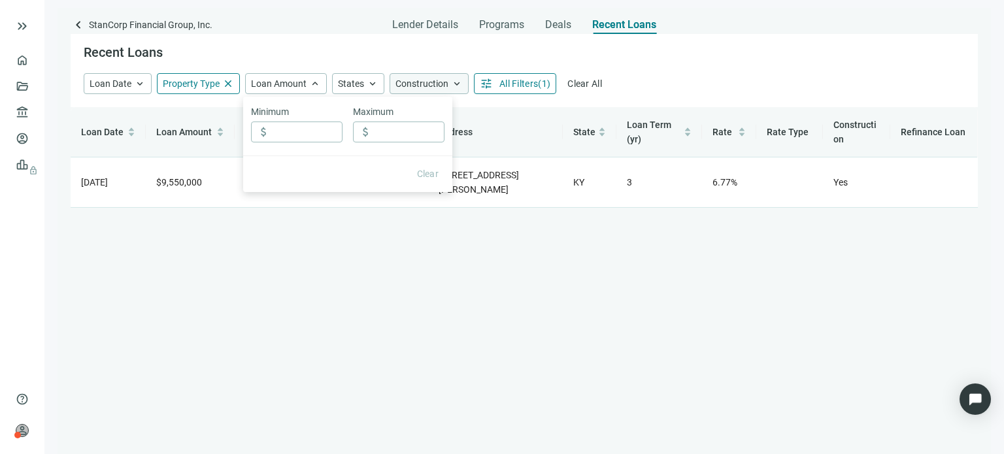
click at [397, 80] on span "Construction" at bounding box center [422, 83] width 53 height 10
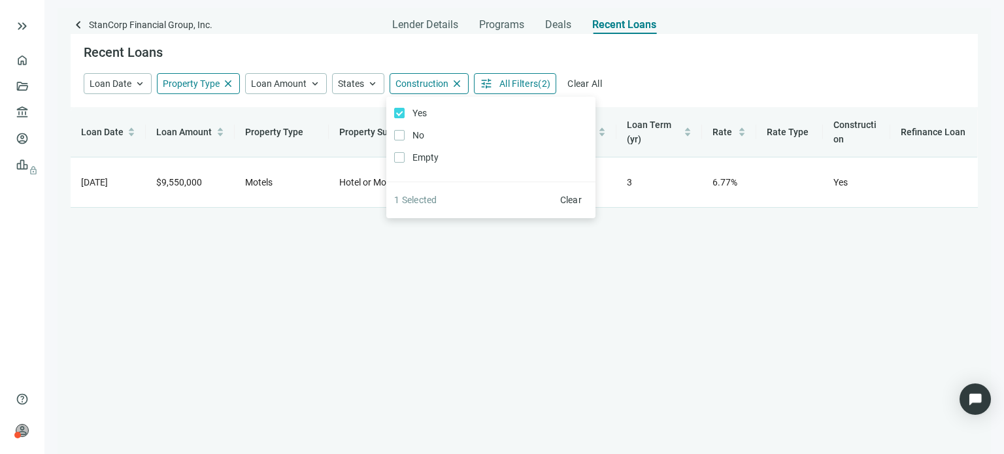
click at [345, 232] on div "Recent Loans Loan Date keyboard_arrow_up Property Type close close Agriculture …" at bounding box center [525, 244] width 908 height 420
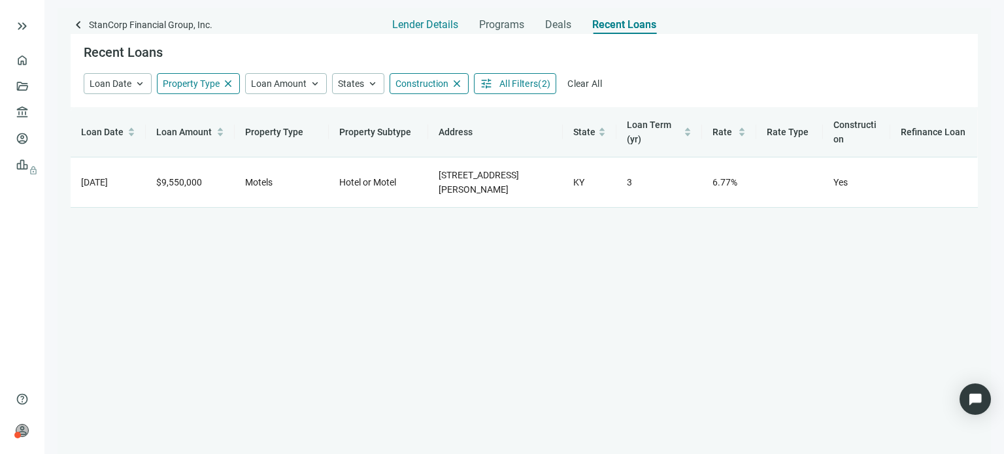
click at [438, 23] on span "Lender Details" at bounding box center [425, 24] width 66 height 13
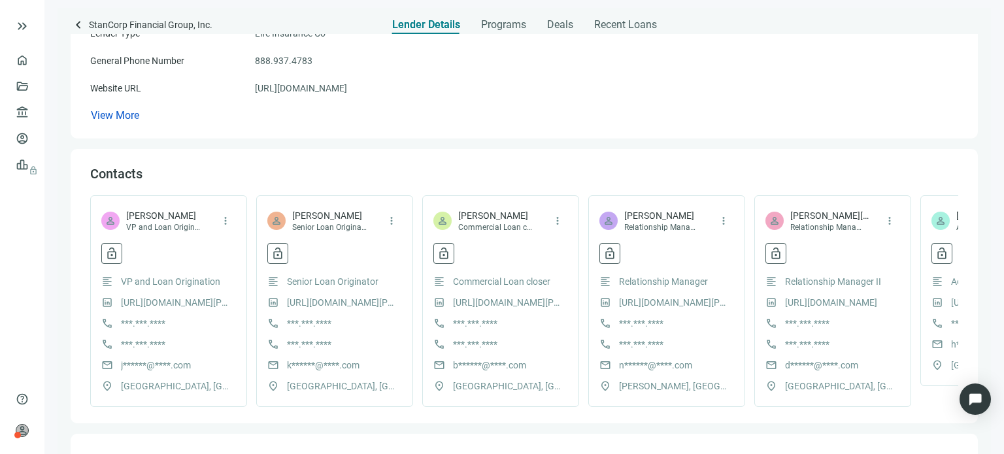
scroll to position [196, 0]
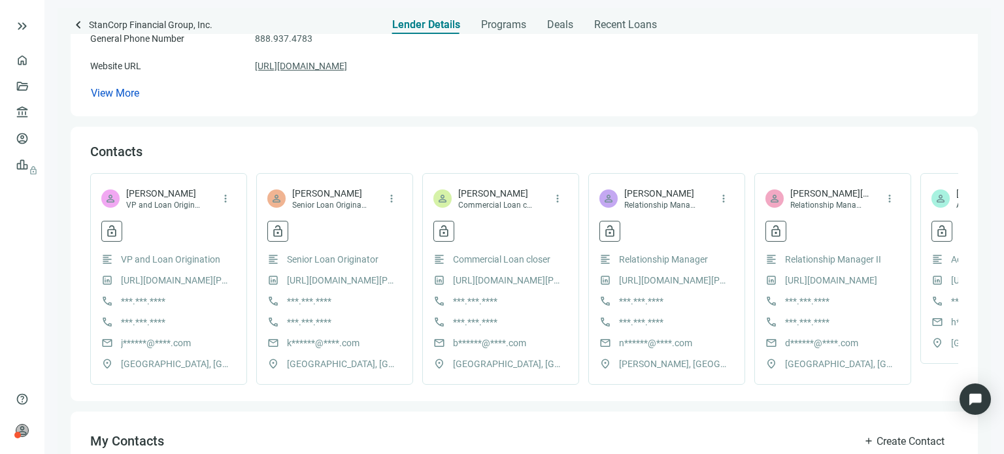
click at [332, 67] on link "https://www.standard.com/" at bounding box center [301, 66] width 92 height 14
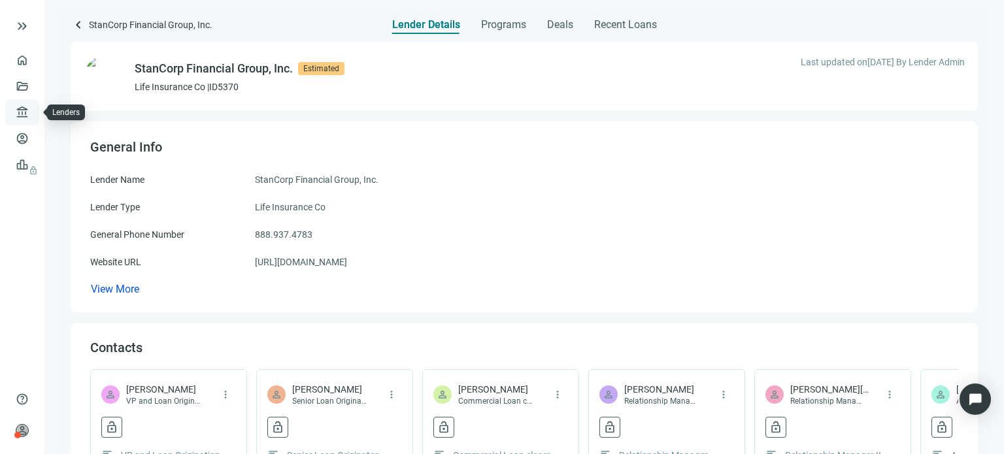
click at [33, 113] on link "Lenders" at bounding box center [50, 112] width 34 height 10
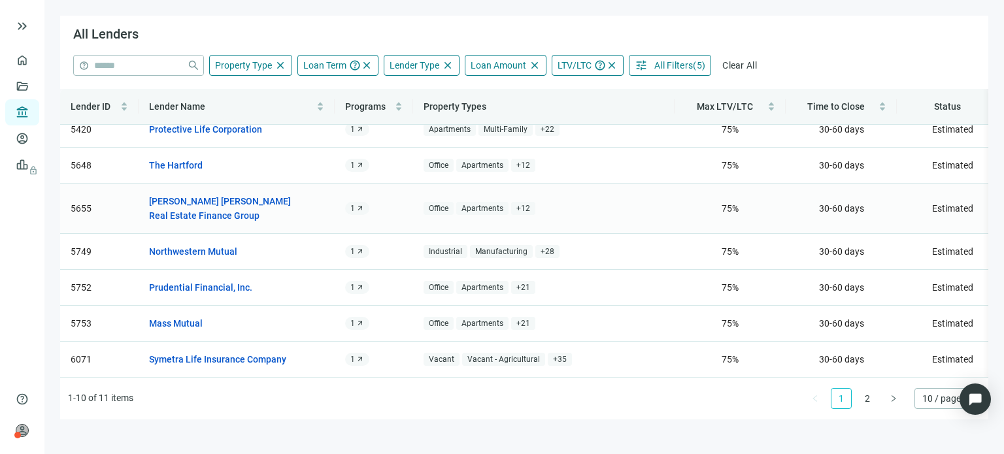
scroll to position [132, 0]
click at [867, 398] on link "2" at bounding box center [868, 399] width 20 height 20
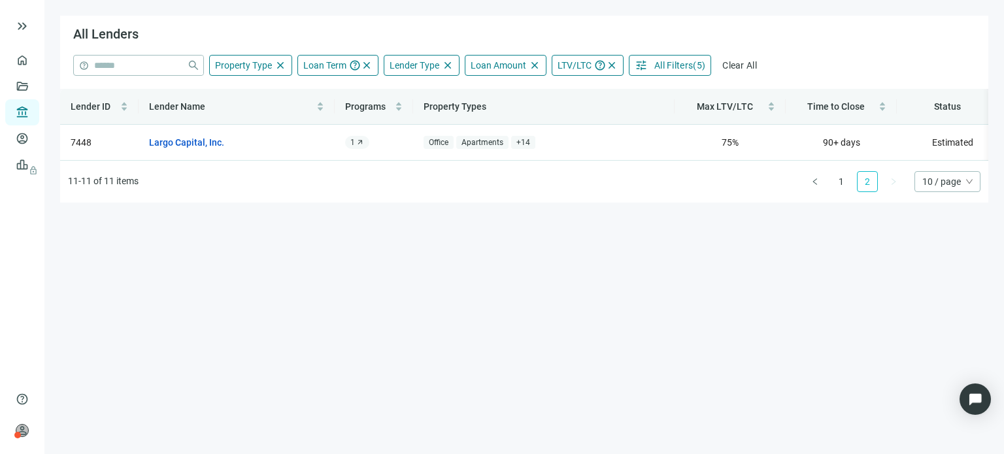
scroll to position [0, 0]
click at [271, 68] on div "Property Type close" at bounding box center [250, 65] width 83 height 21
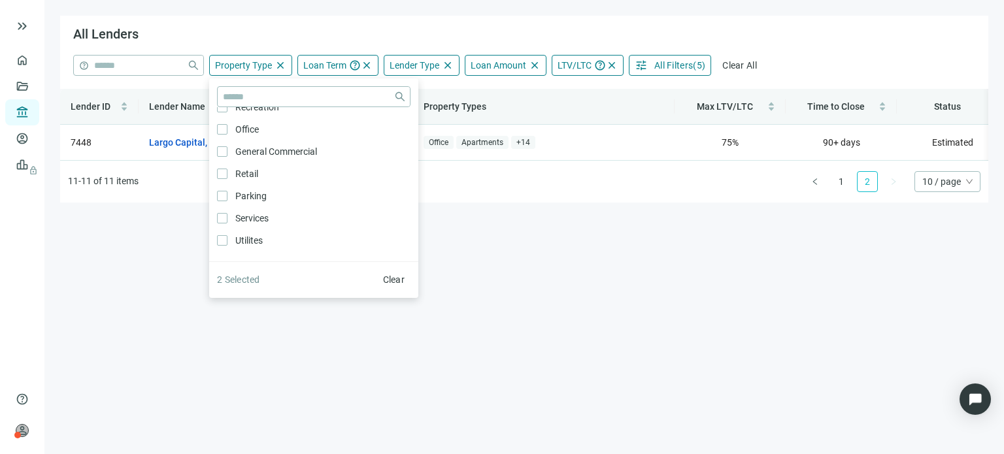
scroll to position [701, 0]
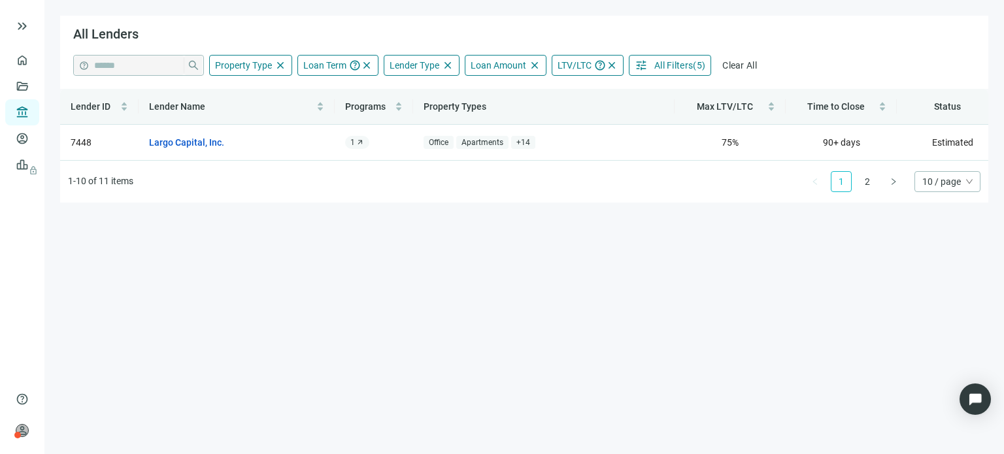
click at [606, 290] on main "All Lenders help close Property Type close close Agriculture Only Timberland On…" at bounding box center [524, 227] width 960 height 454
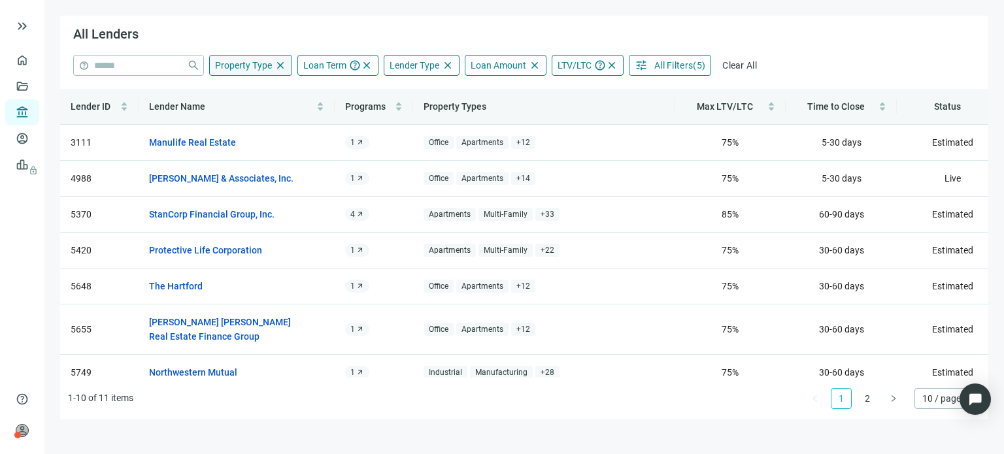
click at [262, 67] on span "Property Type" at bounding box center [243, 65] width 57 height 10
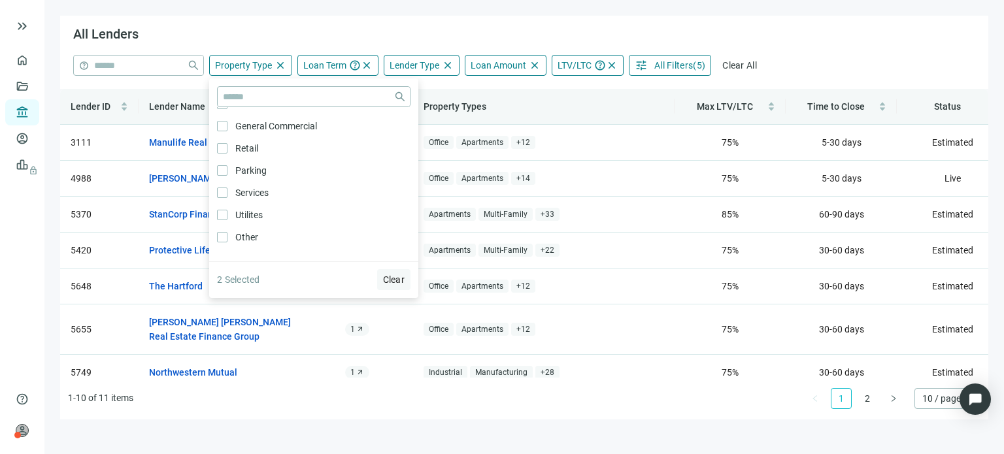
drag, startPoint x: 401, startPoint y: 283, endPoint x: 387, endPoint y: 287, distance: 14.3
click at [394, 286] on button "Clear" at bounding box center [394, 279] width 34 height 21
click at [381, 275] on span "Select All" at bounding box center [386, 280] width 38 height 10
click at [381, 277] on button "Clear" at bounding box center [394, 279] width 34 height 21
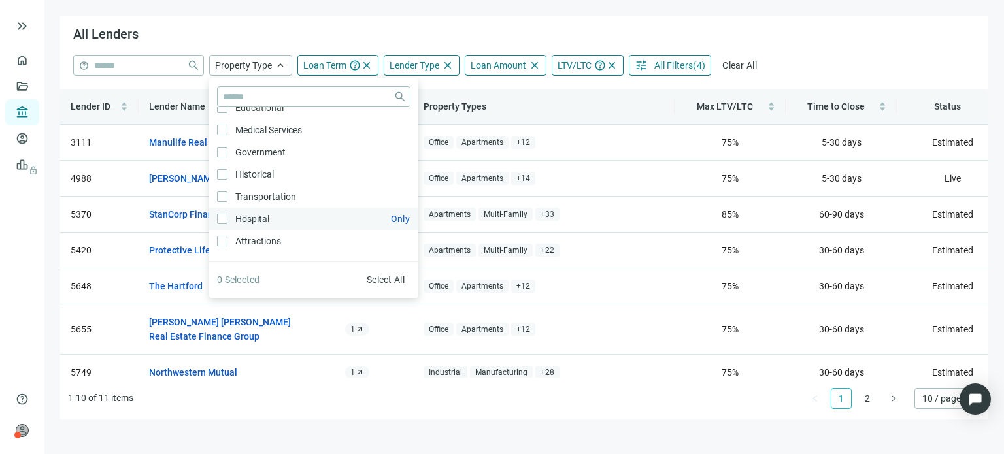
click at [228, 226] on span "Hospital Only" at bounding box center [251, 219] width 47 height 14
click at [363, 388] on ul "1-10 of 11 items 1 2 10 / page" at bounding box center [524, 399] width 929 height 42
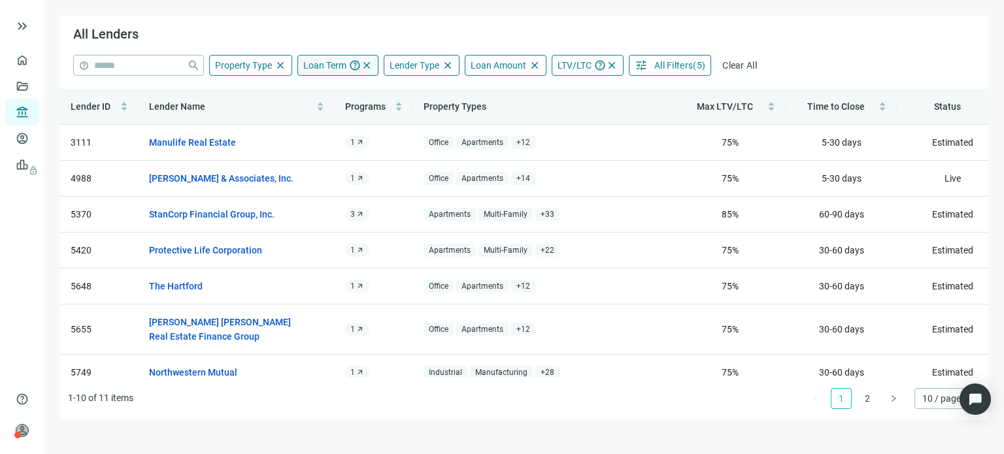
click at [332, 70] on span "Loan Term" at bounding box center [324, 65] width 43 height 10
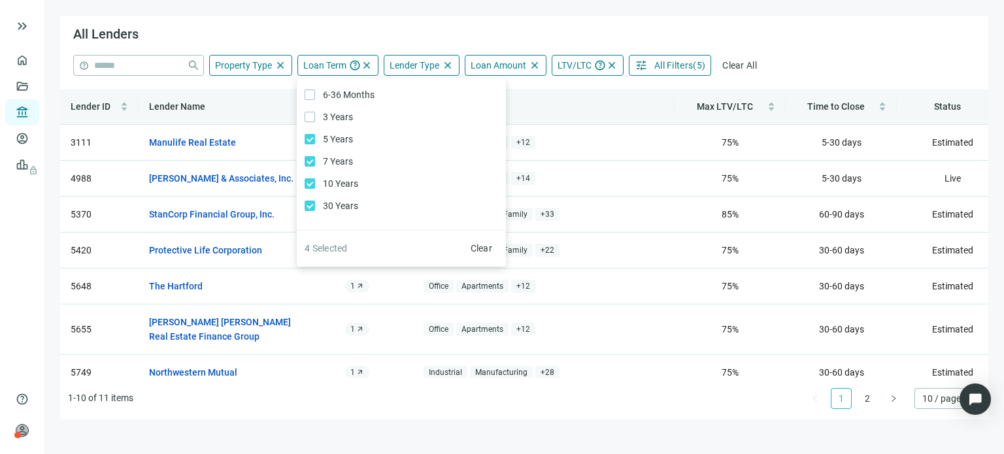
click at [566, 431] on main "All Lenders help close Property Type close close Agriculture Only Timberland On…" at bounding box center [524, 227] width 960 height 454
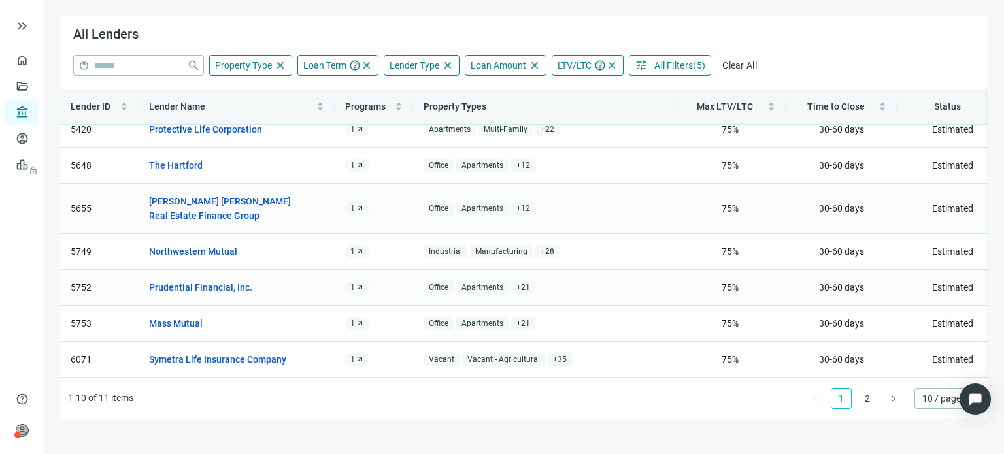
scroll to position [132, 0]
click at [861, 398] on link "2" at bounding box center [868, 399] width 20 height 20
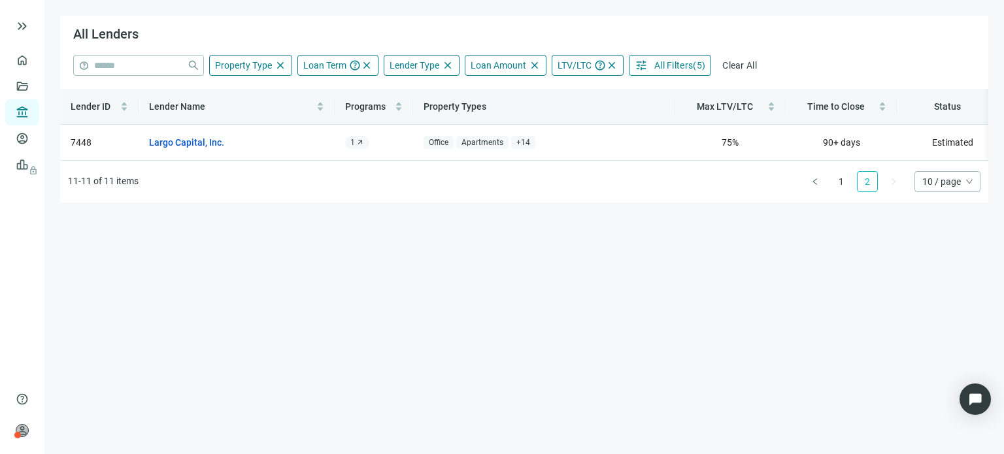
scroll to position [0, 0]
click at [515, 138] on span "+ 14" at bounding box center [523, 143] width 24 height 14
click at [502, 272] on main "All Lenders help close Property Type close close Agriculture Only Timberland On…" at bounding box center [524, 227] width 960 height 454
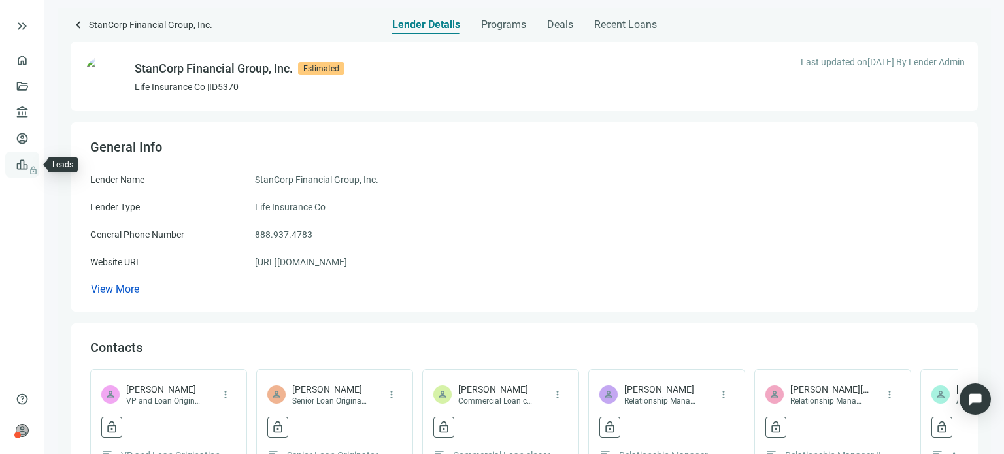
click at [19, 163] on span "lock" at bounding box center [23, 165] width 10 height 10
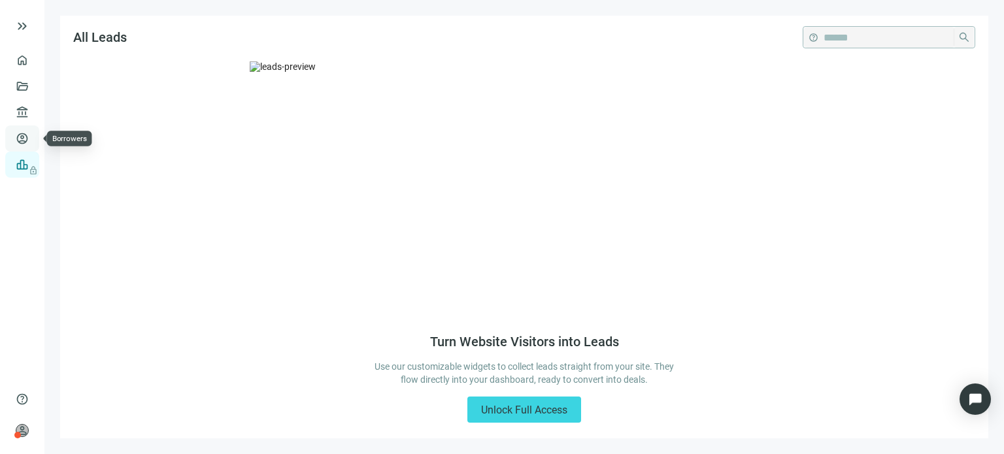
click at [33, 143] on link "Borrowers" at bounding box center [54, 138] width 43 height 10
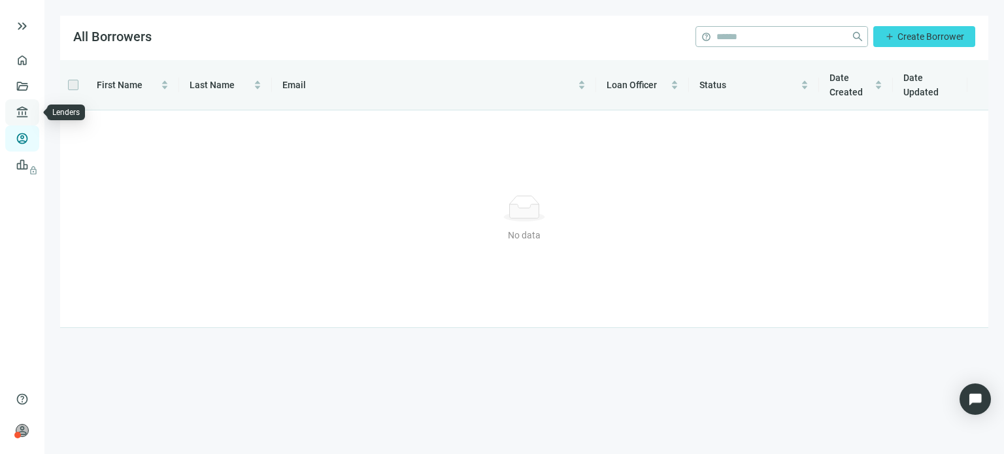
click at [33, 109] on link "Lenders" at bounding box center [50, 112] width 34 height 10
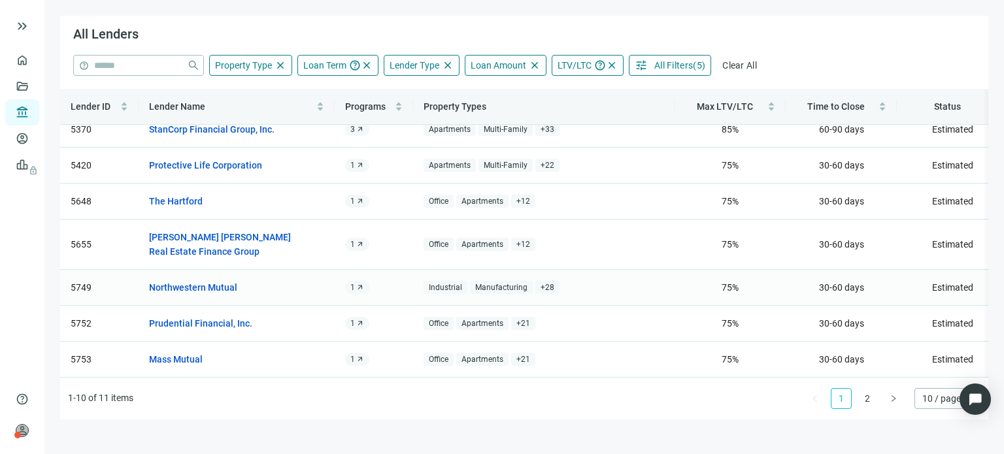
scroll to position [67, 0]
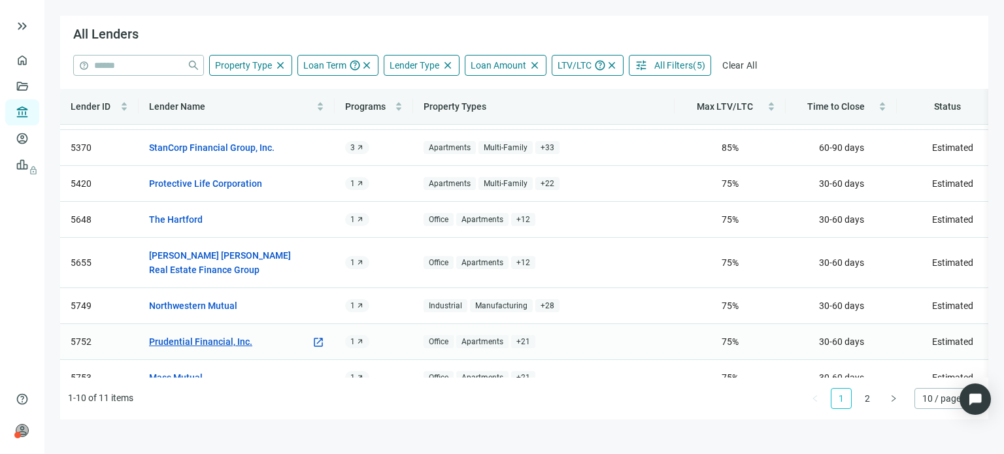
click at [212, 342] on link "Prudential Financial, Inc." at bounding box center [200, 342] width 103 height 14
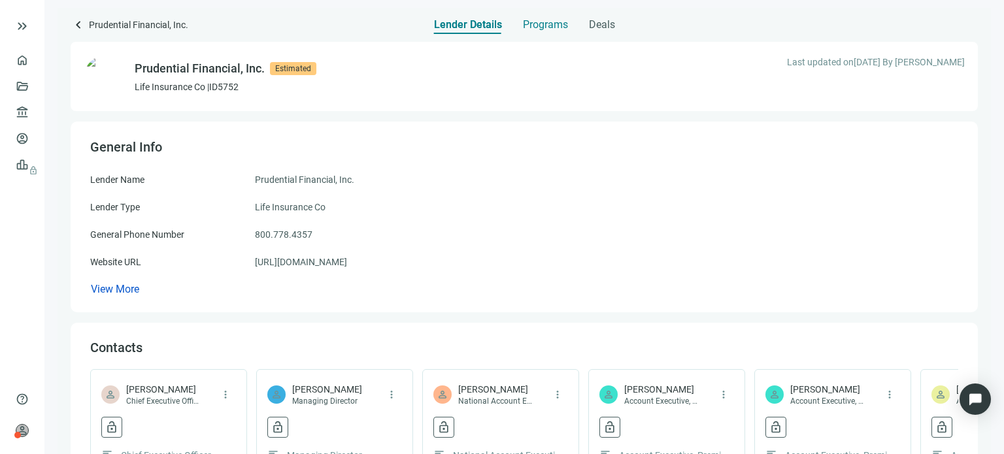
click at [538, 25] on span "Programs" at bounding box center [545, 24] width 45 height 13
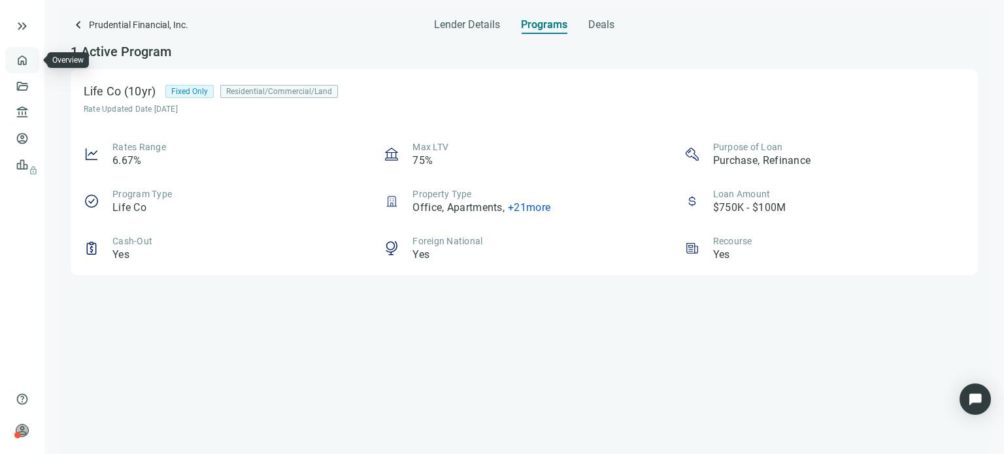
click at [33, 65] on link "Overview" at bounding box center [52, 60] width 39 height 10
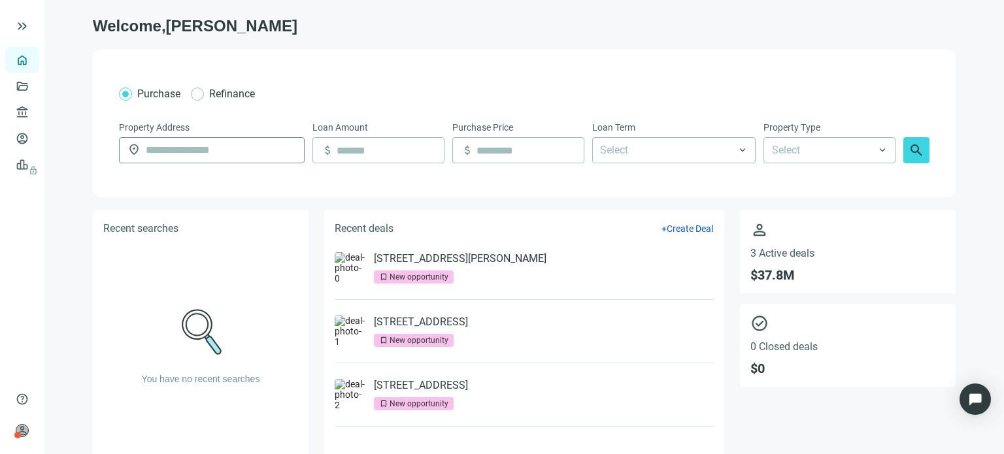
scroll to position [44, 0]
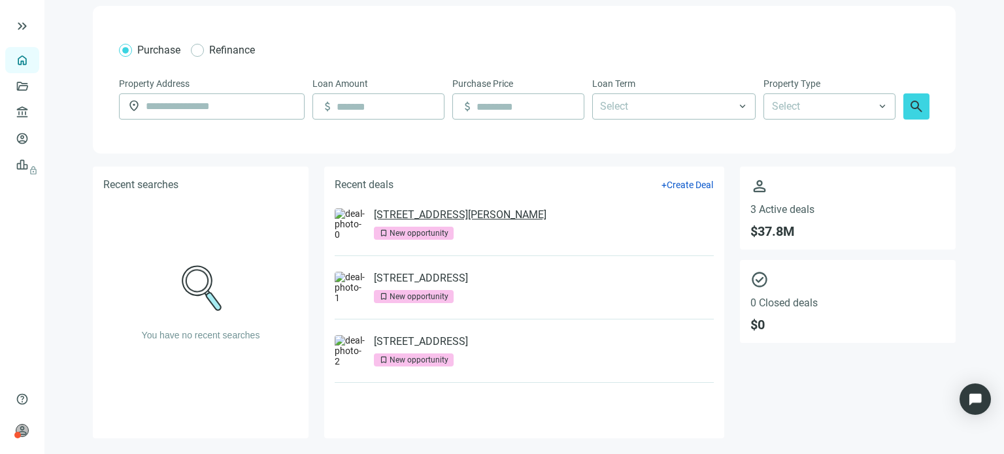
click at [408, 214] on link "[STREET_ADDRESS][PERSON_NAME]" at bounding box center [460, 215] width 173 height 13
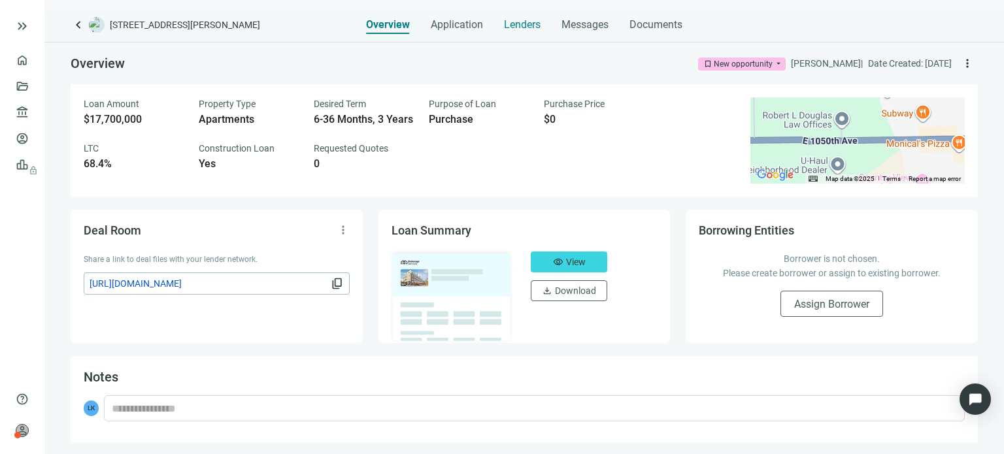
click at [507, 31] on span "Lenders" at bounding box center [522, 24] width 37 height 13
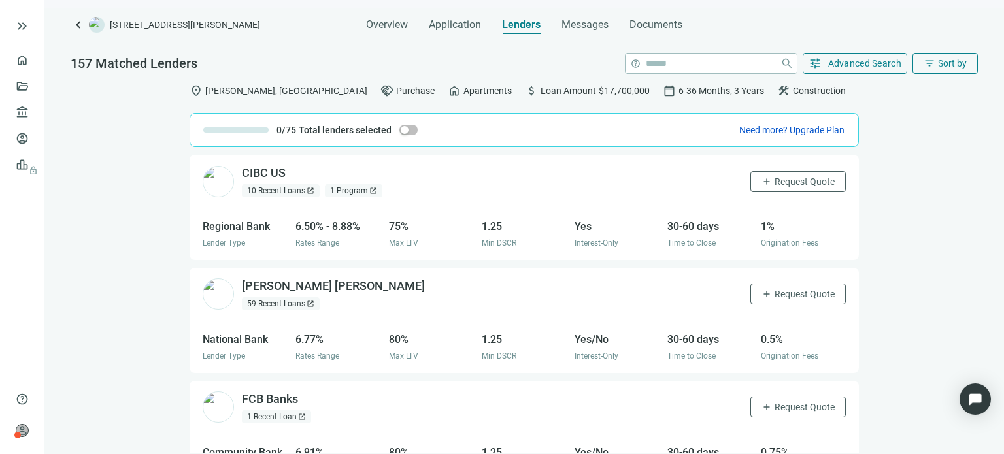
click at [396, 92] on span "Purchase" at bounding box center [415, 91] width 39 height 14
click at [933, 65] on span "filter_list" at bounding box center [930, 64] width 12 height 12
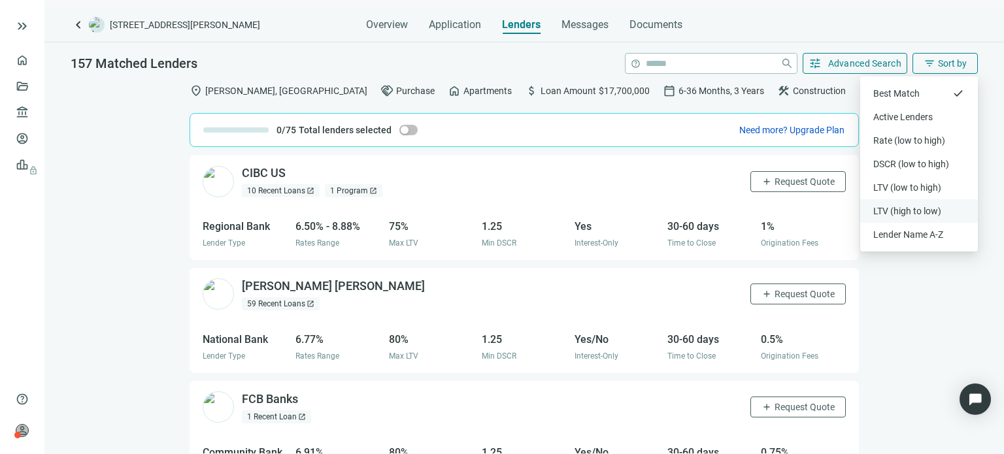
click at [885, 212] on div "LTV (high to low)" at bounding box center [920, 211] width 92 height 13
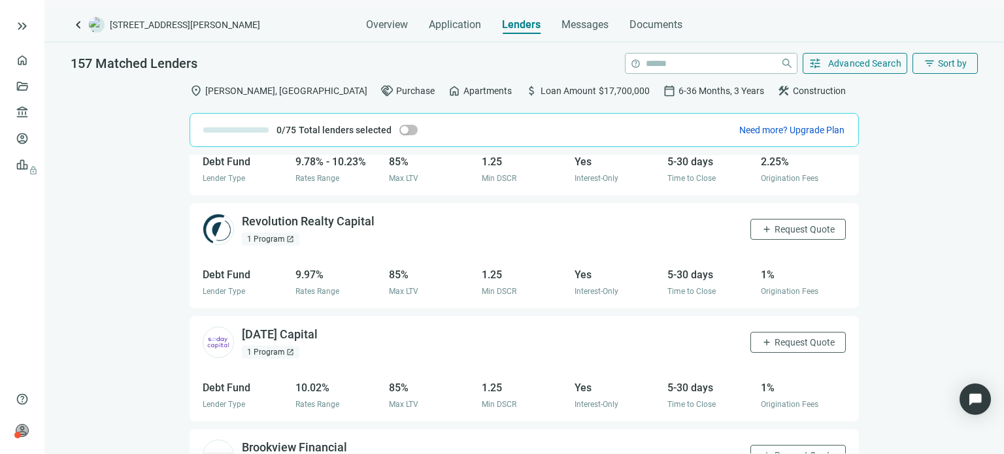
scroll to position [2018, 0]
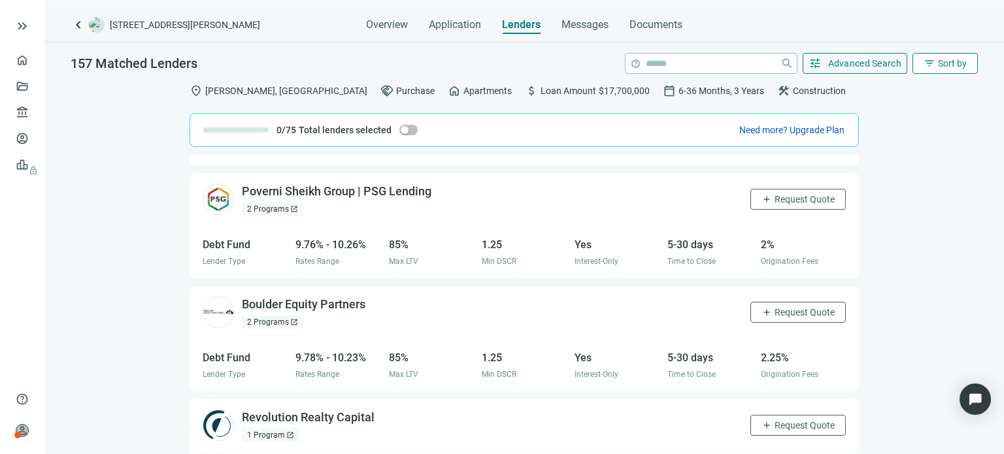
click at [947, 65] on span "Sort by" at bounding box center [952, 63] width 29 height 10
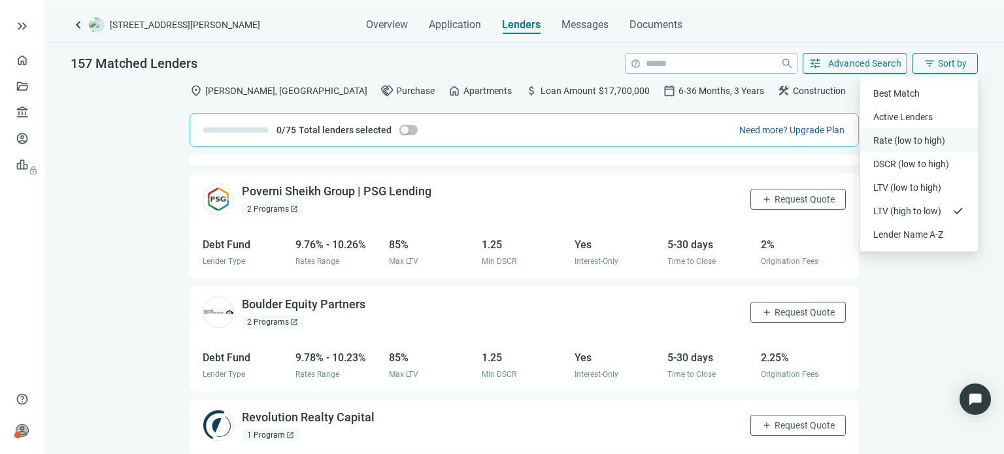
click at [889, 138] on div "Rate (low to high)" at bounding box center [920, 140] width 92 height 13
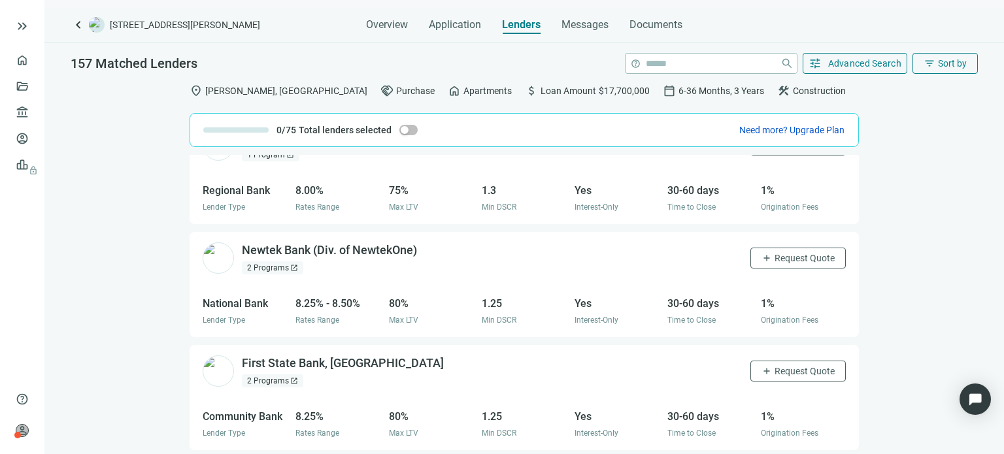
scroll to position [1346, 0]
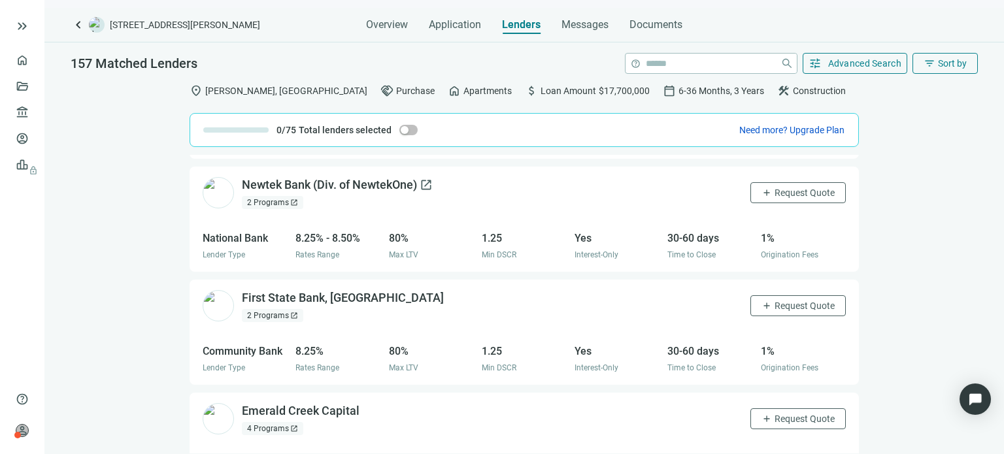
click at [311, 187] on div "Newtek Bank (Div. of NewtekOne) open_in_new" at bounding box center [337, 185] width 191 height 16
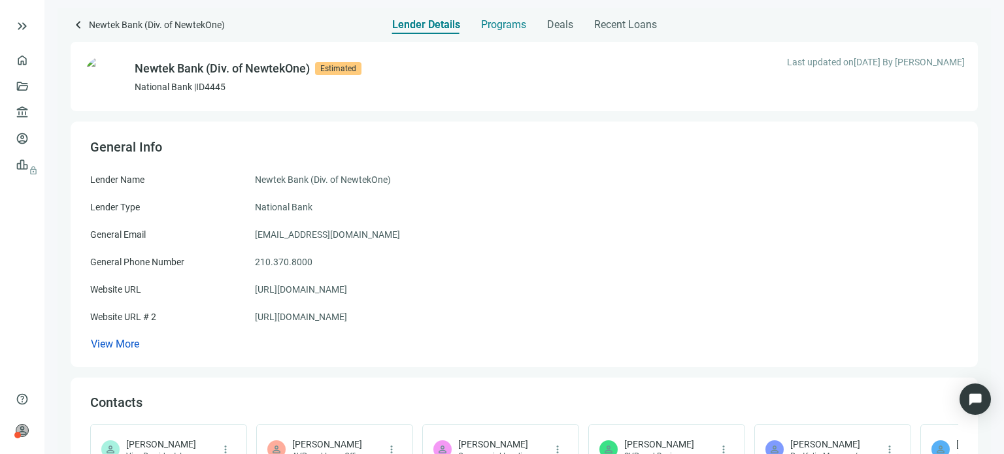
click at [504, 24] on span "Programs" at bounding box center [503, 24] width 45 height 13
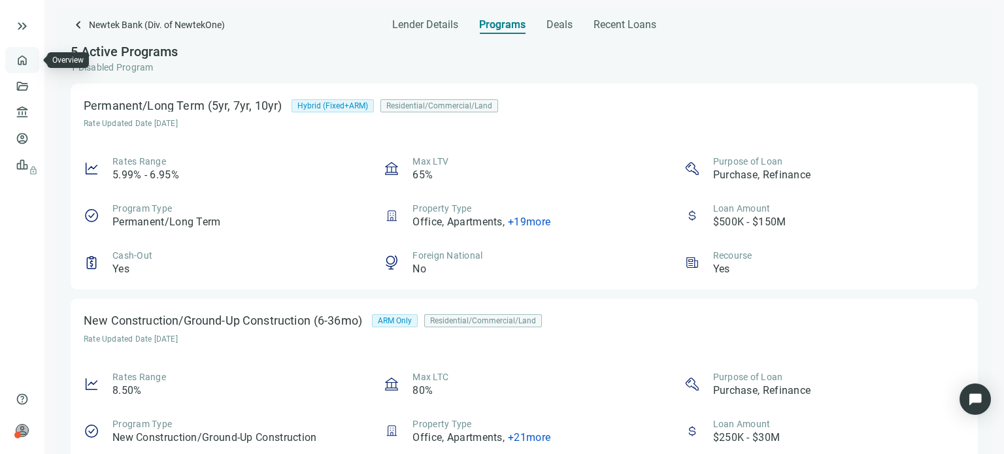
click at [33, 63] on link "Overview" at bounding box center [52, 60] width 39 height 10
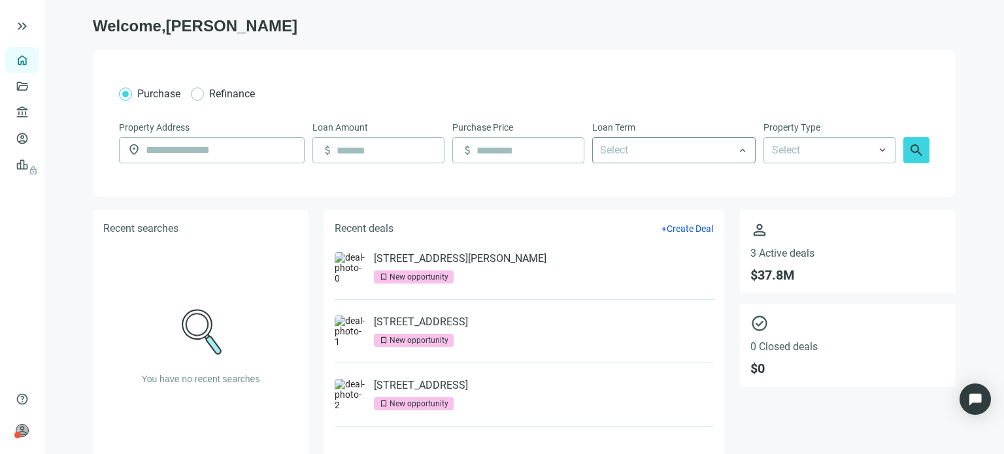
click at [698, 155] on div at bounding box center [667, 151] width 145 height 24
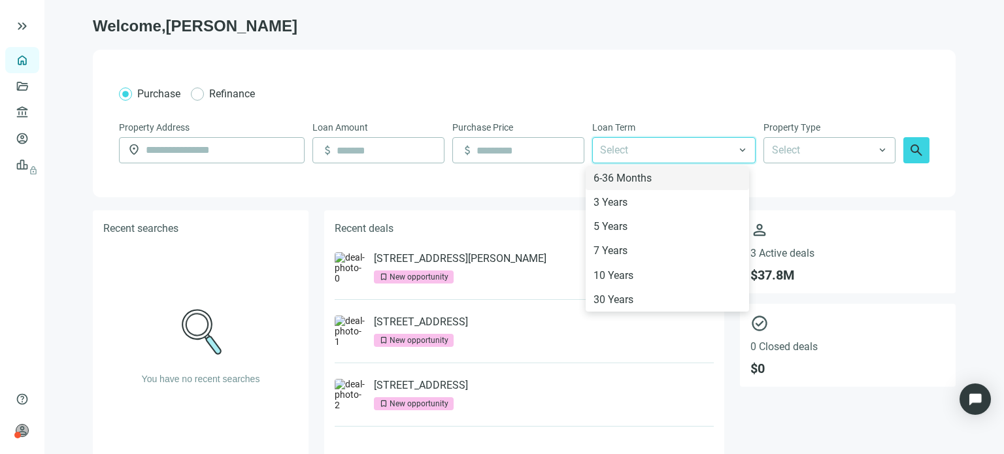
click at [698, 154] on div at bounding box center [667, 151] width 145 height 24
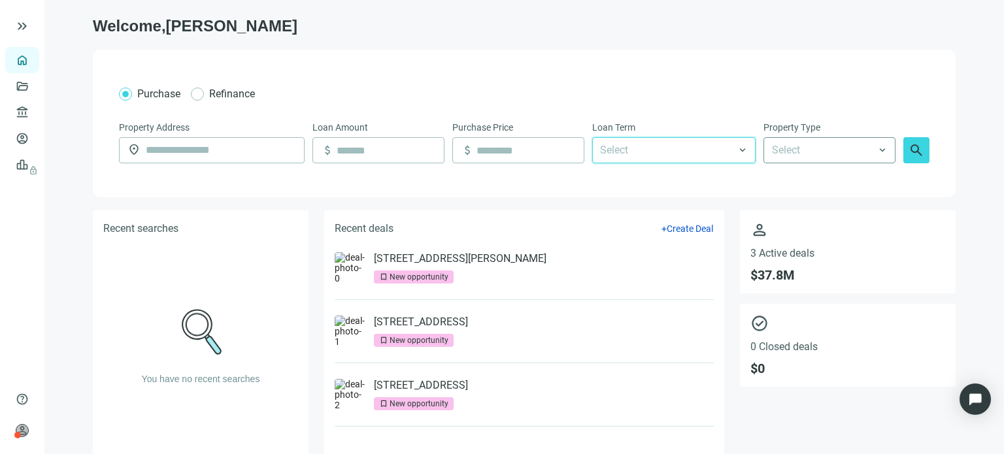
click at [800, 148] on input "search" at bounding box center [823, 150] width 103 height 25
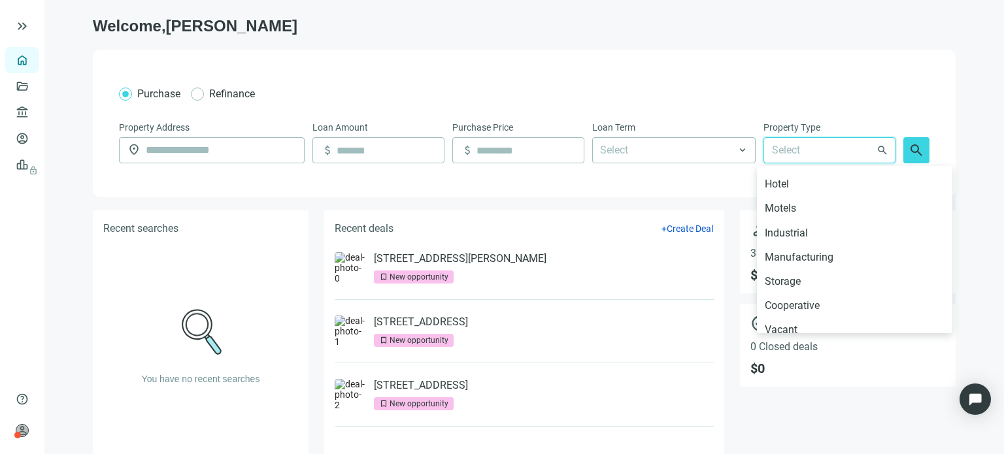
scroll to position [65, 0]
click at [808, 190] on div "Motels" at bounding box center [855, 185] width 180 height 16
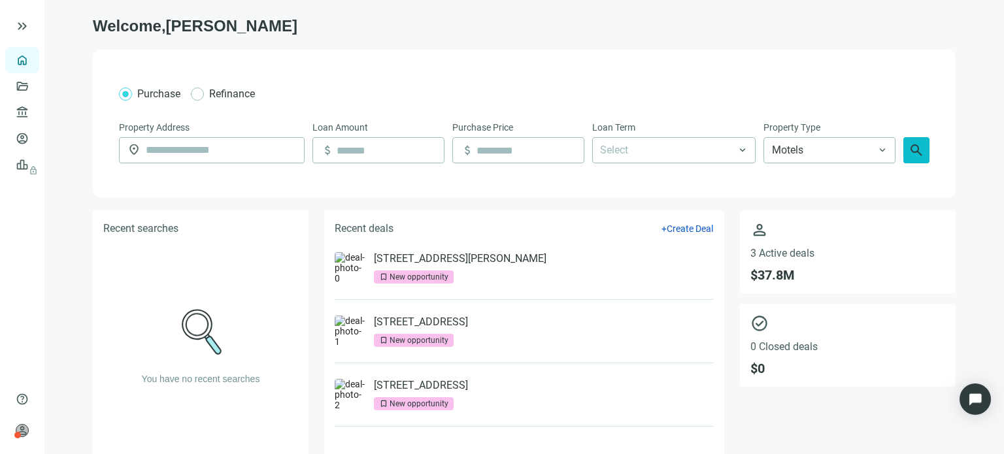
click at [912, 148] on span "search" at bounding box center [917, 151] width 16 height 16
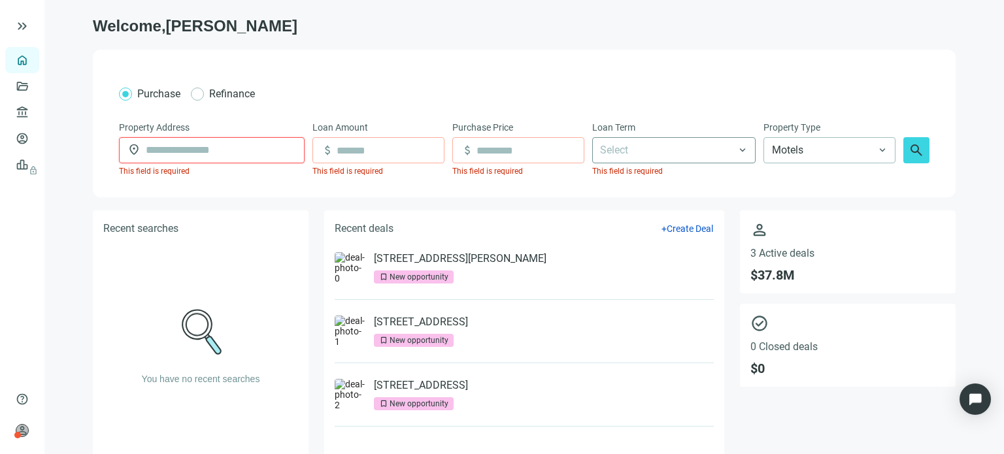
click at [623, 152] on div at bounding box center [667, 151] width 145 height 24
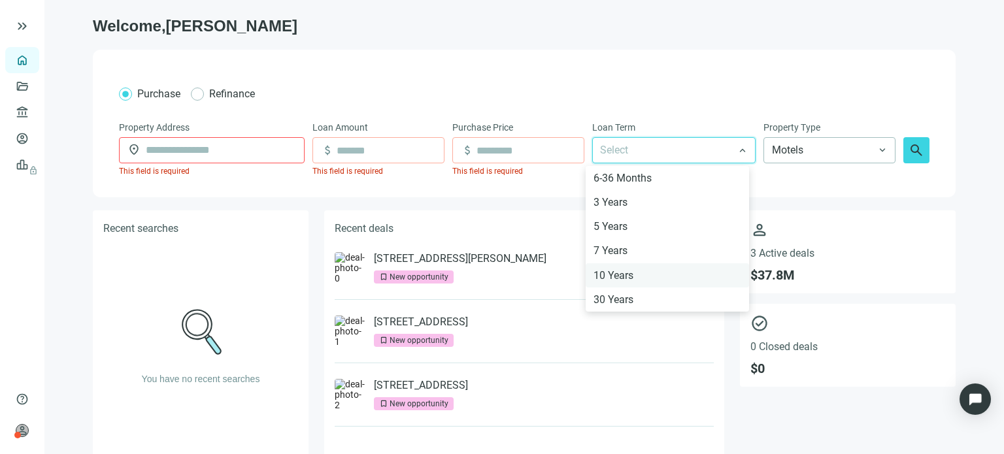
click at [613, 271] on div "10 Years" at bounding box center [668, 275] width 148 height 16
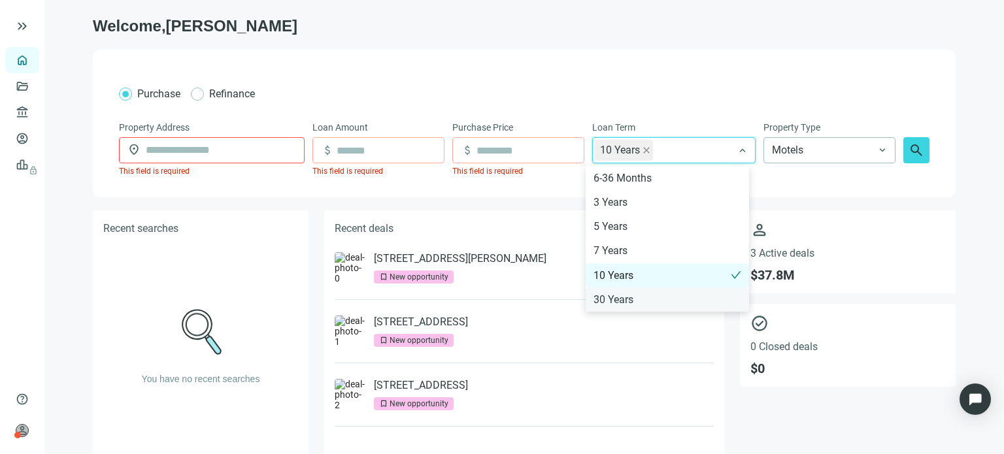
click at [604, 294] on div "30 Years" at bounding box center [668, 300] width 148 height 16
click at [601, 240] on div "7 Years" at bounding box center [667, 251] width 163 height 24
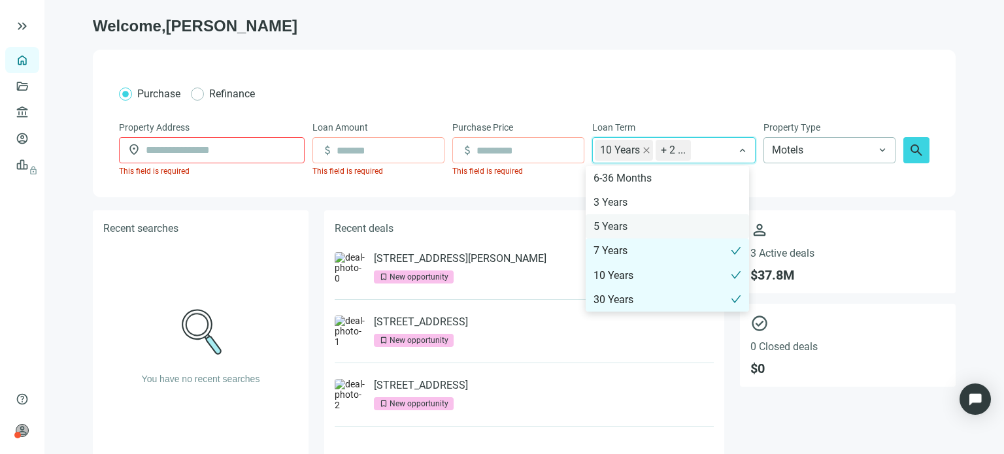
click at [604, 225] on div "5 Years" at bounding box center [668, 226] width 148 height 16
click at [370, 153] on input at bounding box center [390, 150] width 107 height 25
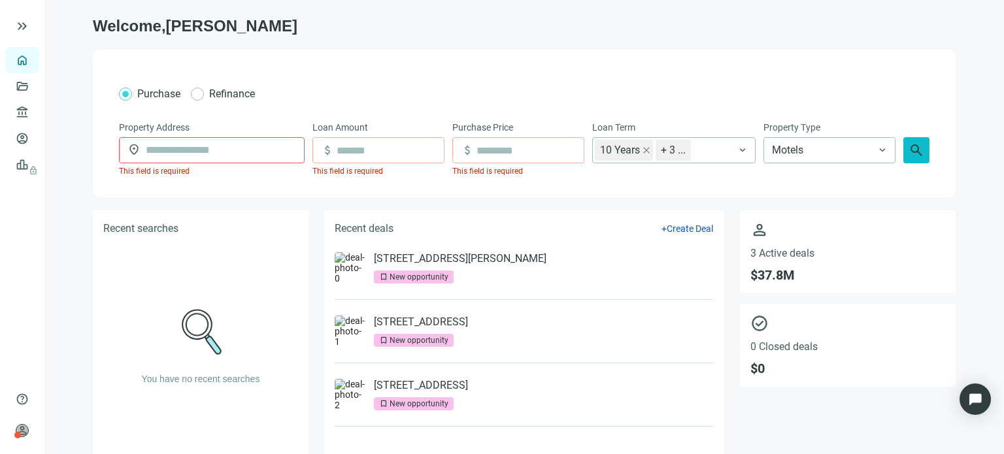
click at [909, 146] on span "search" at bounding box center [917, 151] width 16 height 16
click at [175, 144] on input "text" at bounding box center [221, 150] width 150 height 25
click at [175, 148] on input "text" at bounding box center [221, 150] width 150 height 25
click at [201, 124] on div "Property Address" at bounding box center [212, 128] width 186 height 17
click at [162, 175] on span "This field is required" at bounding box center [154, 171] width 71 height 9
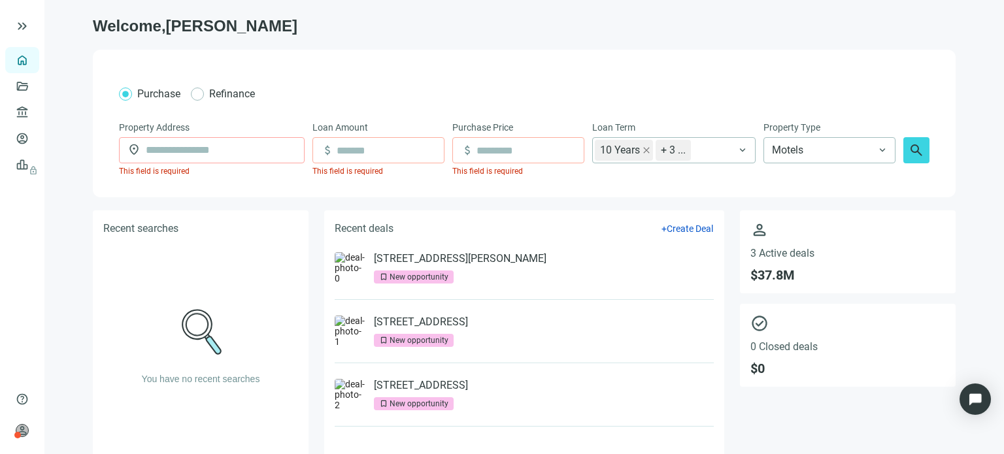
click at [128, 151] on span "location_on" at bounding box center [134, 149] width 13 height 13
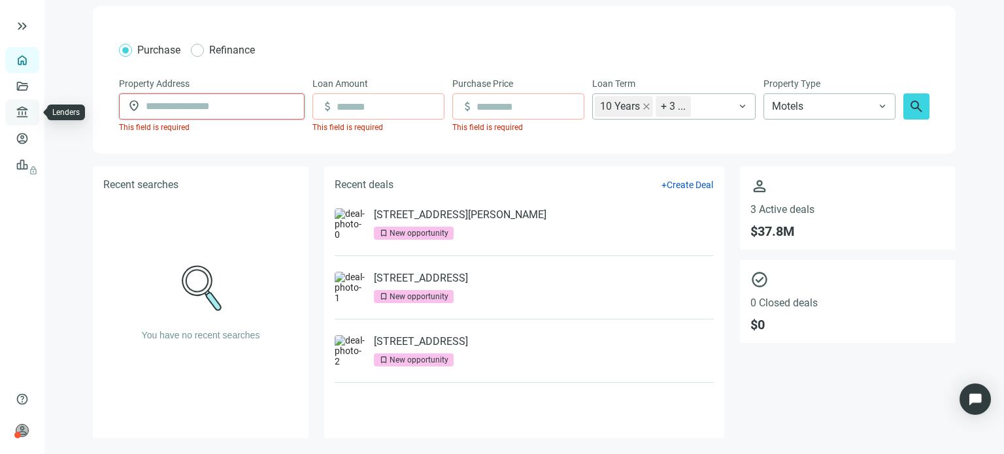
click at [33, 112] on link "Lenders" at bounding box center [50, 112] width 34 height 10
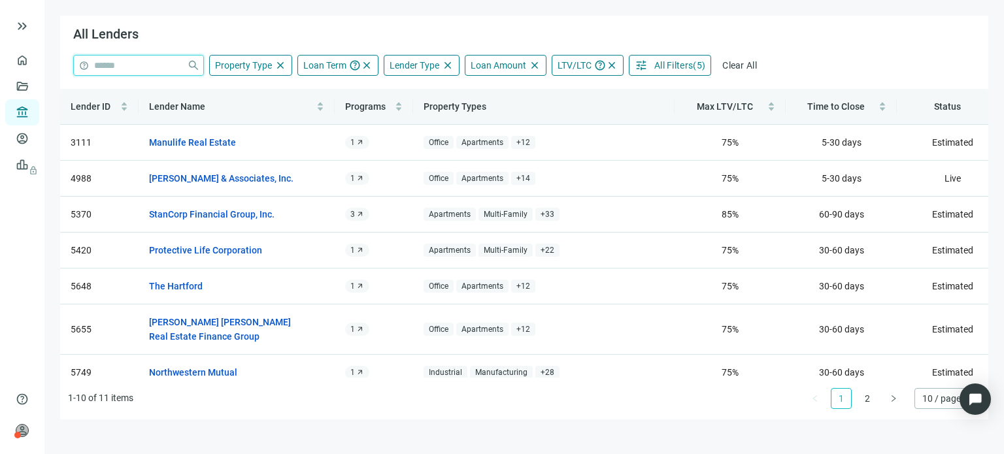
click at [107, 67] on input "search" at bounding box center [138, 66] width 88 height 20
click at [209, 31] on div "All Lenders" at bounding box center [524, 35] width 929 height 39
click at [726, 64] on span "Clear All" at bounding box center [740, 65] width 35 height 10
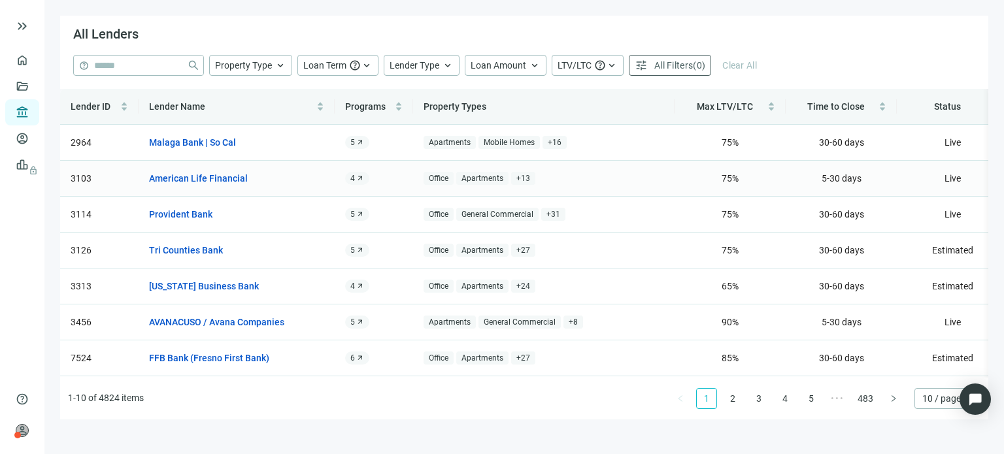
scroll to position [65, 0]
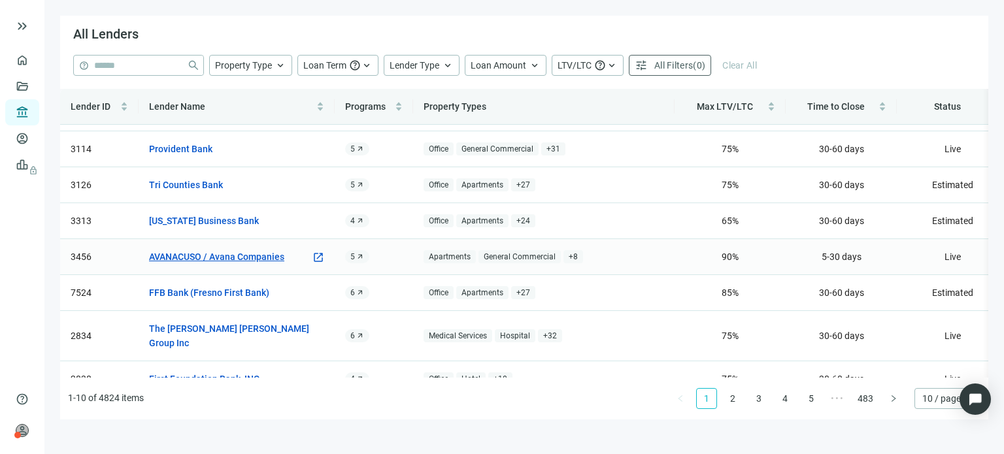
click at [262, 261] on link "AVANACUSO / Avana Companies" at bounding box center [216, 257] width 135 height 14
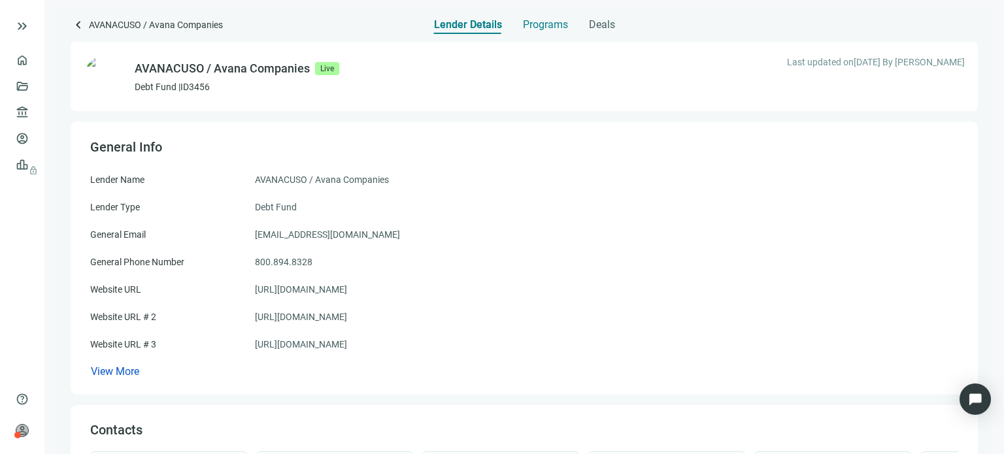
click at [535, 24] on span "Programs" at bounding box center [545, 24] width 45 height 13
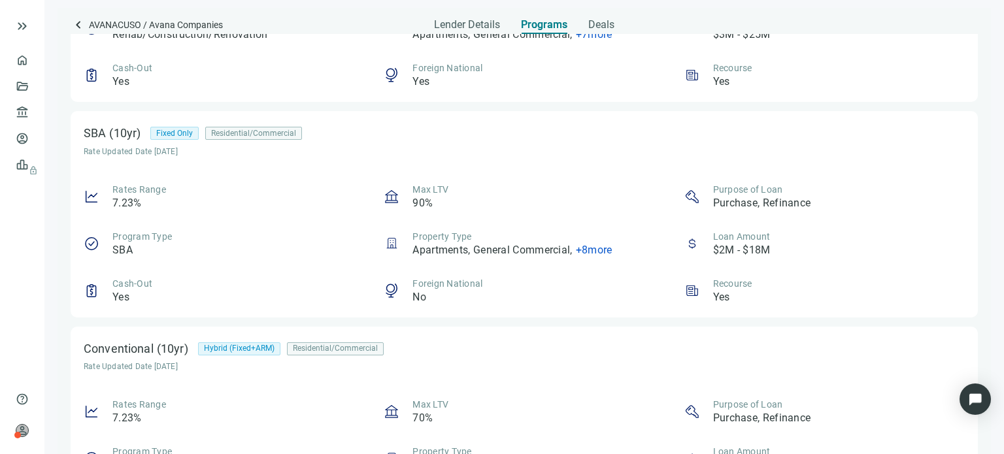
scroll to position [196, 0]
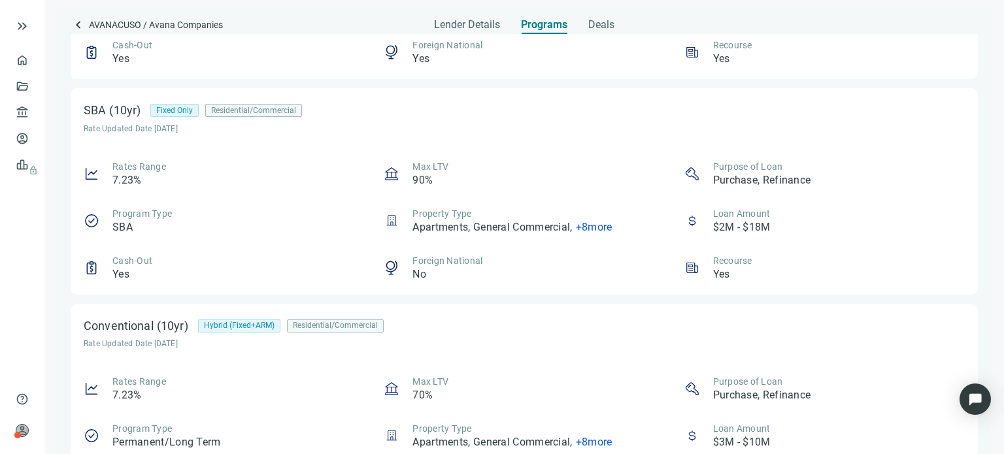
click at [148, 222] on div "Program Type SBA" at bounding box center [142, 220] width 60 height 27
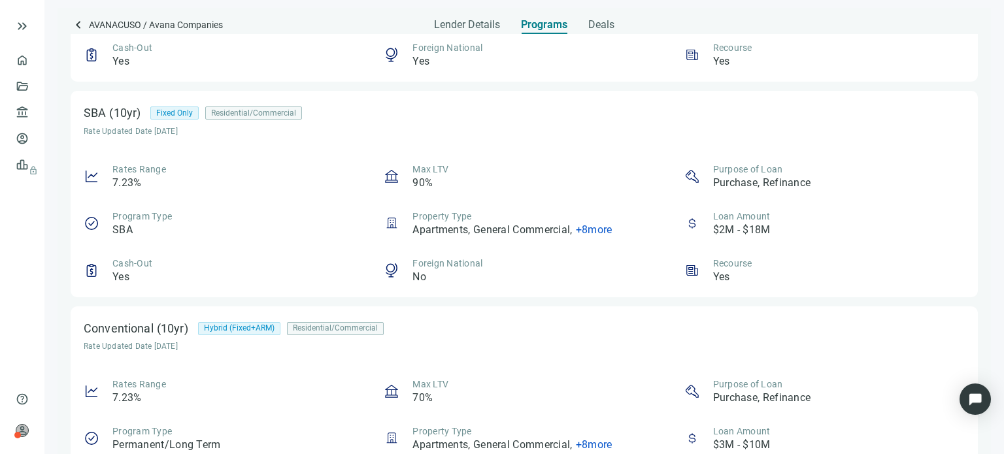
scroll to position [0, 0]
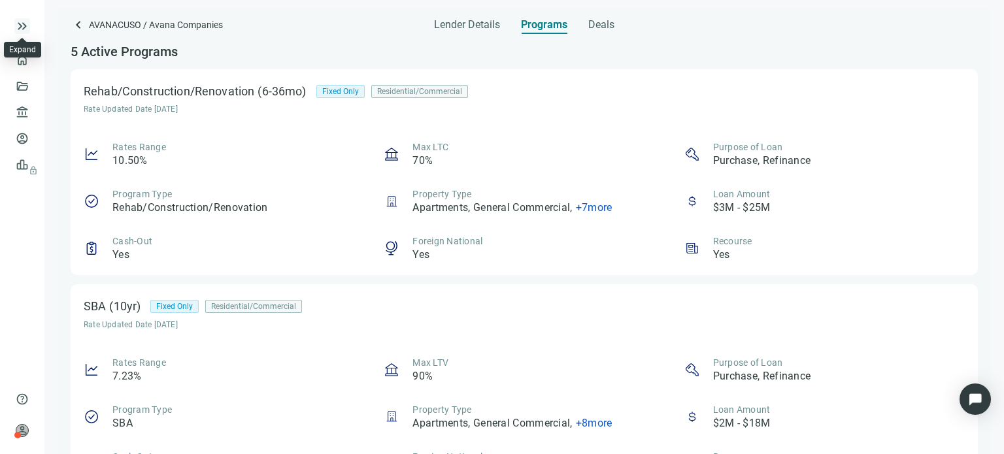
click at [29, 31] on span "keyboard_double_arrow_right" at bounding box center [22, 26] width 16 height 16
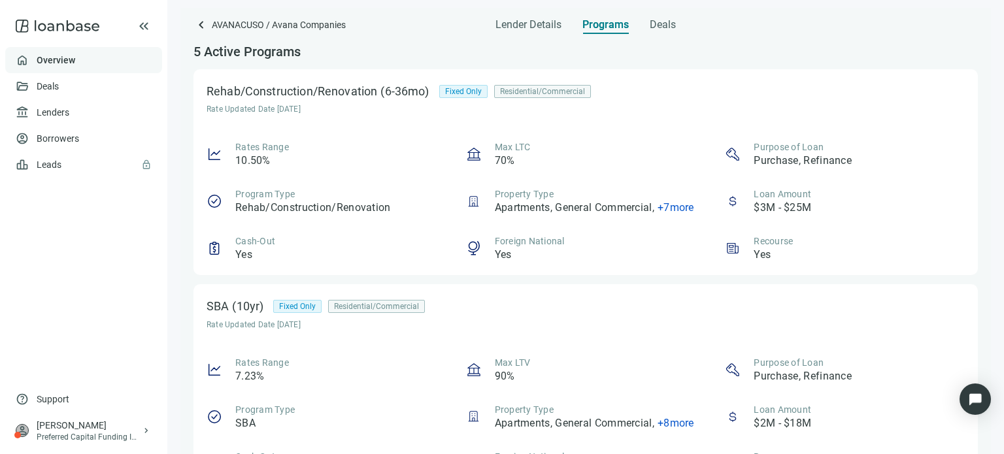
click at [58, 58] on link "Overview" at bounding box center [56, 60] width 39 height 10
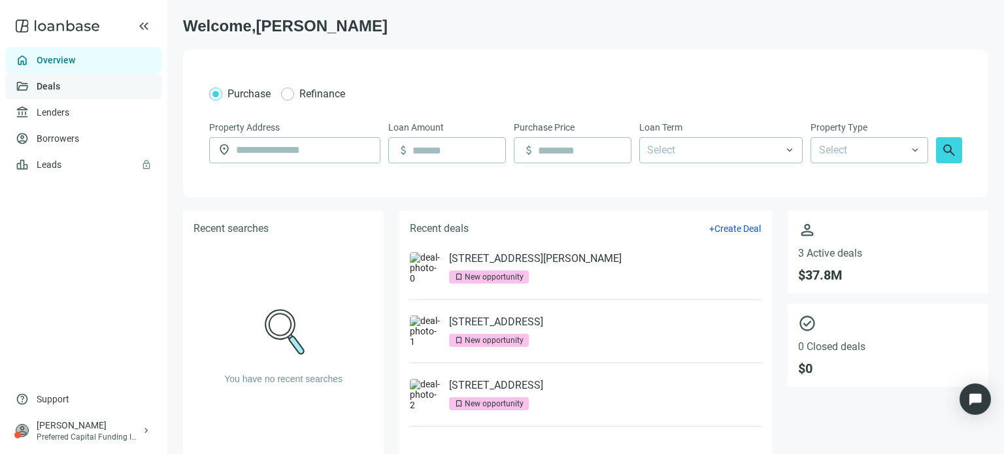
click at [53, 86] on link "Deals" at bounding box center [49, 86] width 24 height 10
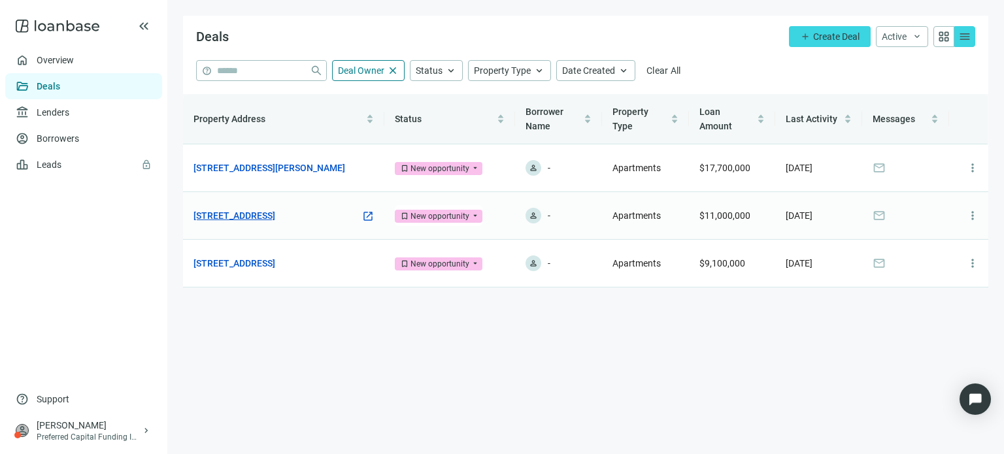
click at [260, 209] on link "[STREET_ADDRESS]" at bounding box center [235, 216] width 82 height 14
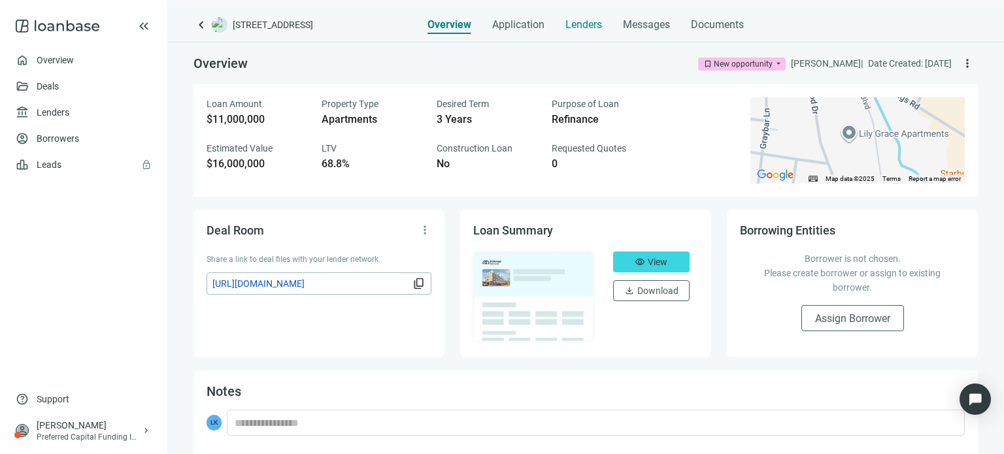
click at [587, 26] on span "Lenders" at bounding box center [584, 24] width 37 height 13
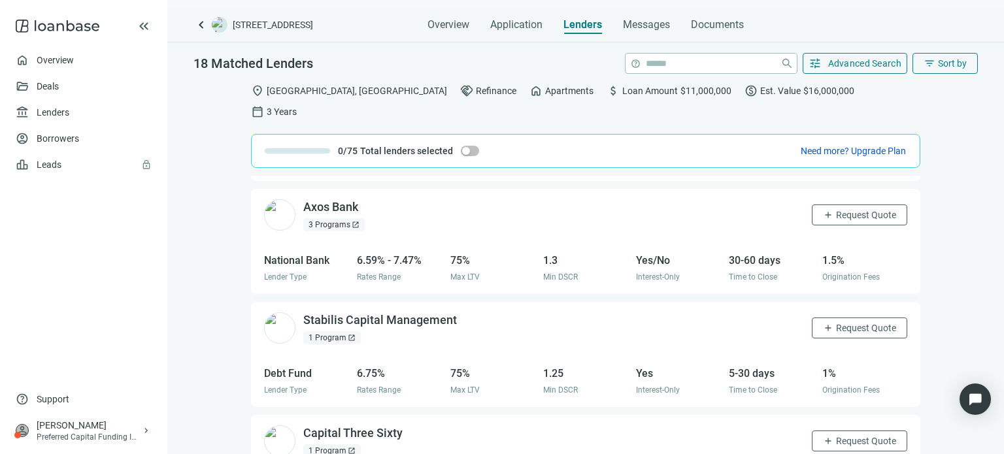
scroll to position [1661, 0]
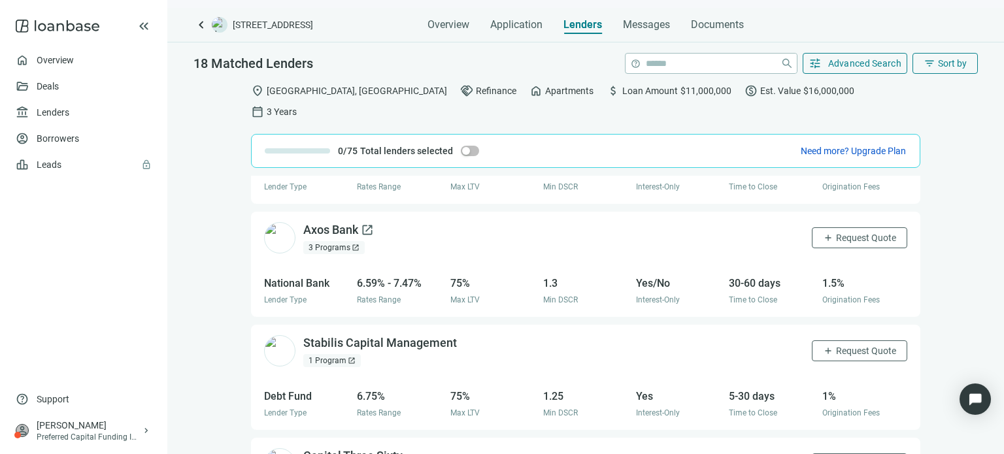
click at [335, 222] on div "Axos Bank open_in_new" at bounding box center [338, 230] width 71 height 16
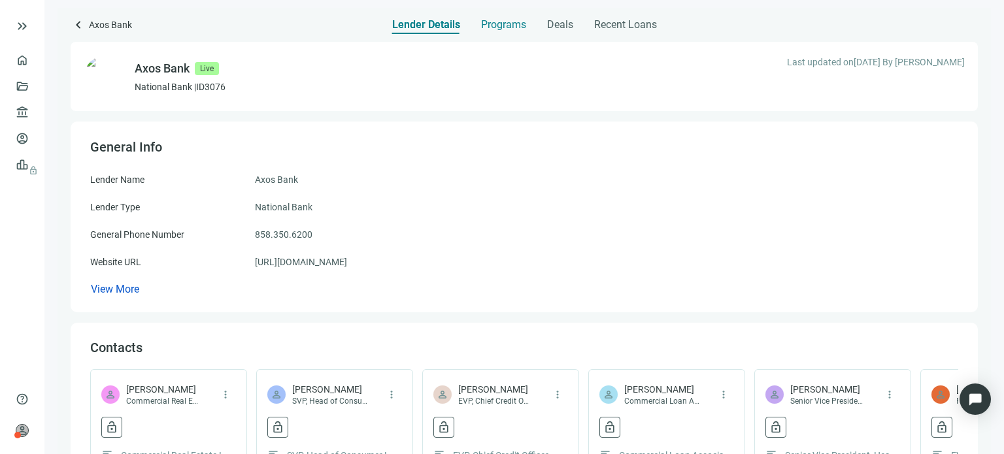
click at [504, 28] on span "Programs" at bounding box center [503, 24] width 45 height 13
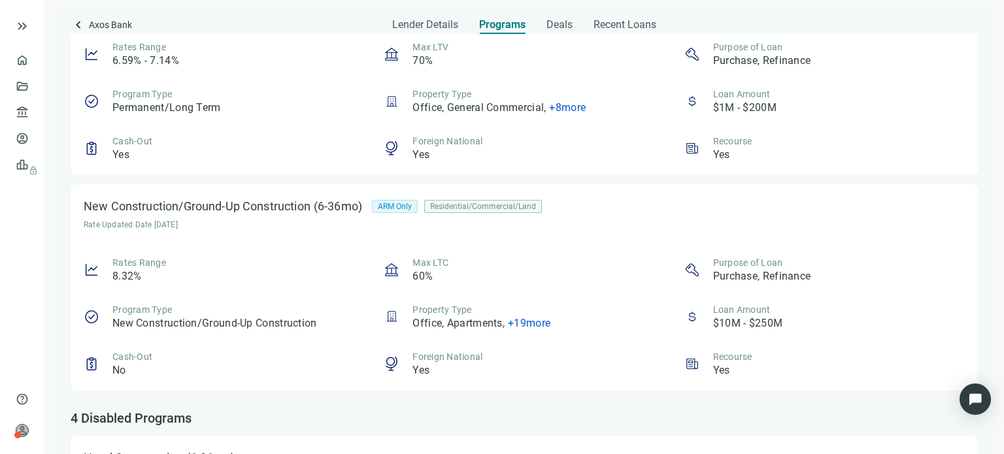
scroll to position [1635, 0]
click at [33, 89] on link "Deals" at bounding box center [45, 86] width 24 height 10
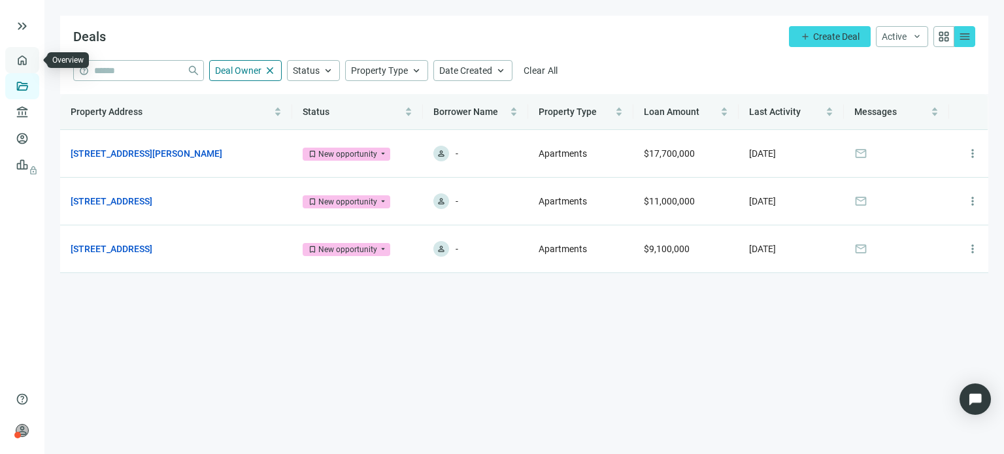
click at [33, 65] on link "Overview" at bounding box center [52, 60] width 39 height 10
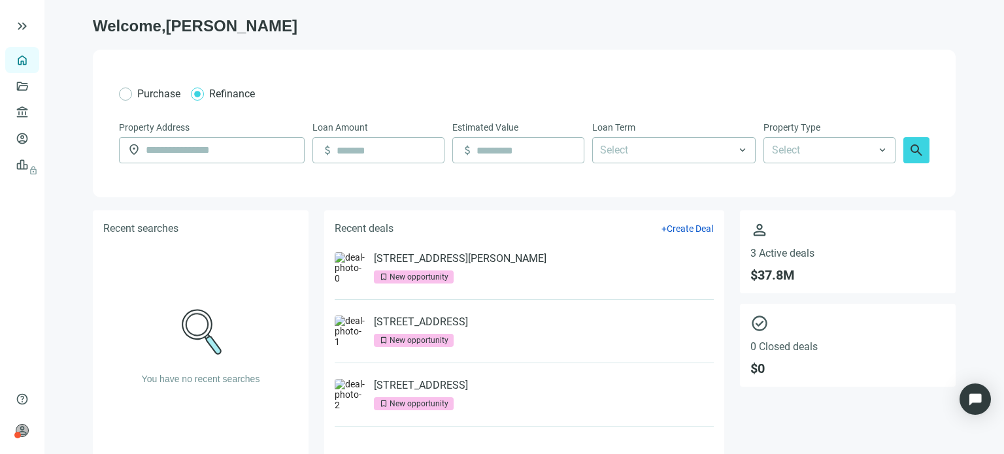
click at [111, 94] on div "Purchase Refinance Property Address location_on Loan Amount attach_money Estima…" at bounding box center [524, 124] width 863 height 148
click at [33, 114] on link "Lenders" at bounding box center [50, 112] width 34 height 10
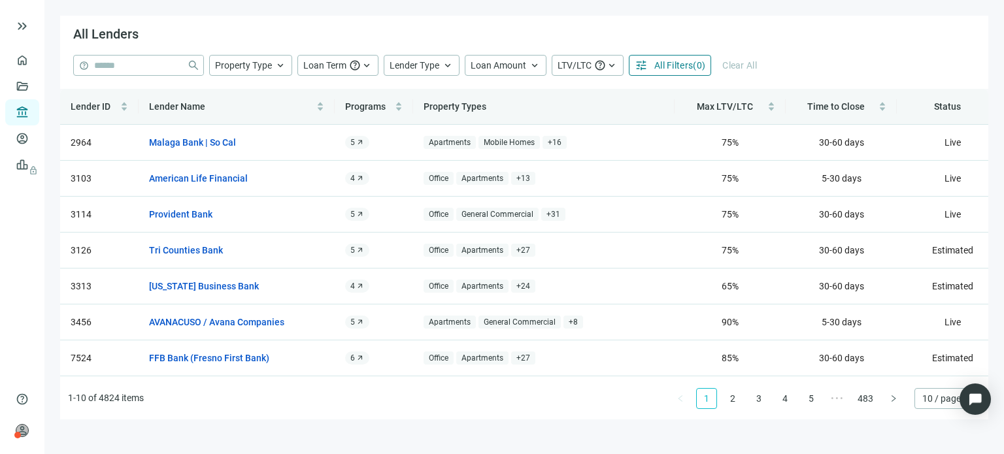
click at [696, 67] on span "( 0 )" at bounding box center [699, 65] width 12 height 10
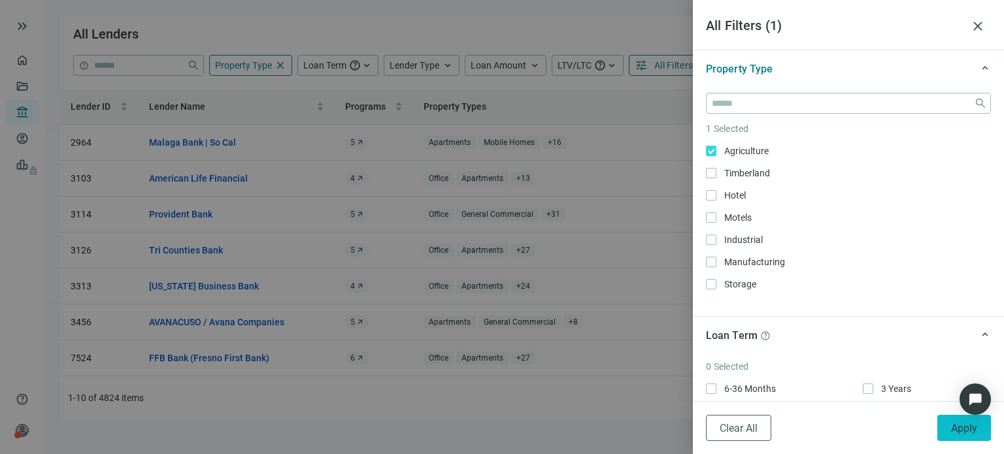
click at [970, 427] on span "Apply" at bounding box center [964, 428] width 26 height 12
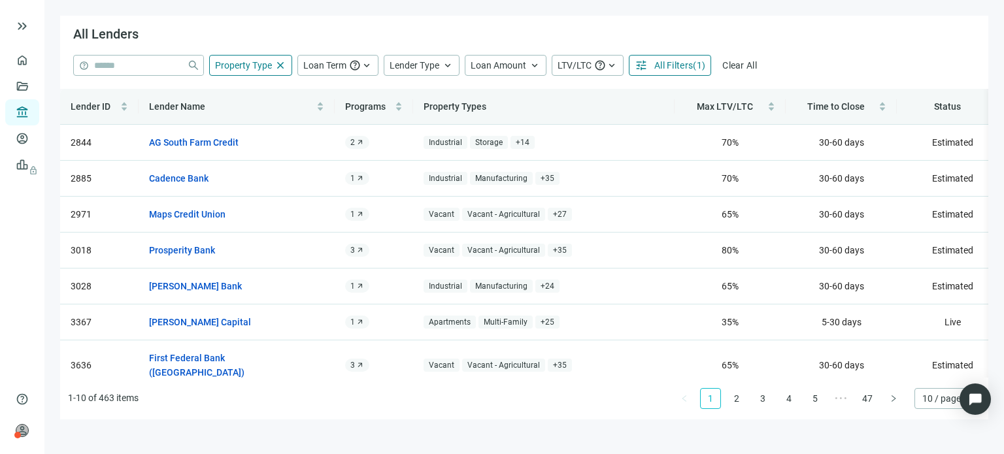
click at [635, 65] on span "tune" at bounding box center [641, 65] width 13 height 13
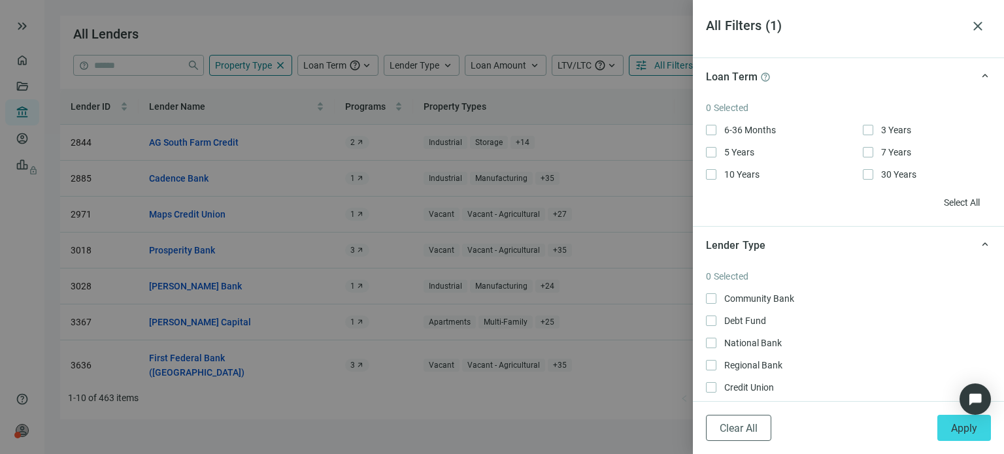
scroll to position [262, 0]
click at [944, 201] on span "Select All" at bounding box center [962, 200] width 36 height 10
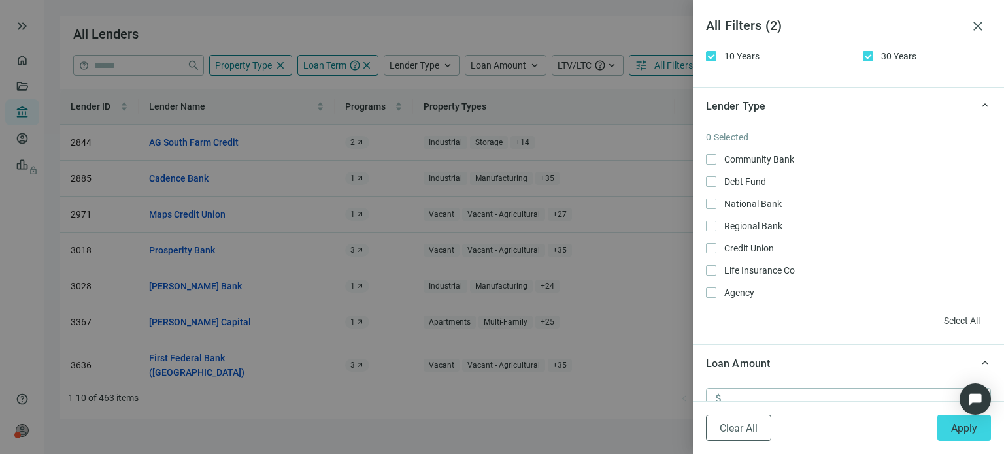
scroll to position [392, 0]
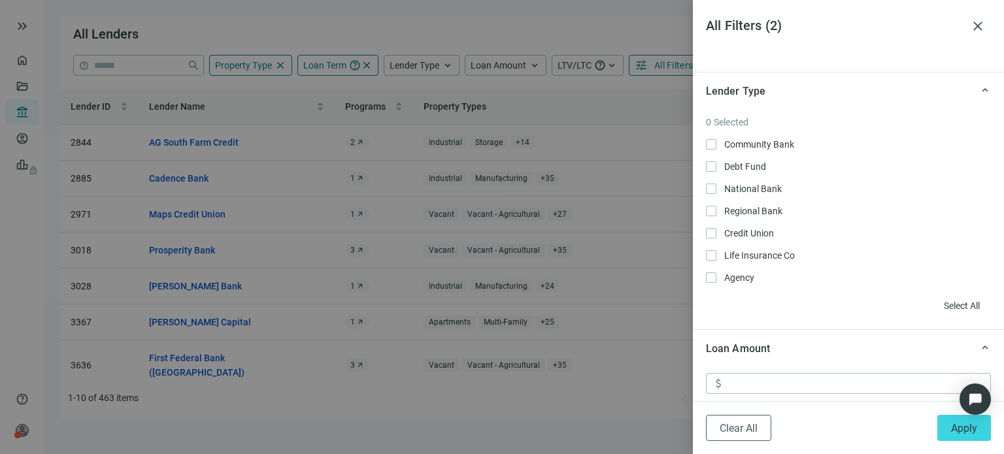
click at [944, 307] on span "Select All" at bounding box center [962, 306] width 36 height 10
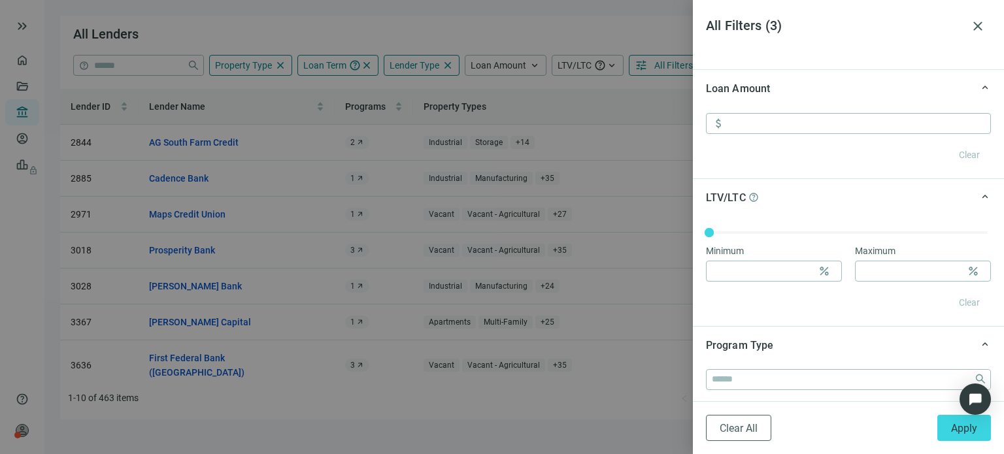
scroll to position [654, 0]
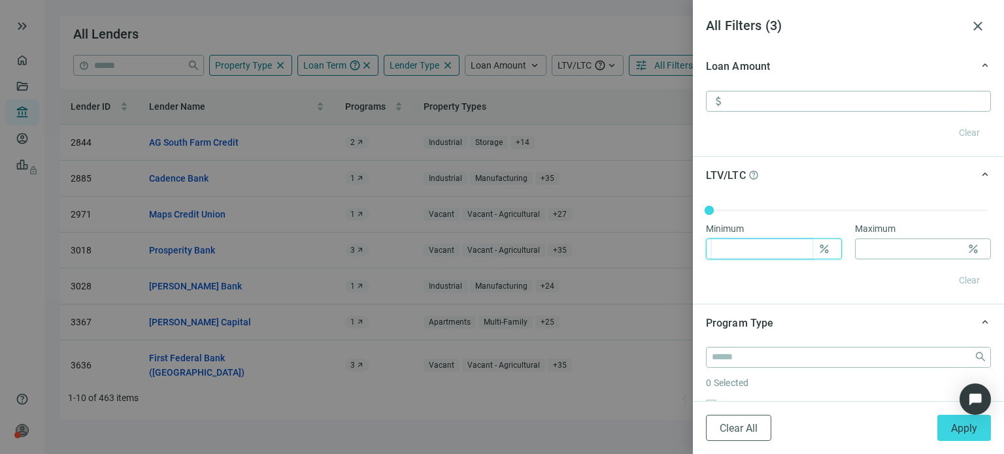
click at [790, 250] on input at bounding box center [762, 249] width 101 height 20
type input "**"
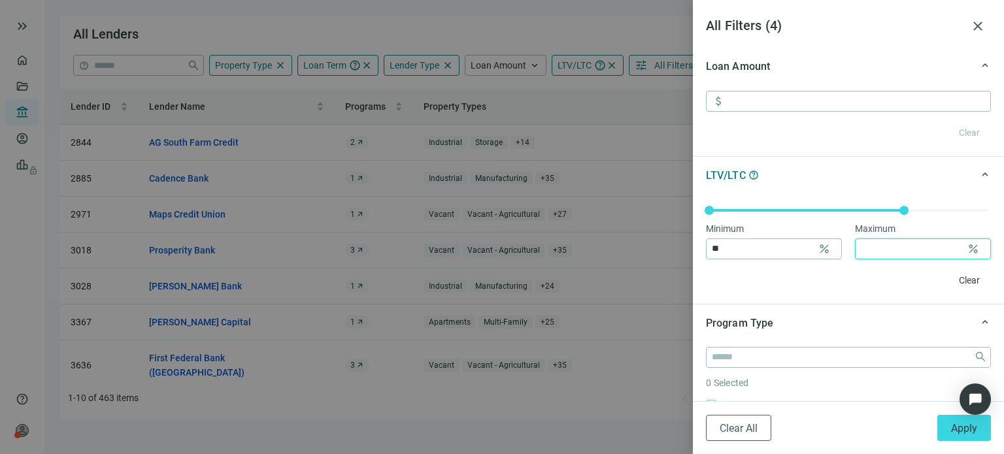
click at [874, 246] on input at bounding box center [911, 249] width 101 height 20
click at [872, 290] on div "Clear" at bounding box center [848, 280] width 285 height 21
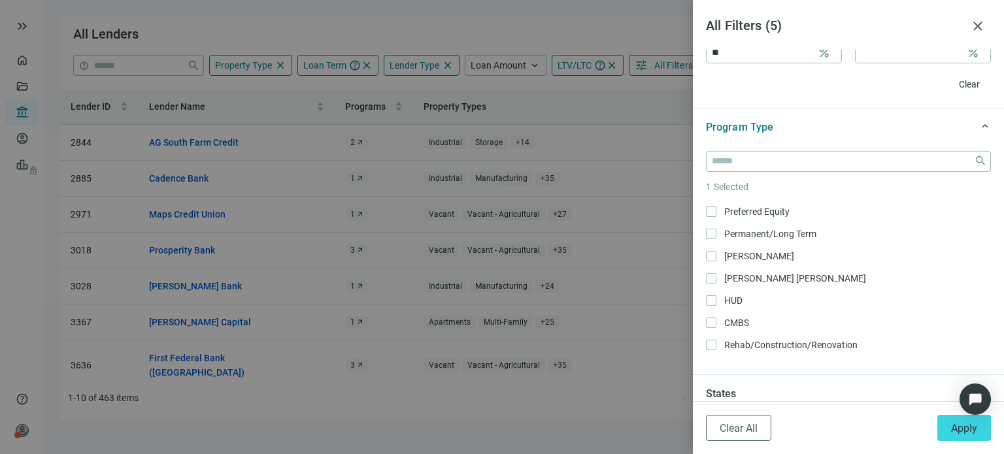
scroll to position [196, 0]
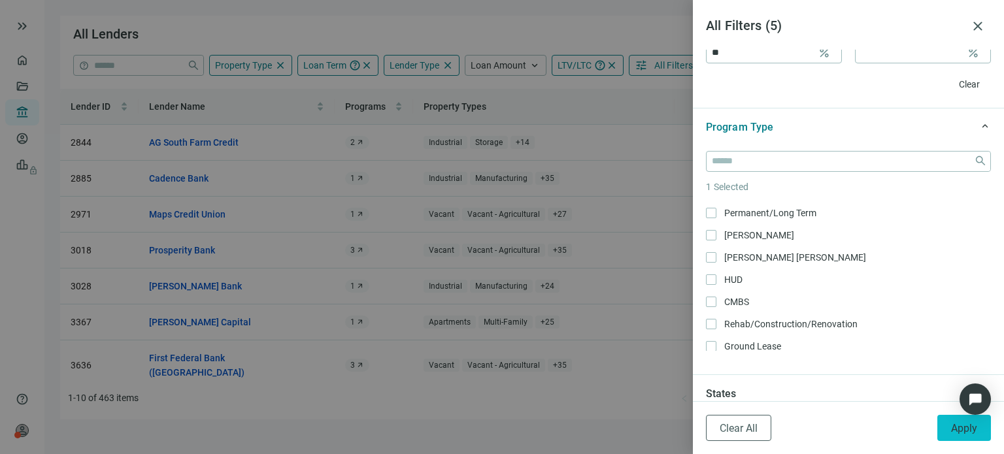
click at [955, 428] on span "Apply" at bounding box center [964, 428] width 26 height 12
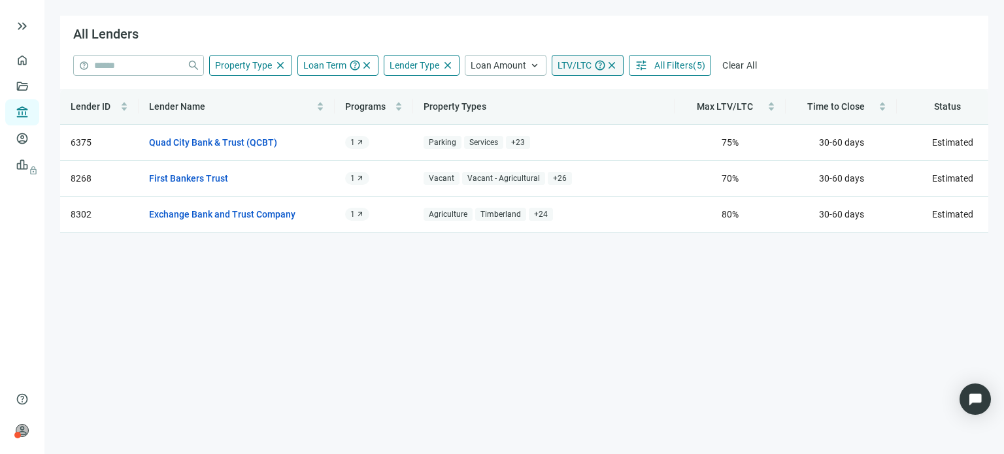
click at [572, 67] on span "LTV/LTC" at bounding box center [575, 65] width 34 height 10
click at [498, 66] on span "Loan Amount" at bounding box center [499, 65] width 56 height 10
click at [414, 65] on span "Lender Type" at bounding box center [415, 65] width 50 height 10
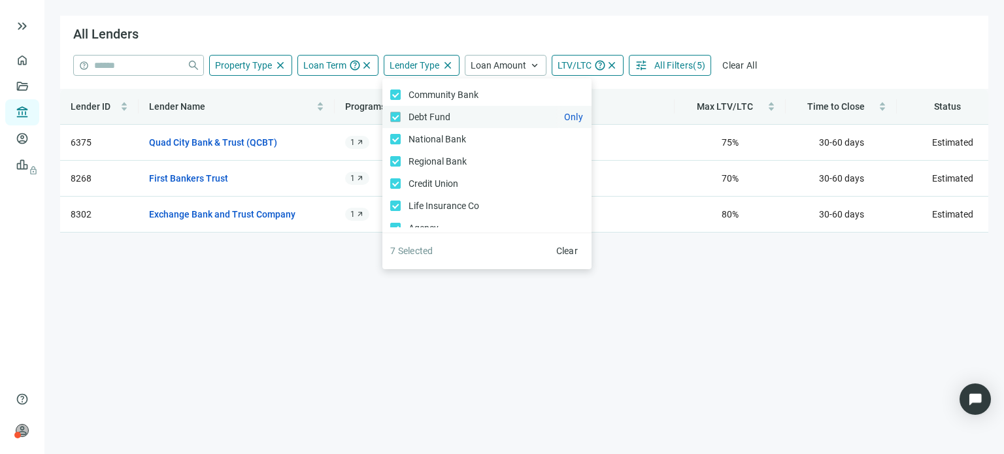
scroll to position [20, 0]
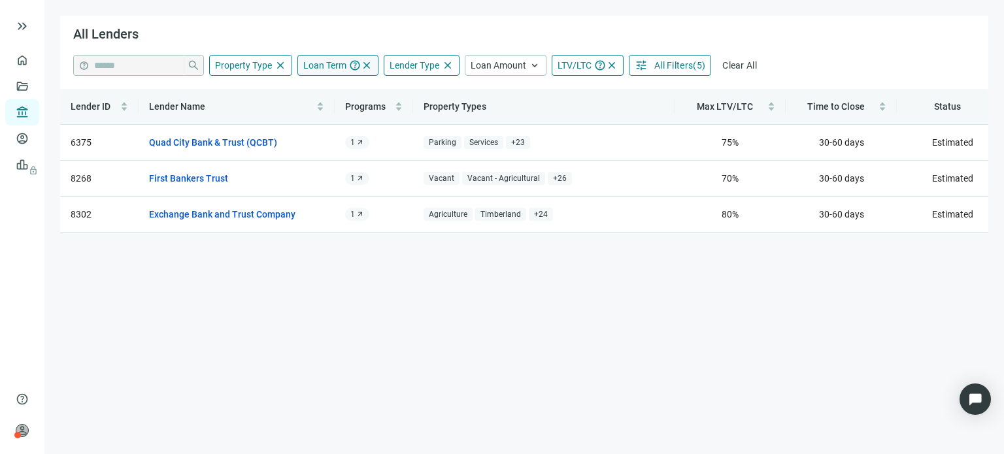
click at [336, 66] on span "Loan Term" at bounding box center [324, 65] width 43 height 10
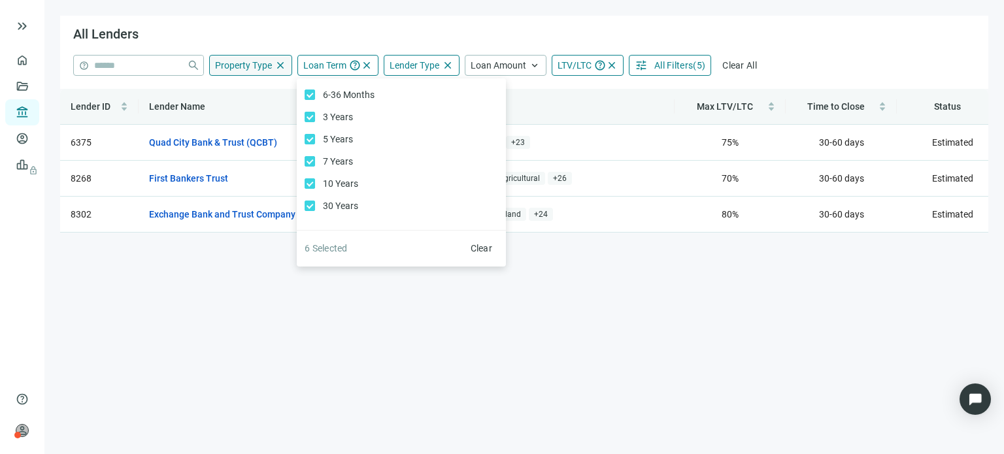
click at [250, 64] on span "Property Type" at bounding box center [243, 65] width 57 height 10
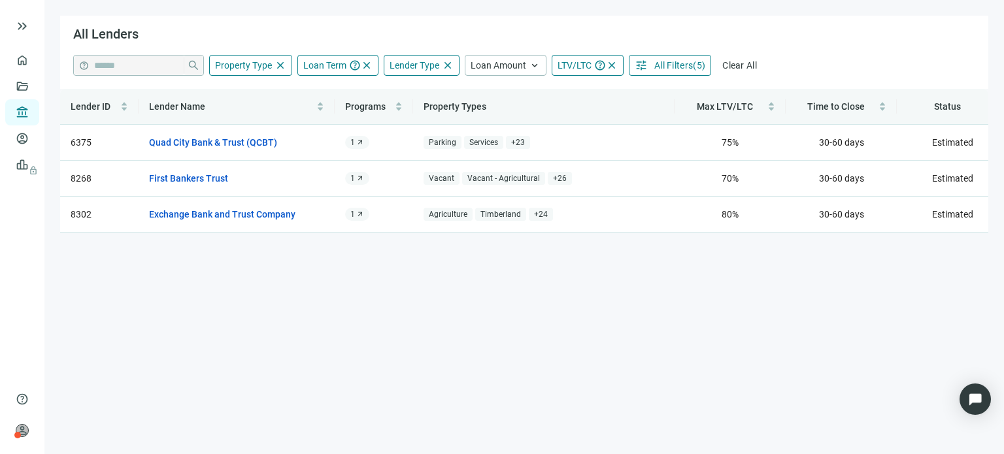
click at [479, 334] on main "All Lenders help close Property Type close close Agriculture Only Timberland On…" at bounding box center [524, 227] width 960 height 454
click at [236, 141] on link "Quad City Bank & Trust (QCBT)" at bounding box center [213, 142] width 128 height 14
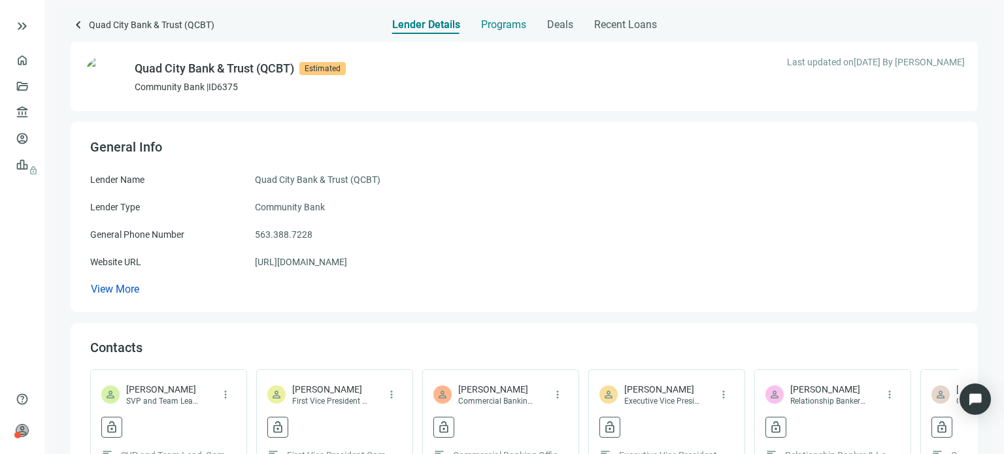
click at [498, 22] on span "Programs" at bounding box center [503, 24] width 45 height 13
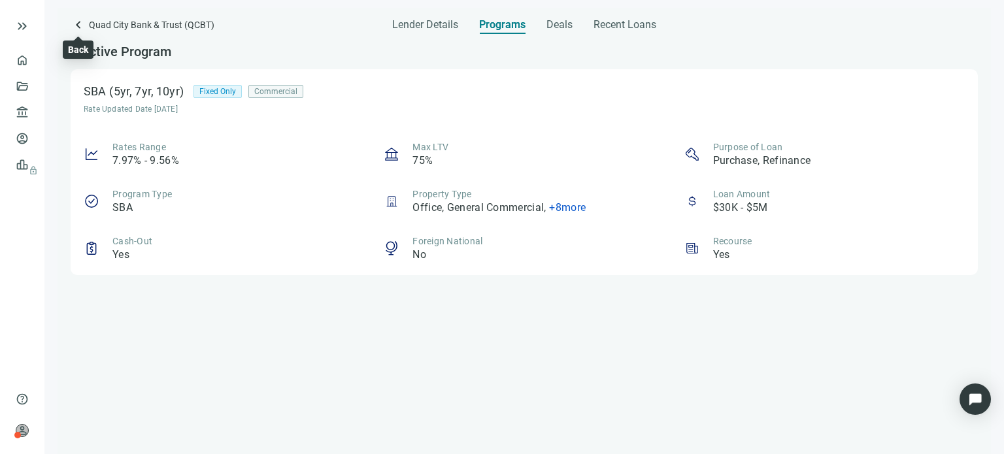
click at [75, 24] on span "keyboard_arrow_left" at bounding box center [79, 25] width 16 height 16
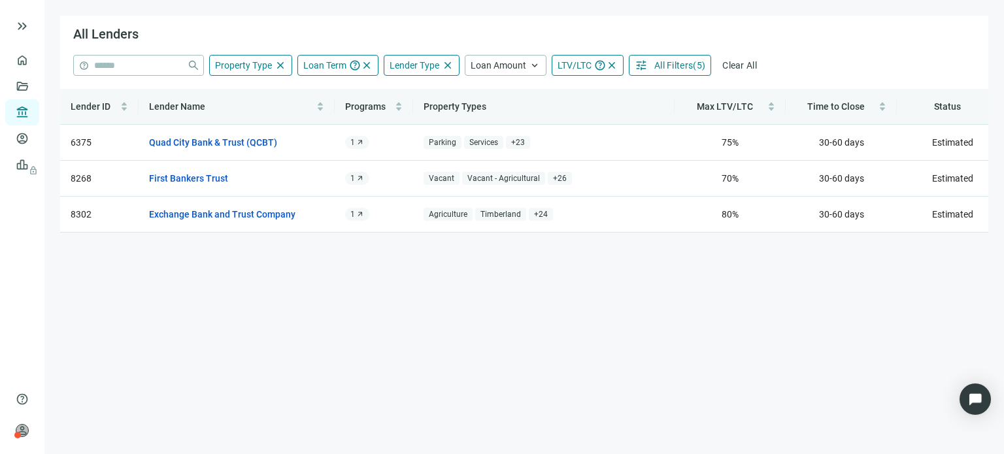
click at [682, 65] on span "All Filters" at bounding box center [674, 65] width 39 height 10
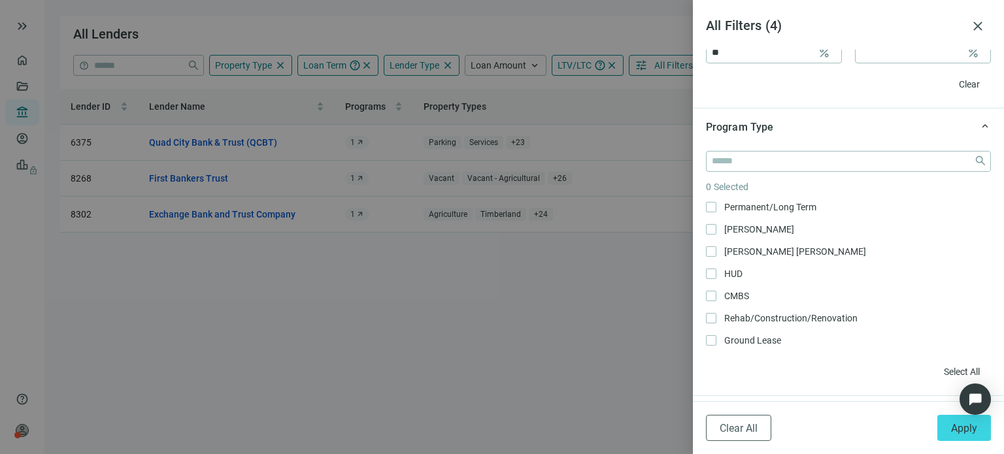
scroll to position [220, 0]
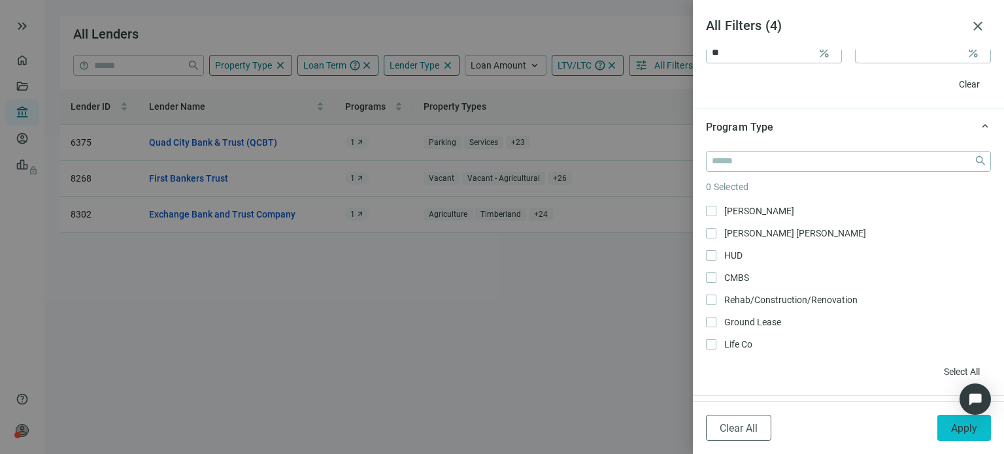
click at [952, 426] on span "Apply" at bounding box center [964, 428] width 26 height 12
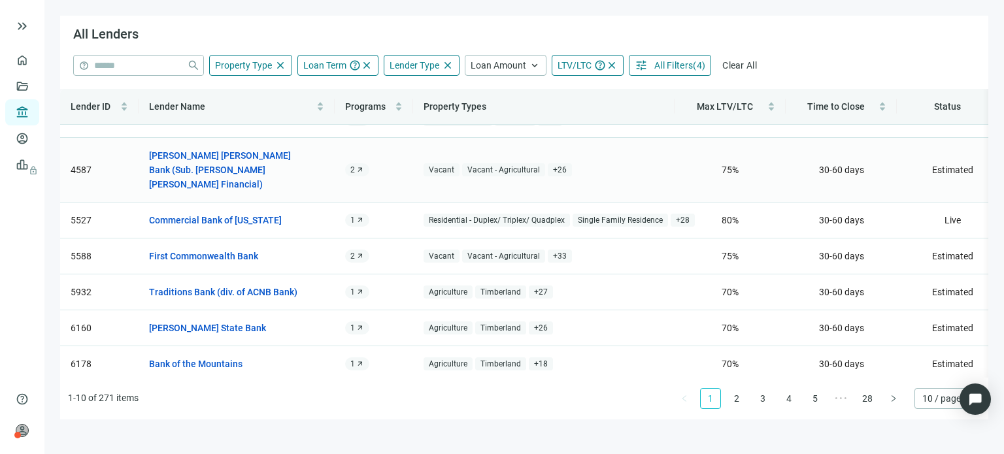
scroll to position [132, 0]
click at [737, 400] on link "2" at bounding box center [737, 399] width 20 height 20
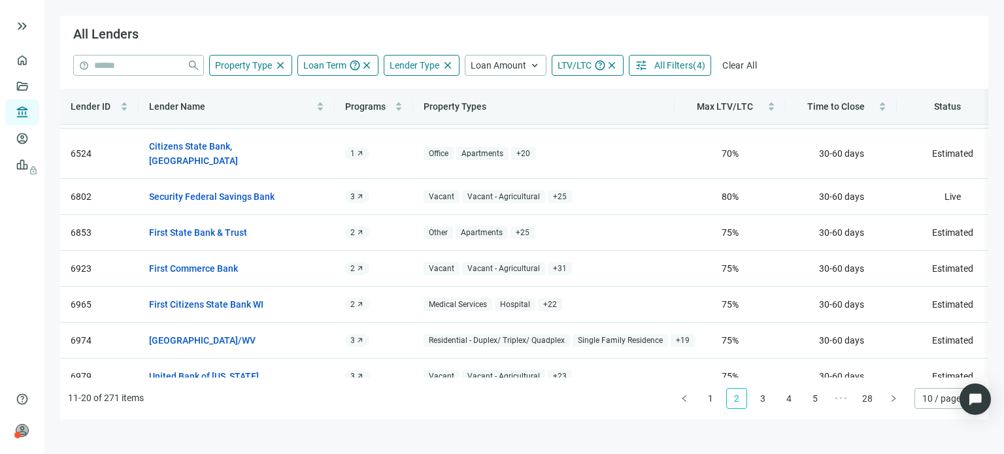
scroll to position [52, 0]
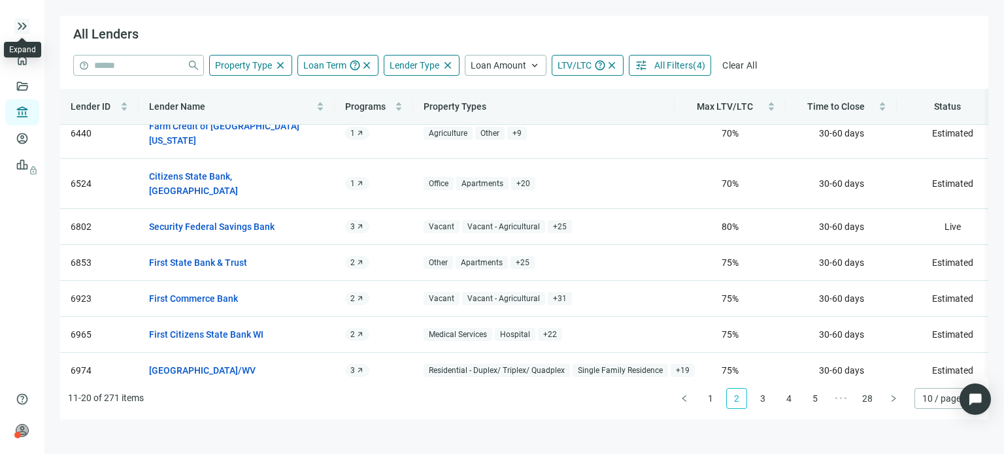
click at [19, 32] on span "keyboard_double_arrow_right" at bounding box center [22, 26] width 16 height 16
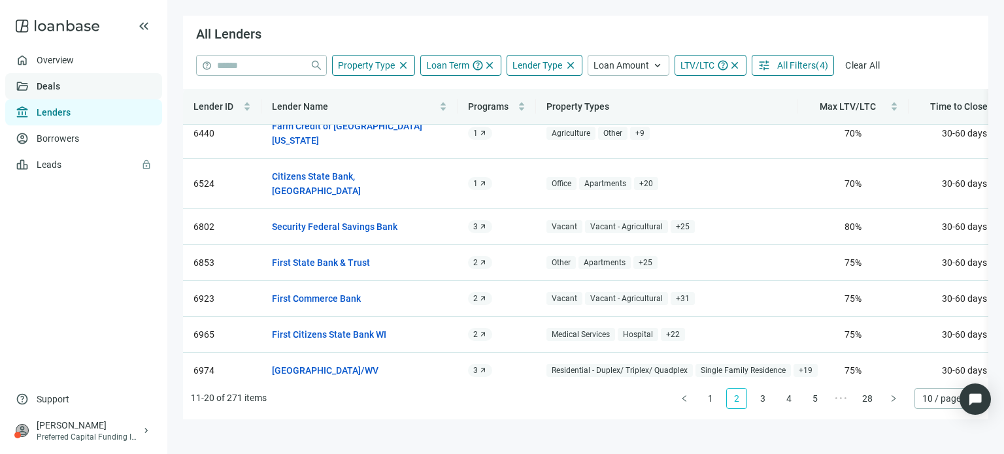
click at [37, 86] on link "Deals" at bounding box center [49, 86] width 24 height 10
